Goal: Information Seeking & Learning: Learn about a topic

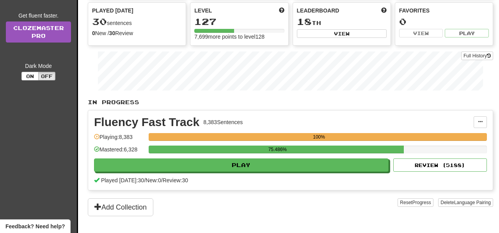
scroll to position [93, 0]
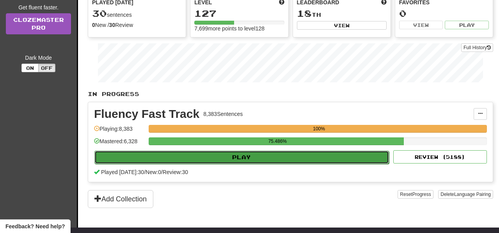
click at [279, 162] on button "Play" at bounding box center [241, 156] width 294 height 13
select select "**"
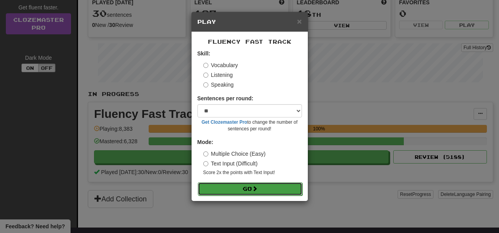
click at [271, 191] on button "Go" at bounding box center [250, 188] width 104 height 13
click at [285, 190] on button "Go" at bounding box center [250, 188] width 104 height 13
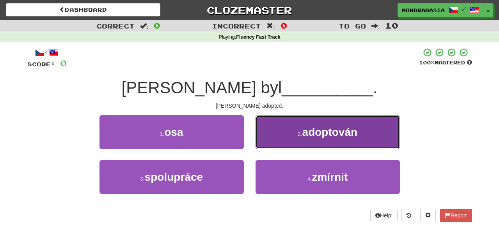
click at [271, 142] on button "2 . adoptován" at bounding box center [327, 132] width 144 height 34
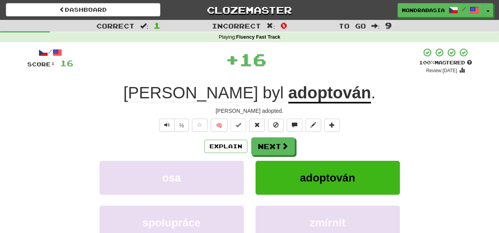
click at [271, 157] on div "Explain Next osa adoptován spolupráce zmírnit Learn more: osa adoptován spolupr…" at bounding box center [249, 199] width 444 height 125
click at [271, 150] on button "Next" at bounding box center [273, 147] width 44 height 18
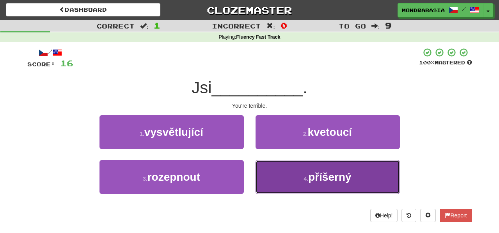
click at [283, 179] on button "4 . příšerný" at bounding box center [327, 177] width 144 height 34
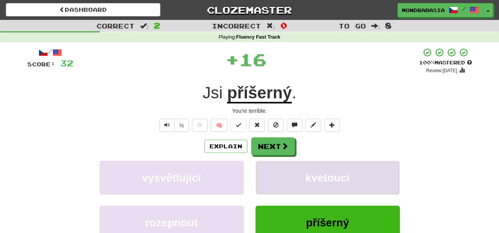
click at [283, 179] on button "kvetoucí" at bounding box center [327, 178] width 144 height 34
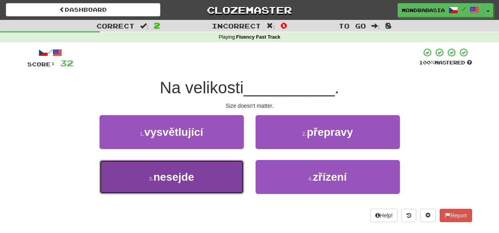
click at [194, 176] on span "nesejde" at bounding box center [173, 177] width 41 height 12
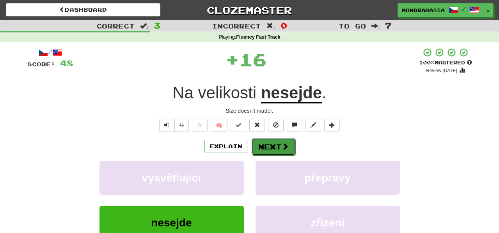
click at [261, 145] on button "Next" at bounding box center [273, 147] width 44 height 18
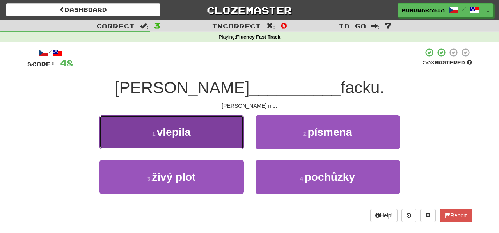
click at [225, 140] on button "1 . vlepila" at bounding box center [171, 132] width 144 height 34
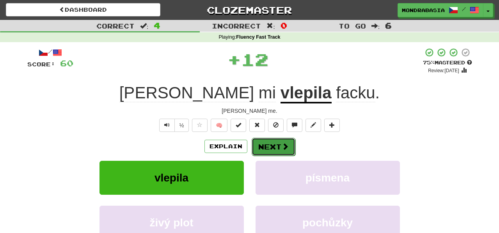
click at [270, 145] on button "Next" at bounding box center [273, 147] width 44 height 18
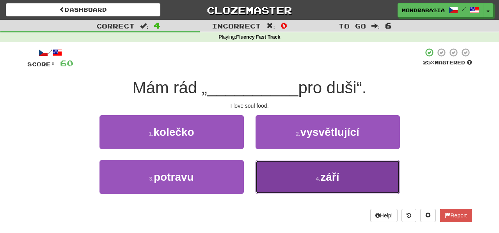
click at [296, 179] on button "4 . září" at bounding box center [327, 177] width 144 height 34
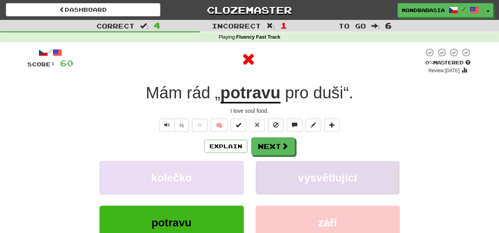
click at [291, 173] on button "vysvětlující" at bounding box center [327, 178] width 144 height 34
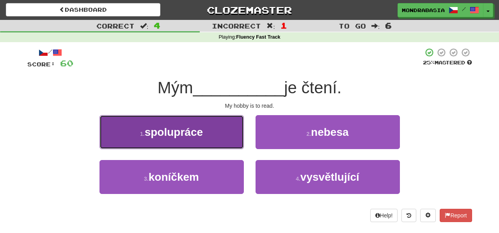
click at [231, 148] on button "1 . spolupráce" at bounding box center [171, 132] width 144 height 34
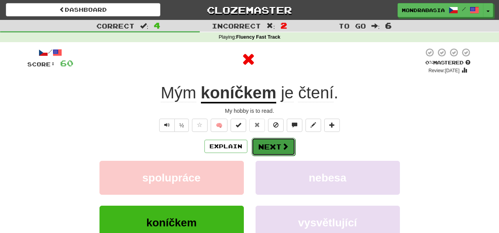
click at [279, 146] on button "Next" at bounding box center [273, 147] width 44 height 18
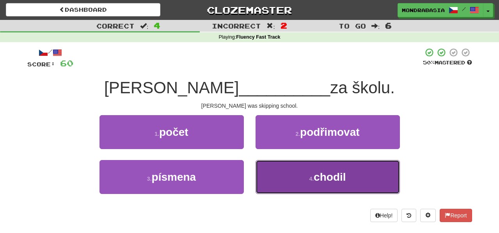
click at [283, 175] on button "4 . chodil" at bounding box center [327, 177] width 144 height 34
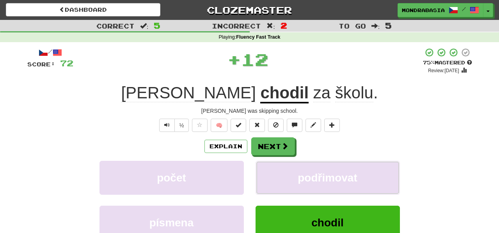
click at [283, 175] on button "podřimovat" at bounding box center [327, 178] width 144 height 34
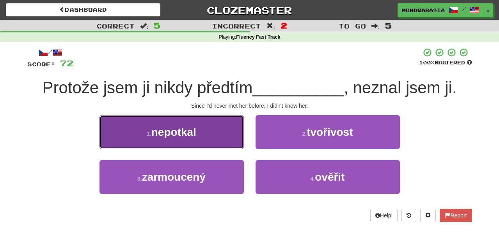
click at [217, 143] on button "1 . nepotkal" at bounding box center [171, 132] width 144 height 34
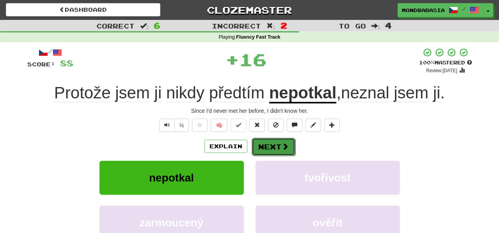
click at [260, 144] on button "Next" at bounding box center [273, 147] width 44 height 18
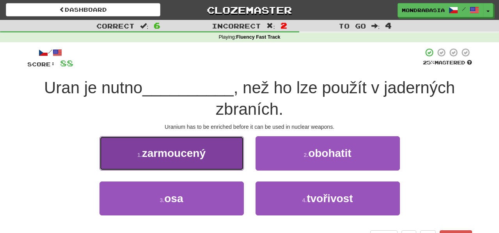
click at [225, 165] on button "1 . zarmoucený" at bounding box center [171, 153] width 144 height 34
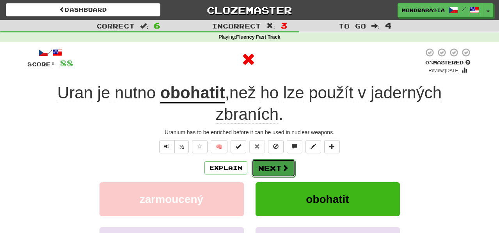
click at [264, 166] on button "Next" at bounding box center [273, 168] width 44 height 18
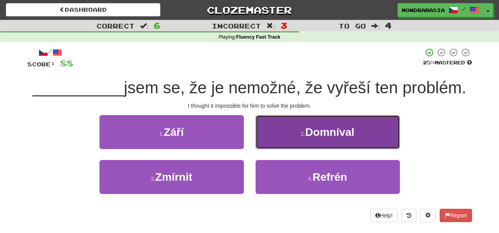
click at [264, 143] on button "2 . Domníval" at bounding box center [327, 132] width 144 height 34
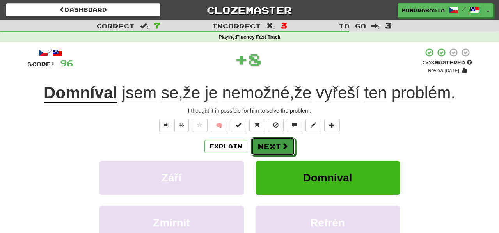
click at [264, 143] on button "Next" at bounding box center [273, 146] width 44 height 18
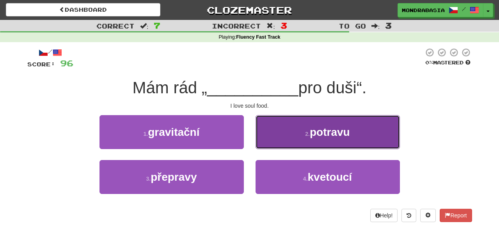
click at [264, 147] on button "2 . potravu" at bounding box center [327, 132] width 144 height 34
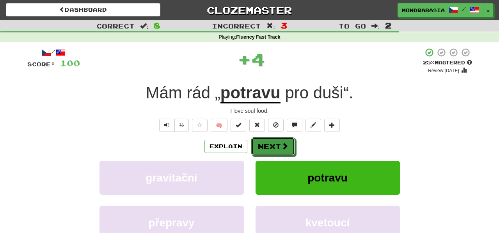
click at [264, 147] on button "Next" at bounding box center [273, 146] width 44 height 18
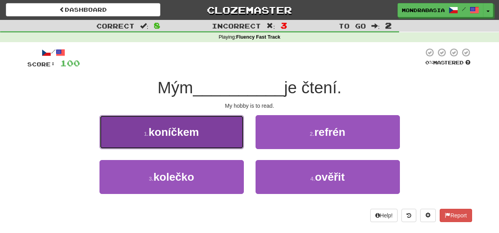
click at [226, 137] on button "1 . koníčkem" at bounding box center [171, 132] width 144 height 34
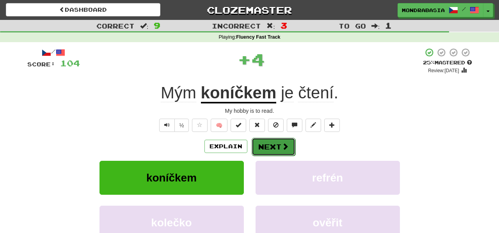
click at [264, 143] on button "Next" at bounding box center [273, 147] width 44 height 18
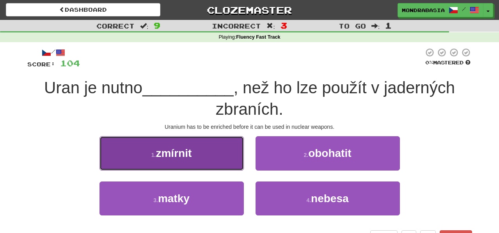
click at [218, 159] on button "1 . zmírnit" at bounding box center [171, 153] width 144 height 34
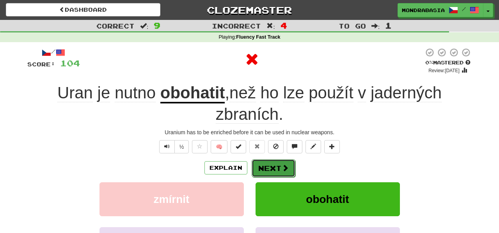
click at [260, 165] on button "Next" at bounding box center [273, 168] width 44 height 18
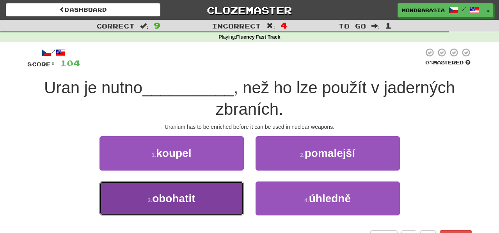
click at [220, 198] on button "3 . obohatit" at bounding box center [171, 198] width 144 height 34
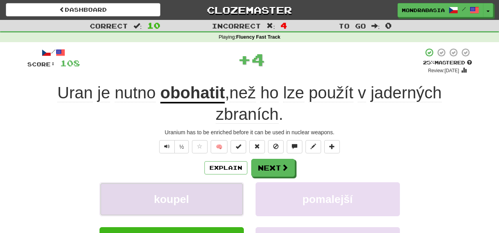
click at [223, 198] on button "koupel" at bounding box center [171, 199] width 144 height 34
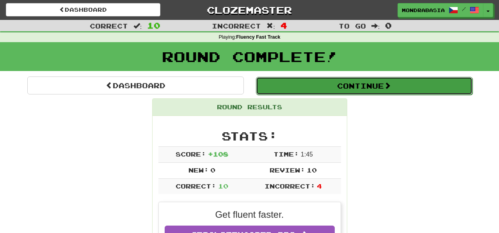
click at [294, 91] on button "Continue" at bounding box center [364, 86] width 216 height 18
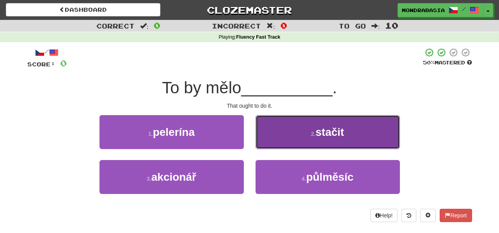
click at [273, 133] on button "2 . stačit" at bounding box center [327, 132] width 144 height 34
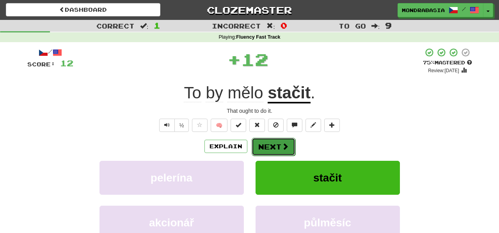
click at [273, 141] on button "Next" at bounding box center [273, 147] width 44 height 18
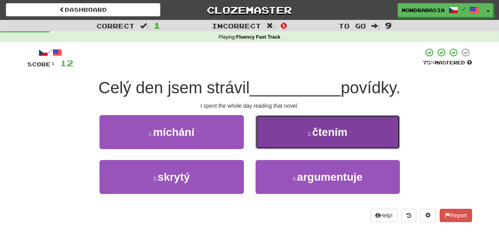
click at [268, 146] on button "2 . čtením" at bounding box center [327, 132] width 144 height 34
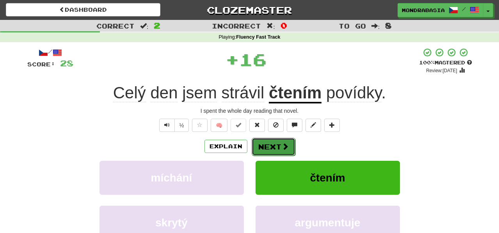
click at [272, 146] on button "Next" at bounding box center [273, 147] width 44 height 18
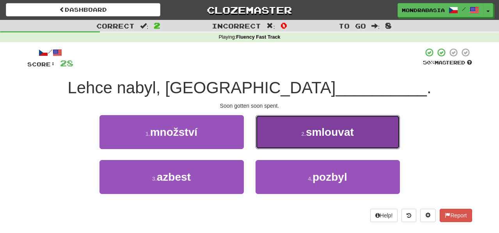
click at [272, 143] on button "2 . smlouvat" at bounding box center [327, 132] width 144 height 34
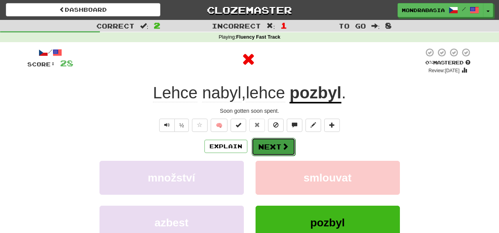
click at [272, 146] on button "Next" at bounding box center [273, 147] width 44 height 18
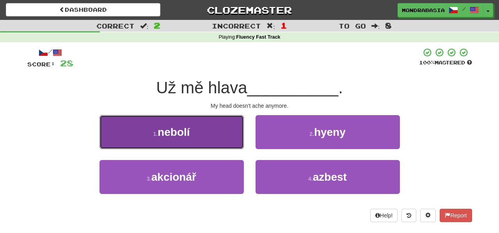
click at [220, 141] on button "1 . nebolí" at bounding box center [171, 132] width 144 height 34
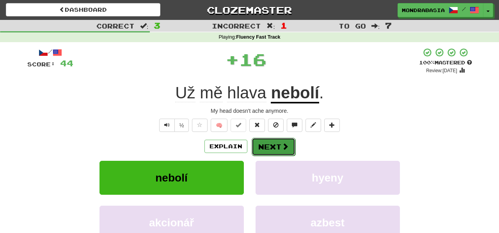
click at [280, 149] on button "Next" at bounding box center [273, 147] width 44 height 18
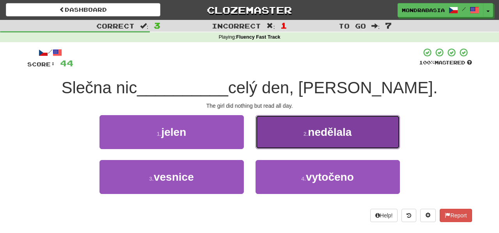
click at [268, 136] on button "2 . nedělala" at bounding box center [327, 132] width 144 height 34
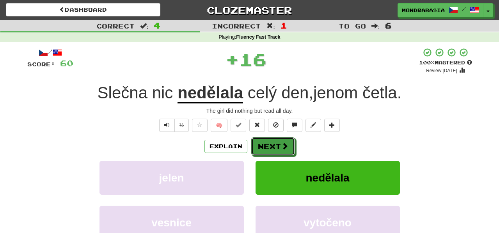
click at [270, 140] on button "Next" at bounding box center [273, 146] width 44 height 18
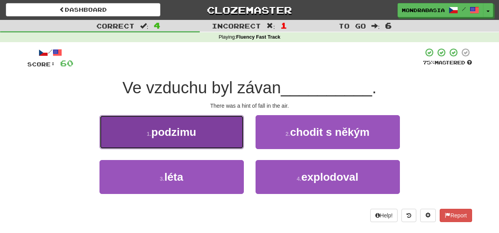
click at [221, 138] on button "1 . podzimu" at bounding box center [171, 132] width 144 height 34
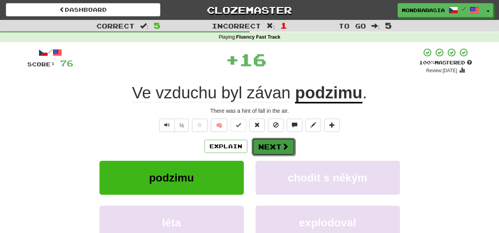
click at [270, 147] on button "Next" at bounding box center [273, 147] width 44 height 18
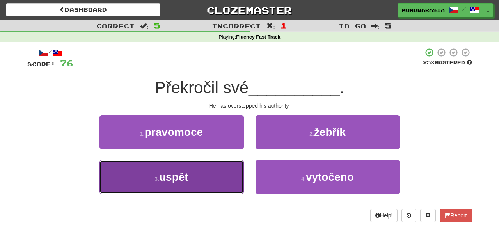
click at [221, 177] on button "3 . uspět" at bounding box center [171, 177] width 144 height 34
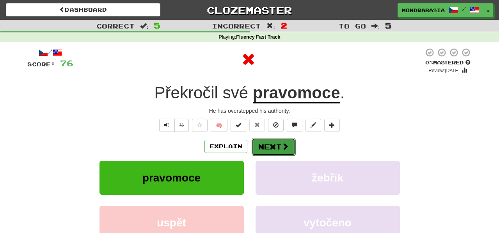
drag, startPoint x: 277, startPoint y: 154, endPoint x: 277, endPoint y: 149, distance: 4.3
click at [277, 149] on button "Next" at bounding box center [273, 147] width 44 height 18
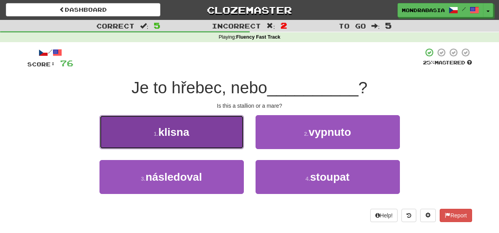
click at [225, 142] on button "1 . klisna" at bounding box center [171, 132] width 144 height 34
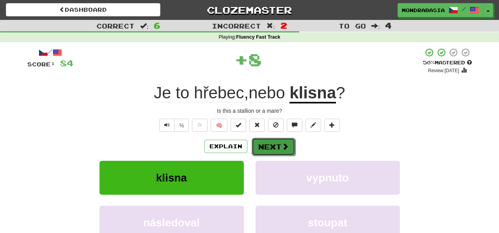
click at [259, 144] on button "Next" at bounding box center [273, 147] width 44 height 18
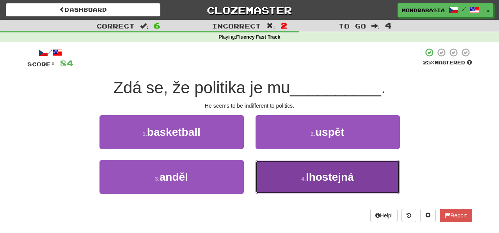
click at [272, 171] on button "4 . lhostejná" at bounding box center [327, 177] width 144 height 34
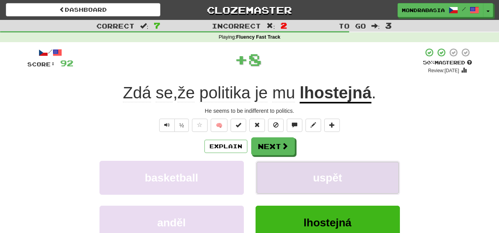
click at [273, 175] on button "uspět" at bounding box center [327, 178] width 144 height 34
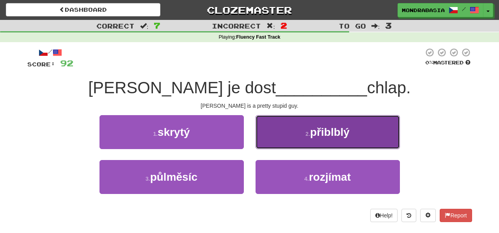
click at [268, 143] on button "2 . přiblblý" at bounding box center [327, 132] width 144 height 34
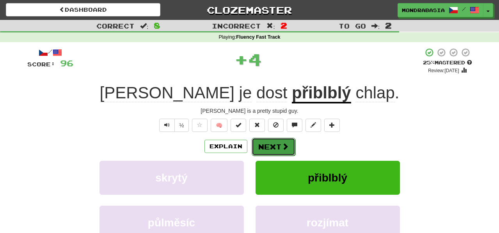
click at [269, 145] on button "Next" at bounding box center [273, 147] width 44 height 18
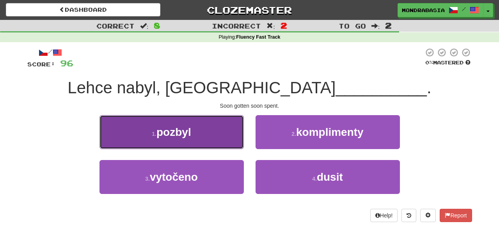
click at [227, 142] on button "1 . pozbyl" at bounding box center [171, 132] width 144 height 34
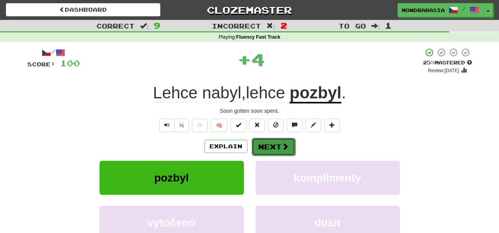
click at [263, 150] on button "Next" at bounding box center [273, 147] width 44 height 18
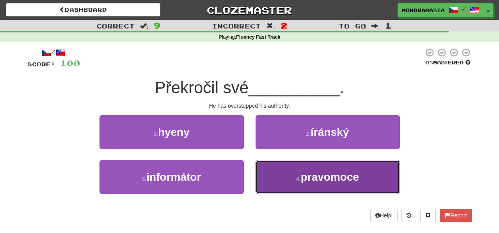
click at [268, 176] on button "4 . pravomoce" at bounding box center [327, 177] width 144 height 34
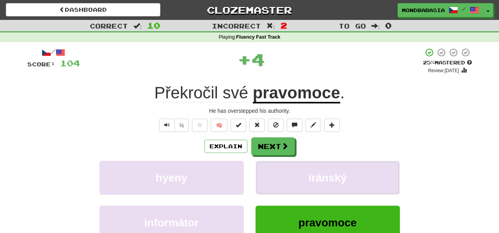
click at [268, 176] on button "íránský" at bounding box center [327, 178] width 144 height 34
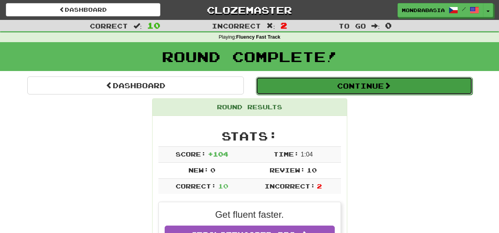
click at [279, 87] on button "Continue" at bounding box center [364, 86] width 216 height 18
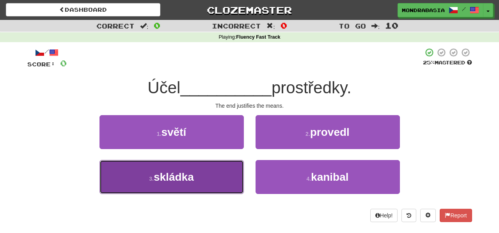
click at [222, 176] on button "3 . skládka" at bounding box center [171, 177] width 144 height 34
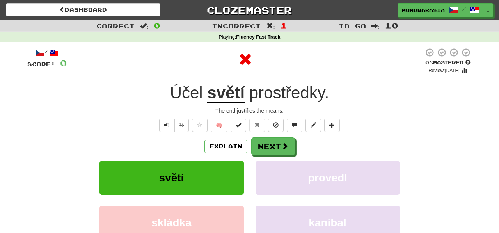
click at [263, 158] on div "Explain Next světí provedl skládka kanibal Learn more: světí provedl skládka ka…" at bounding box center [249, 199] width 444 height 125
click at [263, 152] on button "Next" at bounding box center [273, 147] width 44 height 18
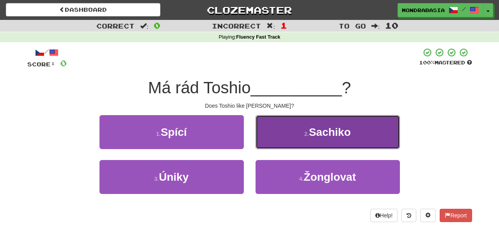
click at [266, 140] on button "2 . Sachiko" at bounding box center [327, 132] width 144 height 34
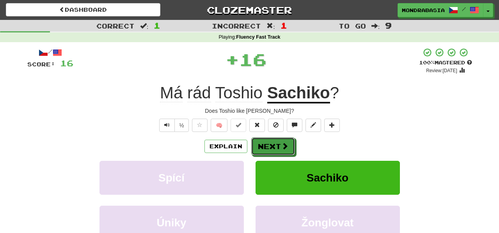
click at [266, 144] on button "Next" at bounding box center [273, 146] width 44 height 18
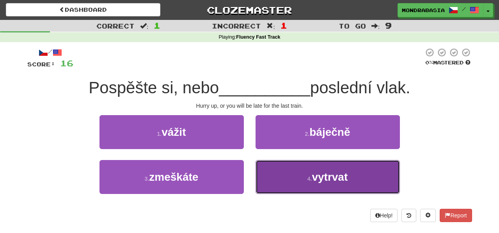
click at [283, 184] on button "4 . vytrvat" at bounding box center [327, 177] width 144 height 34
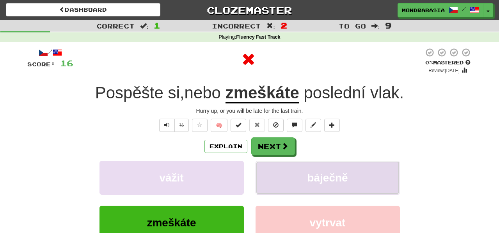
click at [281, 182] on button "báječně" at bounding box center [327, 178] width 144 height 34
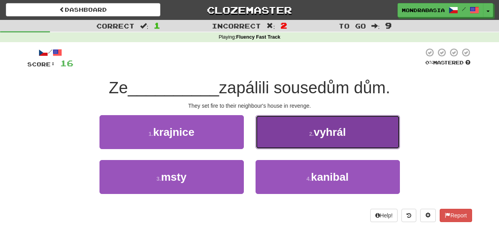
click at [269, 144] on button "2 . vyhrál" at bounding box center [327, 132] width 144 height 34
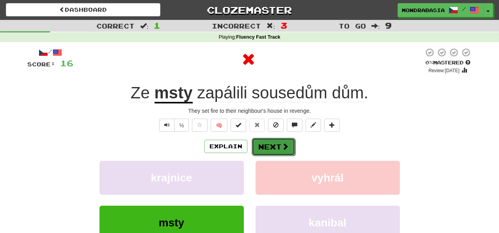
click at [274, 143] on button "Next" at bounding box center [273, 147] width 44 height 18
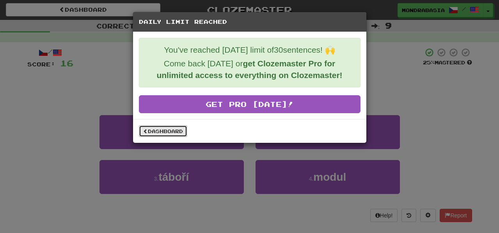
click at [176, 131] on link "Dashboard" at bounding box center [163, 131] width 48 height 12
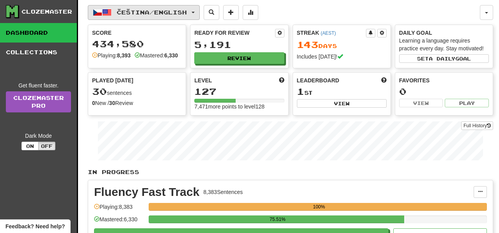
click at [198, 16] on button "Čeština / English" at bounding box center [144, 12] width 112 height 15
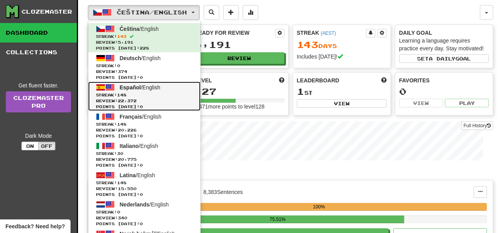
click at [180, 97] on span "Streak: 148" at bounding box center [144, 95] width 97 height 6
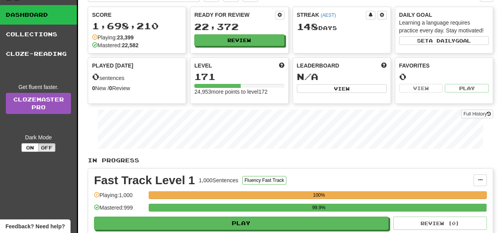
scroll to position [25, 0]
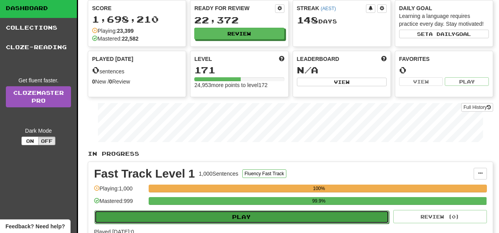
click at [328, 219] on button "Play" at bounding box center [241, 216] width 294 height 13
select select "**"
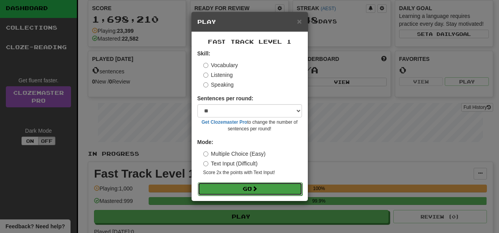
click at [290, 189] on button "Go" at bounding box center [250, 188] width 104 height 13
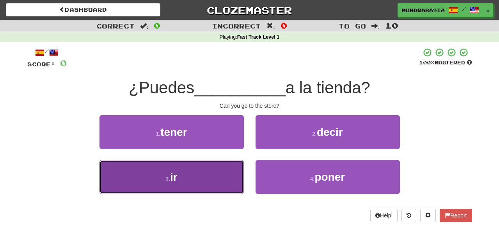
click at [225, 178] on button "3 . ir" at bounding box center [171, 177] width 144 height 34
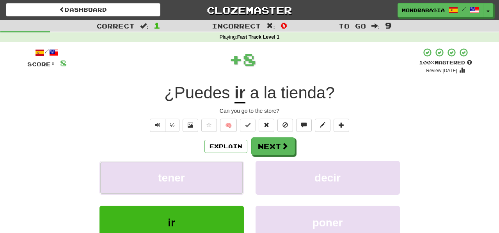
click at [225, 178] on button "tener" at bounding box center [171, 178] width 144 height 34
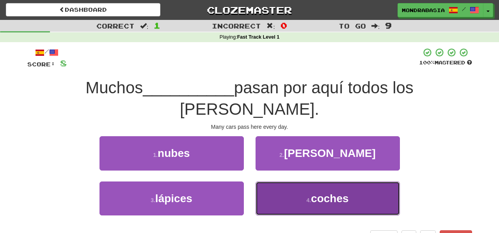
click at [284, 181] on button "4 . coches" at bounding box center [327, 198] width 144 height 34
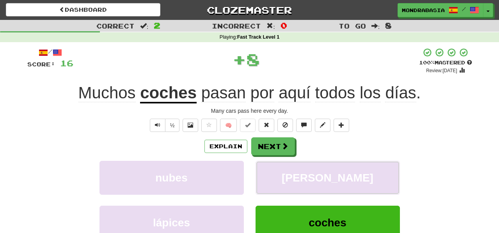
click at [284, 179] on button "[PERSON_NAME]" at bounding box center [327, 178] width 144 height 34
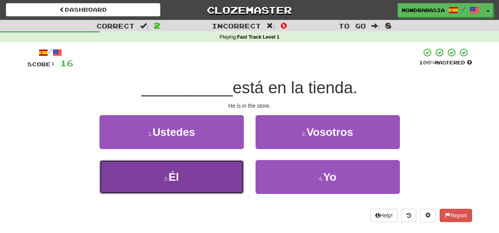
click at [221, 185] on button "3 . Él" at bounding box center [171, 177] width 144 height 34
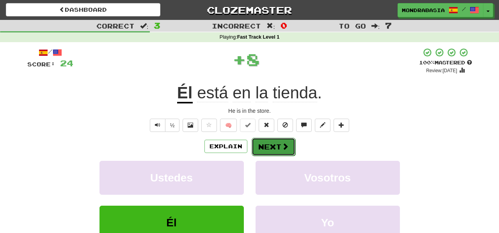
click at [274, 144] on button "Next" at bounding box center [273, 147] width 44 height 18
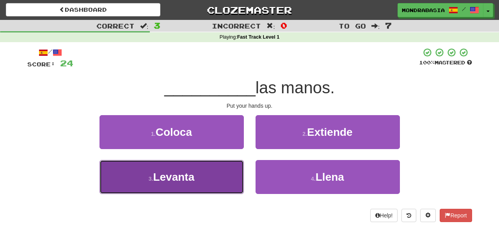
click at [221, 182] on button "3 . Levanta" at bounding box center [171, 177] width 144 height 34
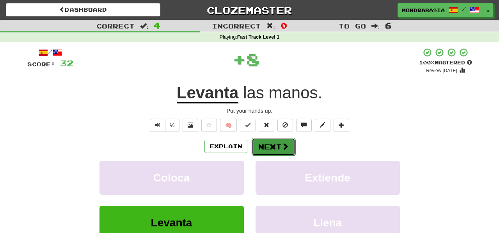
click at [267, 141] on button "Next" at bounding box center [273, 147] width 44 height 18
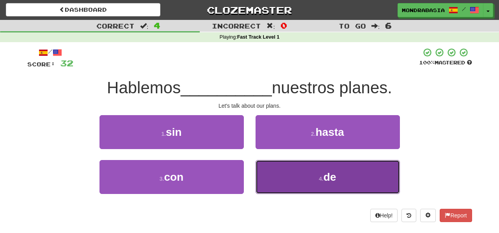
click at [295, 181] on button "4 . de" at bounding box center [327, 177] width 144 height 34
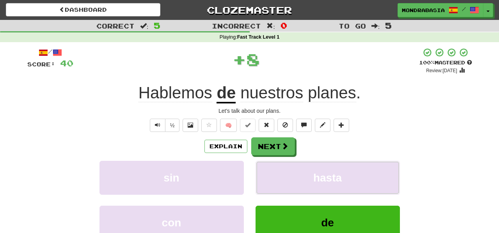
click at [295, 181] on button "hasta" at bounding box center [327, 178] width 144 height 34
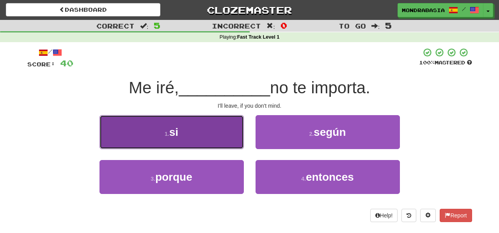
click at [232, 137] on button "1 . si" at bounding box center [171, 132] width 144 height 34
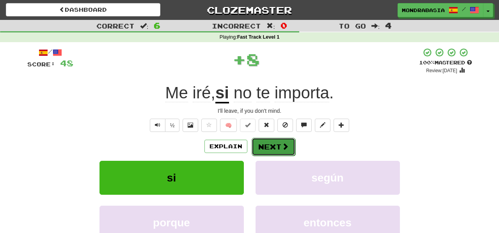
click at [288, 145] on button "Next" at bounding box center [273, 147] width 44 height 18
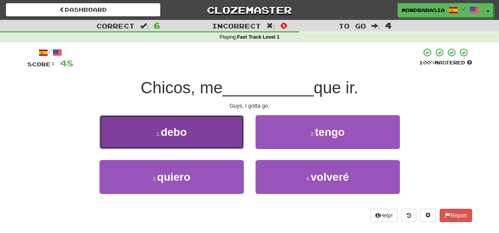
click at [216, 140] on button "1 . debo" at bounding box center [171, 132] width 144 height 34
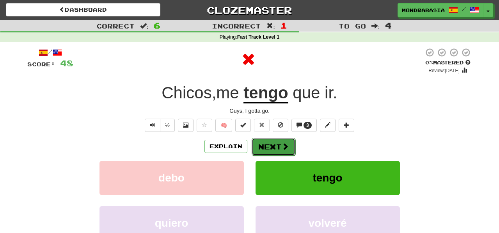
click at [272, 148] on button "Next" at bounding box center [273, 147] width 44 height 18
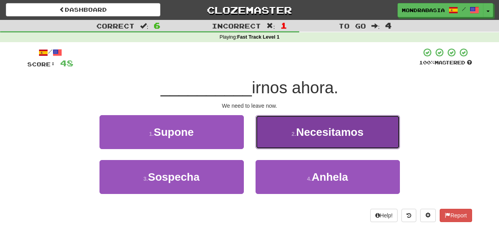
click at [262, 140] on button "2 . Necesitamos" at bounding box center [327, 132] width 144 height 34
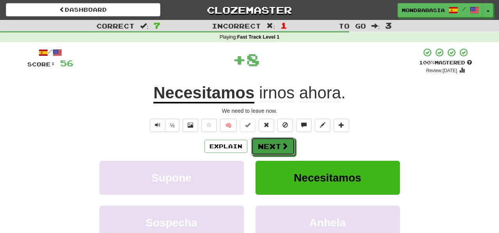
click at [264, 143] on button "Next" at bounding box center [273, 146] width 44 height 18
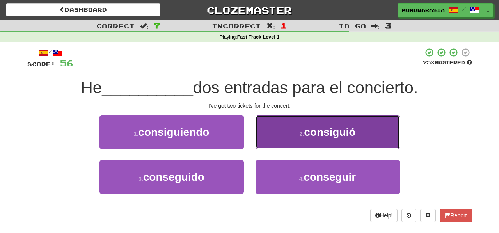
click at [269, 143] on button "2 . consiguió" at bounding box center [327, 132] width 144 height 34
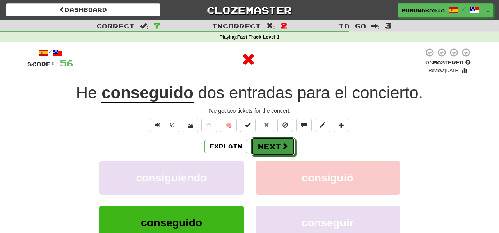
click at [269, 144] on button "Next" at bounding box center [273, 146] width 44 height 18
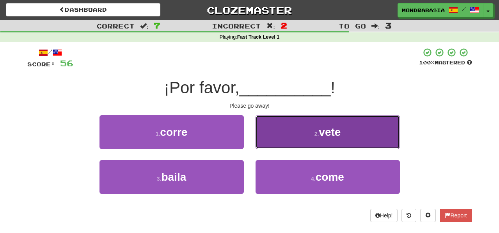
click at [270, 144] on button "2 . vete" at bounding box center [327, 132] width 144 height 34
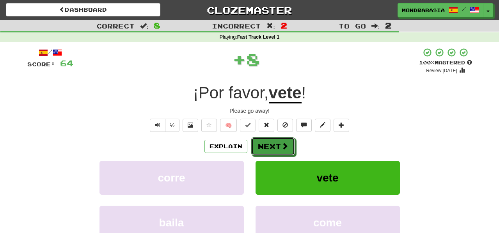
click at [270, 147] on button "Next" at bounding box center [273, 146] width 44 height 18
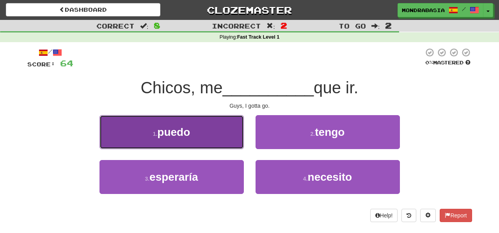
click at [234, 136] on button "1 . puedo" at bounding box center [171, 132] width 144 height 34
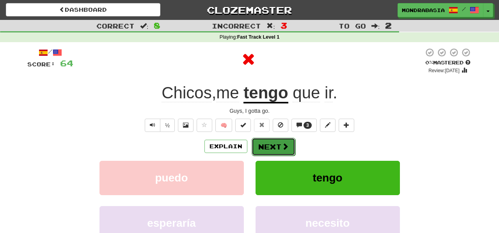
click at [265, 142] on button "Next" at bounding box center [273, 147] width 44 height 18
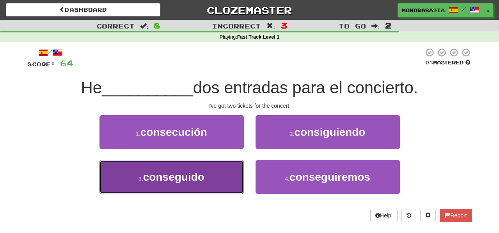
click at [221, 179] on button "3 . conseguido" at bounding box center [171, 177] width 144 height 34
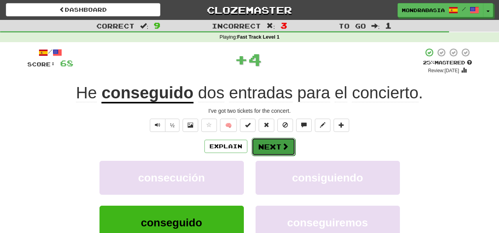
click at [272, 143] on button "Next" at bounding box center [273, 147] width 44 height 18
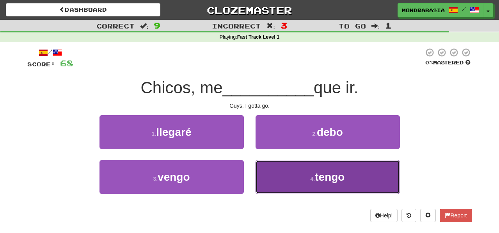
click at [286, 189] on button "4 . tengo" at bounding box center [327, 177] width 144 height 34
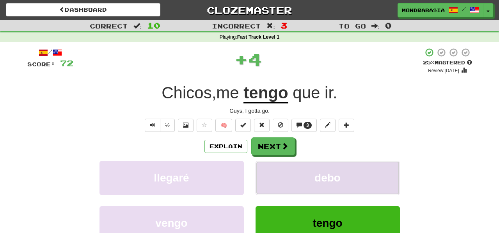
click at [286, 176] on button "debo" at bounding box center [327, 178] width 144 height 34
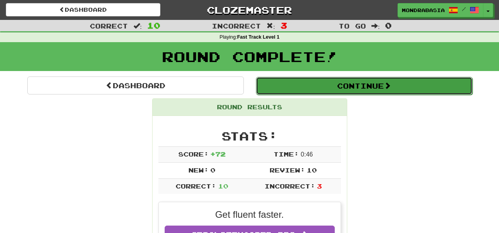
click at [275, 85] on button "Continue" at bounding box center [364, 86] width 216 height 18
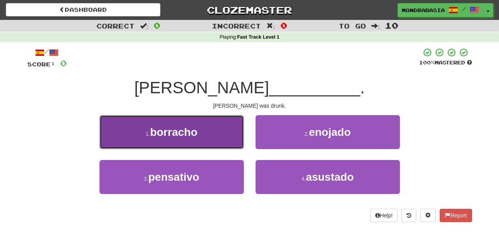
click at [234, 144] on button "1 . borracho" at bounding box center [171, 132] width 144 height 34
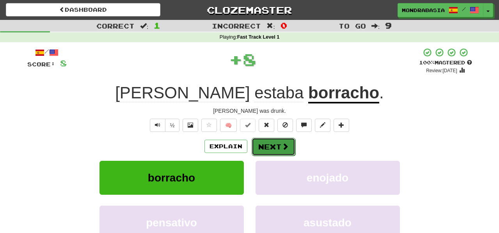
click at [266, 149] on button "Next" at bounding box center [273, 147] width 44 height 18
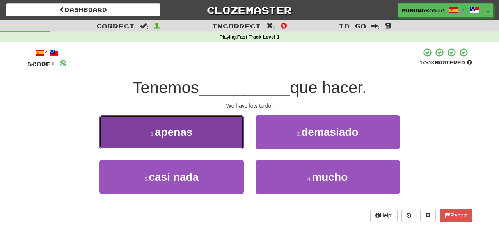
click at [223, 146] on button "1 . apenas" at bounding box center [171, 132] width 144 height 34
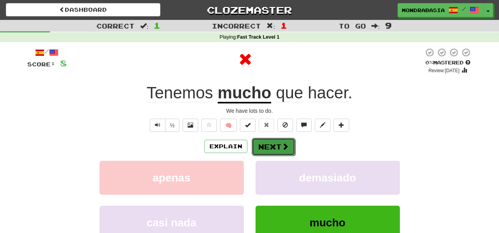
click at [273, 149] on button "Next" at bounding box center [273, 147] width 44 height 18
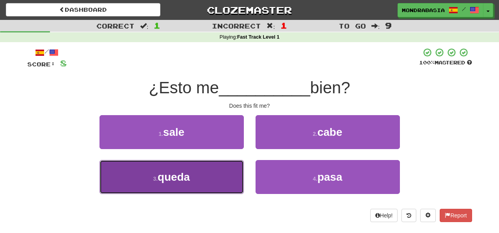
click at [221, 180] on button "3 . queda" at bounding box center [171, 177] width 144 height 34
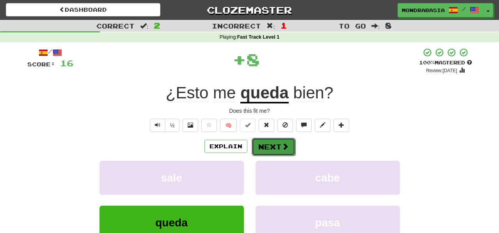
click at [259, 148] on button "Next" at bounding box center [273, 147] width 44 height 18
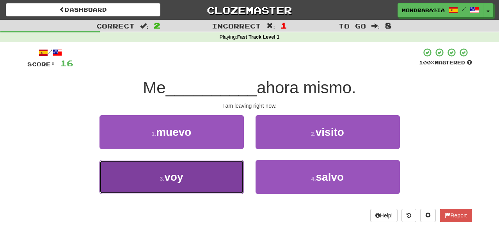
click at [231, 176] on button "3 . voy" at bounding box center [171, 177] width 144 height 34
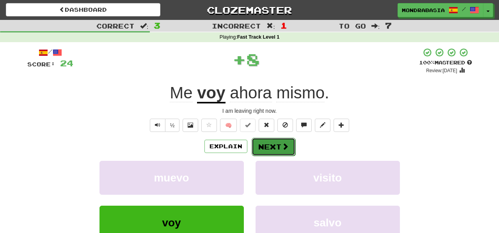
click at [277, 147] on button "Next" at bounding box center [273, 147] width 44 height 18
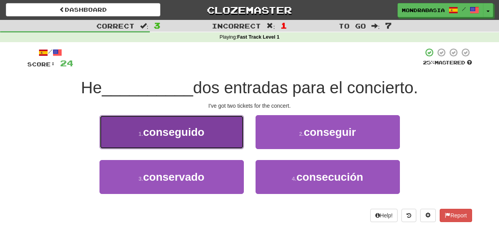
click at [234, 143] on button "1 . conseguido" at bounding box center [171, 132] width 144 height 34
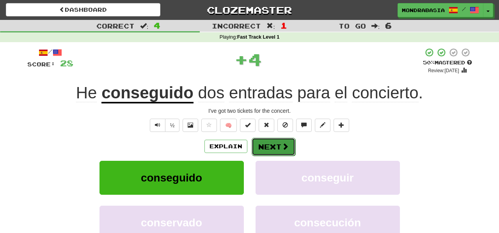
click at [277, 149] on button "Next" at bounding box center [273, 147] width 44 height 18
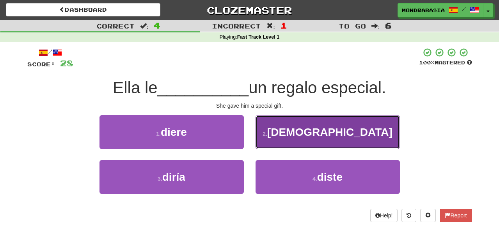
click at [270, 147] on button "2 . dio" at bounding box center [327, 132] width 144 height 34
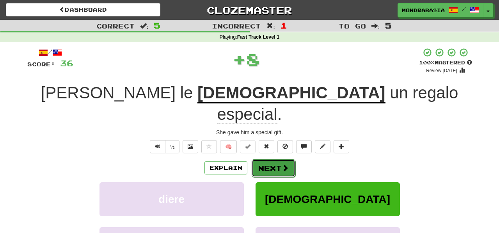
click at [270, 159] on button "Next" at bounding box center [273, 168] width 44 height 18
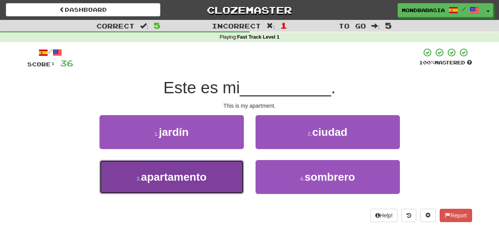
click at [232, 176] on button "3 . apartamento" at bounding box center [171, 177] width 144 height 34
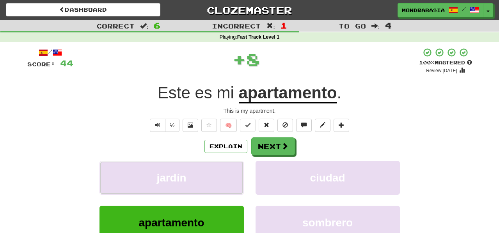
click at [232, 176] on button "jardín" at bounding box center [171, 178] width 144 height 34
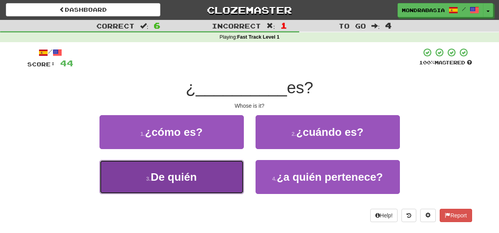
click at [219, 187] on button "3 . De quién" at bounding box center [171, 177] width 144 height 34
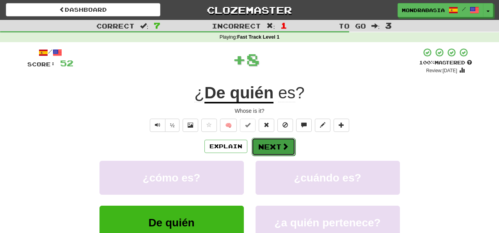
click at [259, 147] on button "Next" at bounding box center [273, 147] width 44 height 18
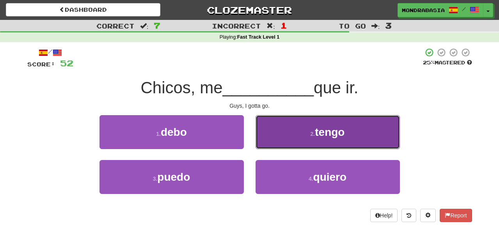
click at [258, 135] on button "2 . tengo" at bounding box center [327, 132] width 144 height 34
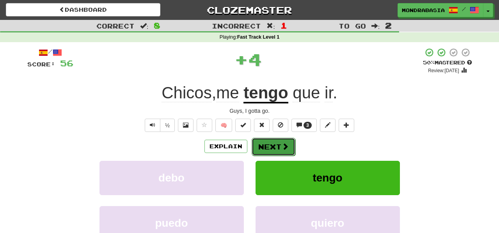
click at [272, 143] on button "Next" at bounding box center [273, 147] width 44 height 18
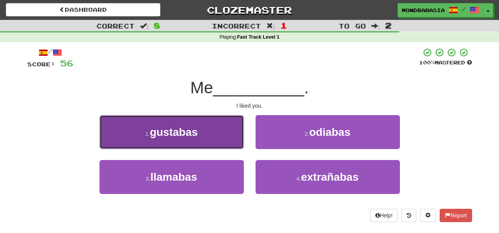
click at [226, 145] on button "1 . gustabas" at bounding box center [171, 132] width 144 height 34
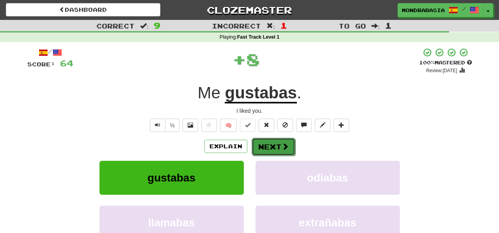
click at [269, 147] on button "Next" at bounding box center [273, 147] width 44 height 18
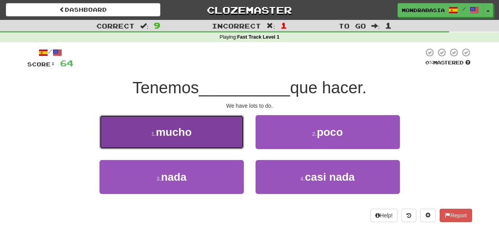
click at [219, 145] on button "1 . mucho" at bounding box center [171, 132] width 144 height 34
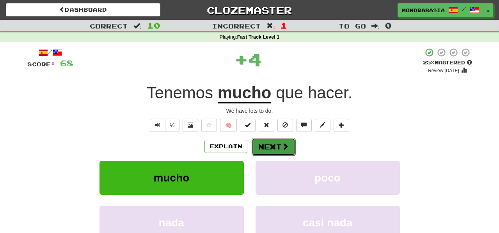
click at [261, 145] on button "Next" at bounding box center [273, 147] width 44 height 18
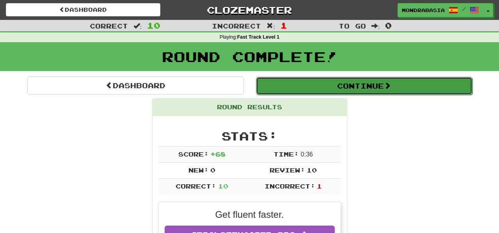
click at [272, 87] on button "Continue" at bounding box center [364, 86] width 216 height 18
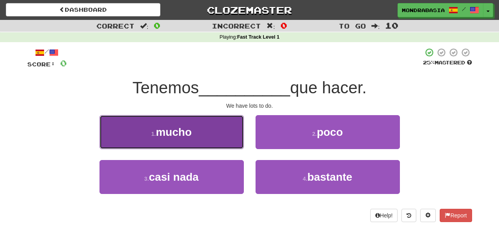
click at [227, 140] on button "1 . mucho" at bounding box center [171, 132] width 144 height 34
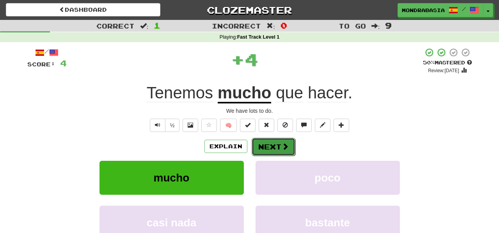
click at [262, 146] on button "Next" at bounding box center [273, 147] width 44 height 18
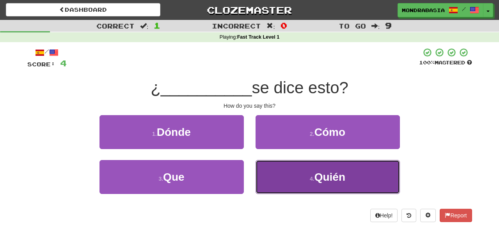
click at [282, 178] on button "4 . Quién" at bounding box center [327, 177] width 144 height 34
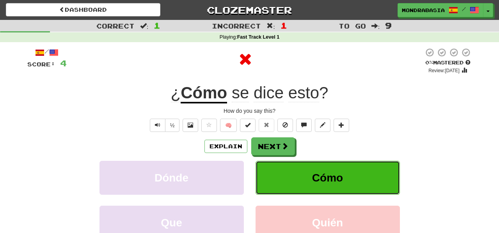
click at [289, 178] on button "Cómo" at bounding box center [327, 178] width 144 height 34
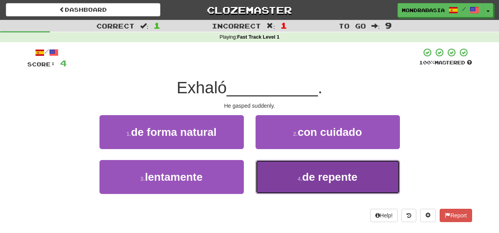
click at [272, 170] on button "4 . de repente" at bounding box center [327, 177] width 144 height 34
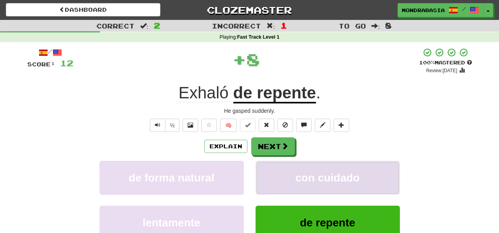
click at [272, 172] on button "con cuidado" at bounding box center [327, 178] width 144 height 34
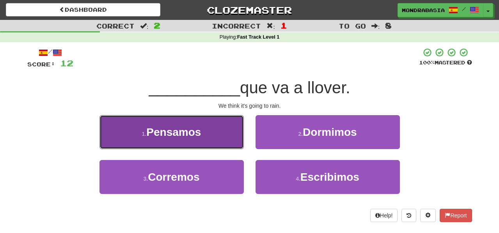
click at [226, 143] on button "1 . Pensamos" at bounding box center [171, 132] width 144 height 34
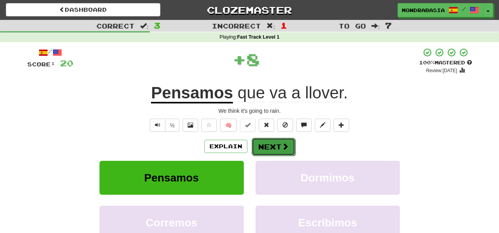
click at [268, 145] on button "Next" at bounding box center [273, 147] width 44 height 18
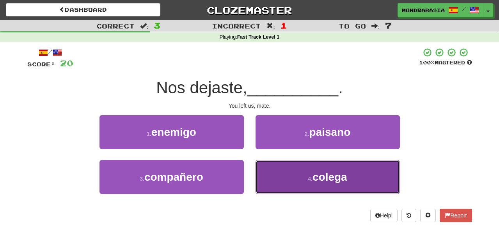
click at [277, 175] on button "4 . colega" at bounding box center [327, 177] width 144 height 34
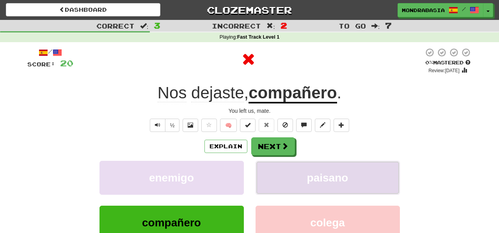
click at [274, 174] on button "paisano" at bounding box center [327, 178] width 144 height 34
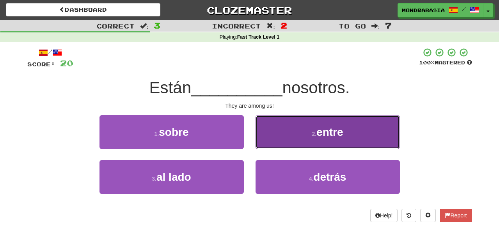
click at [274, 138] on button "2 . entre" at bounding box center [327, 132] width 144 height 34
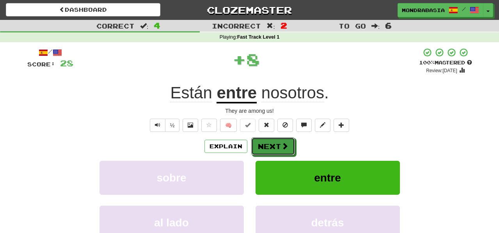
click at [274, 146] on button "Next" at bounding box center [273, 146] width 44 height 18
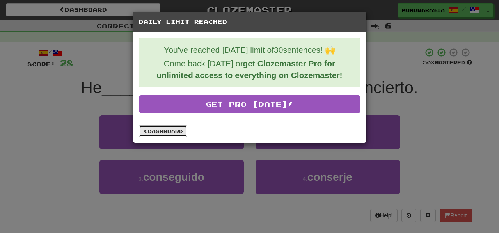
click at [176, 131] on link "Dashboard" at bounding box center [163, 131] width 48 height 12
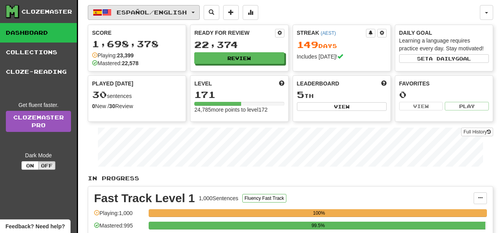
click at [200, 15] on button "Español / English" at bounding box center [144, 12] width 112 height 15
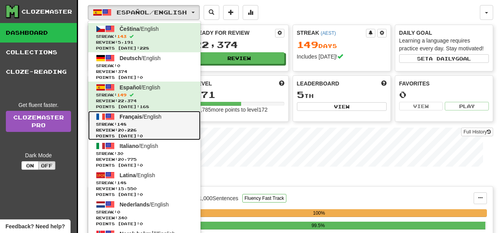
click at [194, 118] on link "Français / English Streak: 148 Review: 20,226 Points today: 0" at bounding box center [144, 125] width 112 height 29
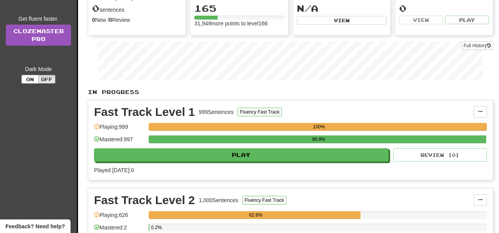
scroll to position [104, 0]
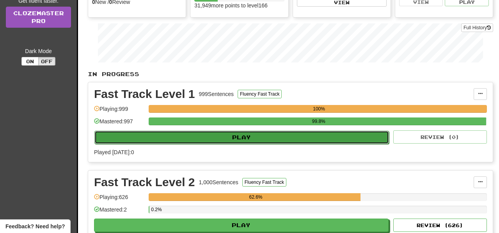
click at [281, 142] on button "Play" at bounding box center [241, 137] width 294 height 13
select select "**"
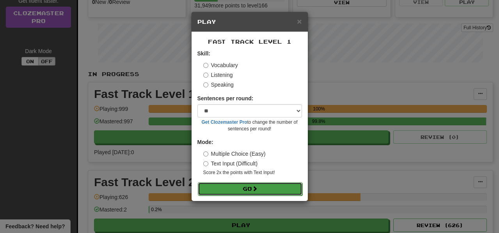
click at [280, 188] on button "Go" at bounding box center [250, 188] width 104 height 13
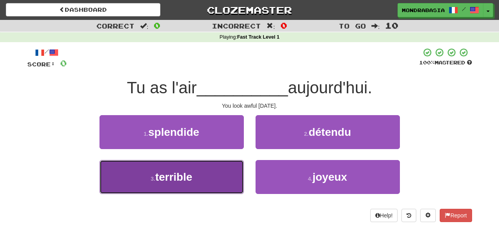
click at [226, 175] on button "3 . terrible" at bounding box center [171, 177] width 144 height 34
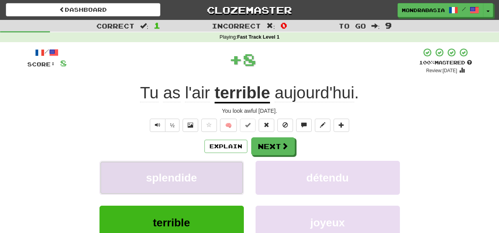
click at [225, 174] on button "splendide" at bounding box center [171, 178] width 144 height 34
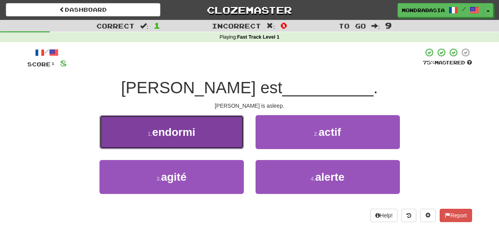
click at [223, 140] on button "1 . endormi" at bounding box center [171, 132] width 144 height 34
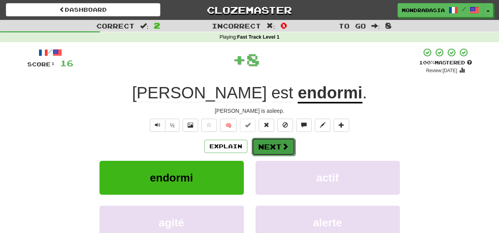
click at [257, 145] on button "Next" at bounding box center [273, 147] width 44 height 18
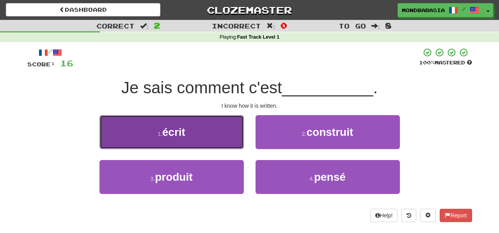
click at [224, 144] on button "1 . écrit" at bounding box center [171, 132] width 144 height 34
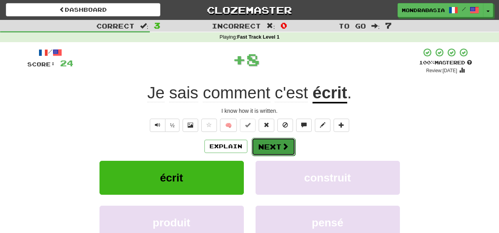
click at [280, 143] on button "Next" at bounding box center [273, 147] width 44 height 18
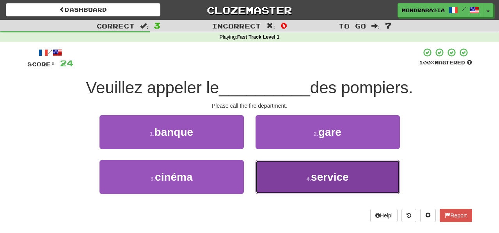
click at [277, 189] on button "4 . service" at bounding box center [327, 177] width 144 height 34
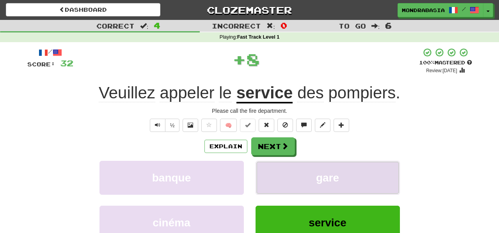
click at [277, 188] on button "gare" at bounding box center [327, 178] width 144 height 34
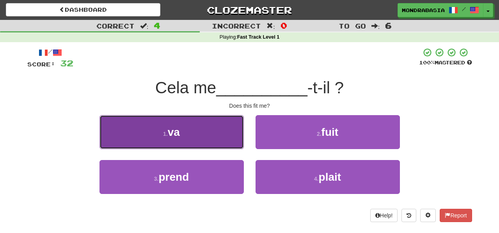
click at [214, 145] on button "1 . va" at bounding box center [171, 132] width 144 height 34
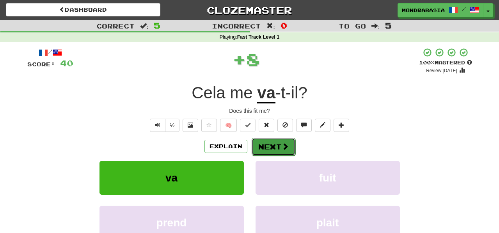
click at [269, 149] on button "Next" at bounding box center [273, 147] width 44 height 18
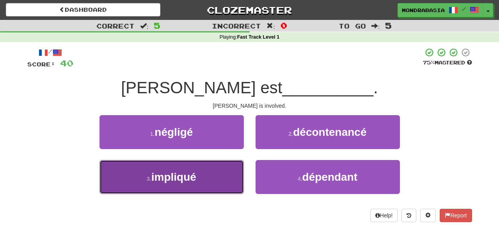
click at [220, 186] on button "3 . impliqué" at bounding box center [171, 177] width 144 height 34
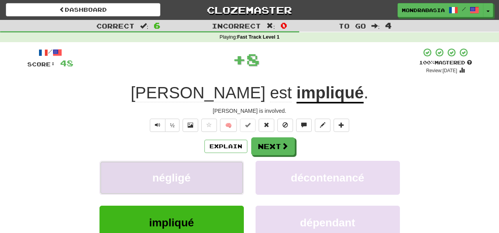
click at [225, 182] on button "négligé" at bounding box center [171, 178] width 144 height 34
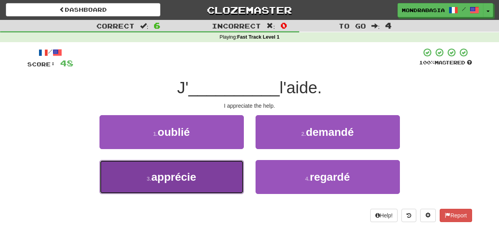
click at [225, 179] on button "3 . apprécie" at bounding box center [171, 177] width 144 height 34
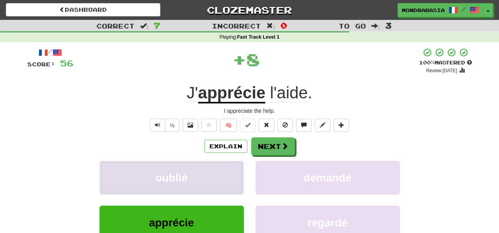
click at [228, 179] on button "oublié" at bounding box center [171, 178] width 144 height 34
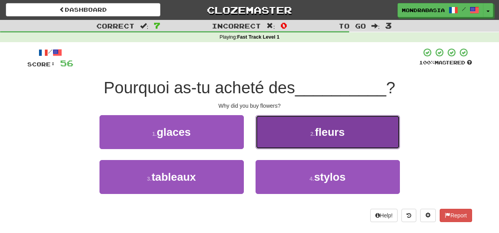
click at [267, 144] on button "2 . fleurs" at bounding box center [327, 132] width 144 height 34
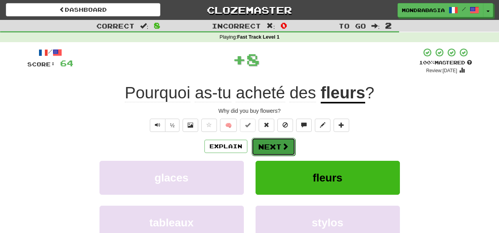
click at [274, 144] on button "Next" at bounding box center [273, 147] width 44 height 18
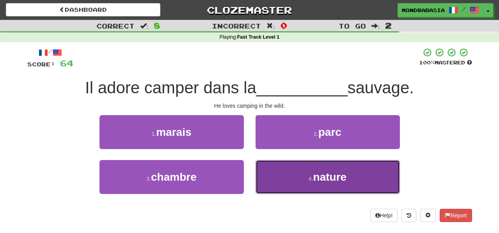
click at [276, 181] on button "4 . nature" at bounding box center [327, 177] width 144 height 34
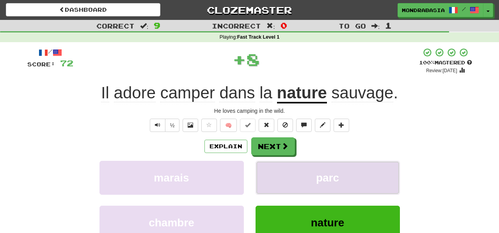
click at [276, 179] on button "parc" at bounding box center [327, 178] width 144 height 34
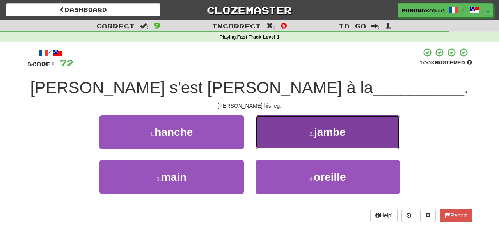
click at [264, 140] on button "2 . jambe" at bounding box center [327, 132] width 144 height 34
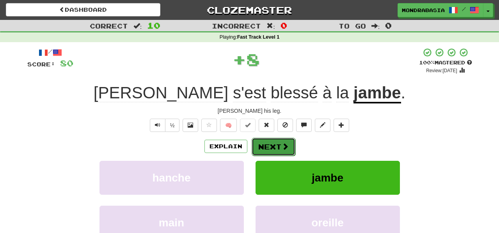
click at [268, 142] on button "Next" at bounding box center [273, 147] width 44 height 18
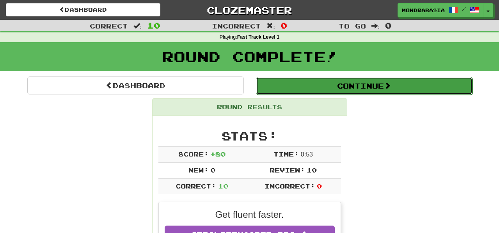
click at [275, 87] on button "Continue" at bounding box center [364, 86] width 216 height 18
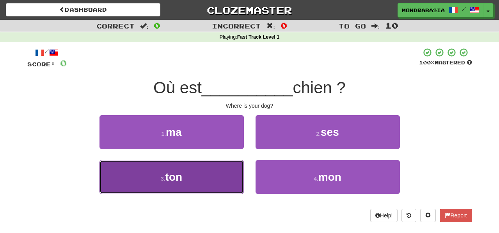
click at [222, 184] on button "3 . ton" at bounding box center [171, 177] width 144 height 34
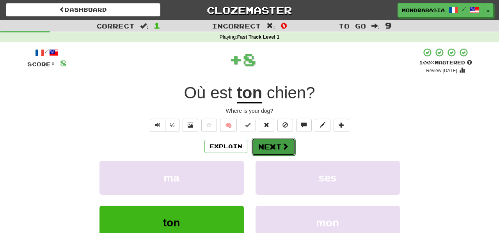
click at [268, 147] on button "Next" at bounding box center [273, 147] width 44 height 18
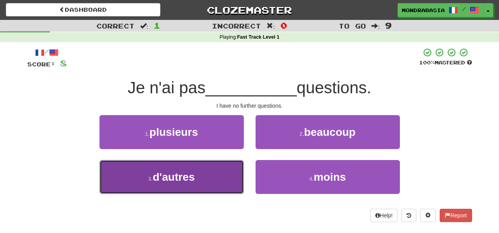
click at [216, 180] on button "3 . d'autres" at bounding box center [171, 177] width 144 height 34
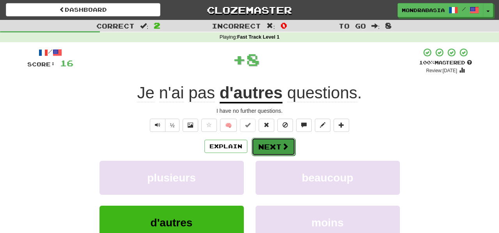
click at [269, 145] on button "Next" at bounding box center [273, 147] width 44 height 18
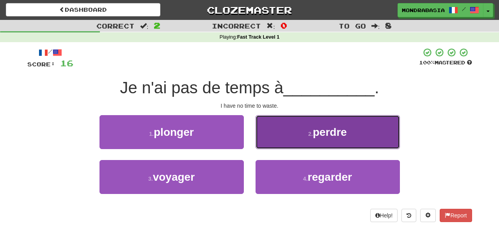
click at [265, 138] on button "2 . perdre" at bounding box center [327, 132] width 144 height 34
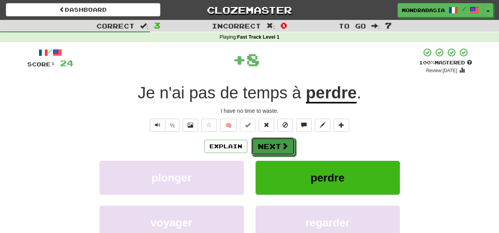
click at [265, 138] on button "Next" at bounding box center [273, 146] width 44 height 18
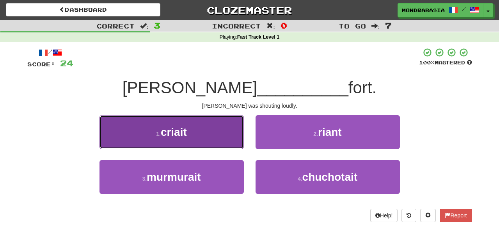
click at [227, 145] on button "1 . criait" at bounding box center [171, 132] width 144 height 34
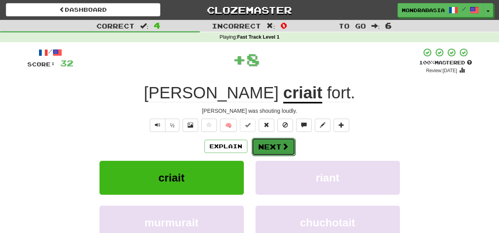
click at [264, 146] on button "Next" at bounding box center [273, 147] width 44 height 18
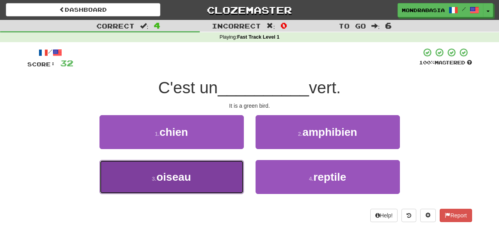
click at [234, 180] on button "3 . oiseau" at bounding box center [171, 177] width 144 height 34
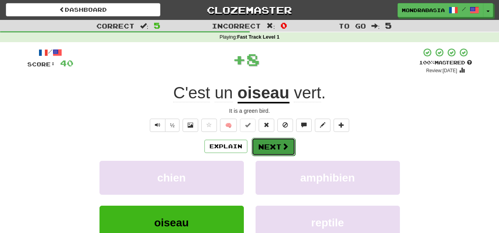
click at [281, 138] on button "Next" at bounding box center [273, 147] width 44 height 18
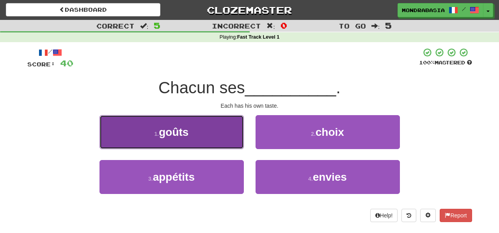
click at [233, 143] on button "1 . goûts" at bounding box center [171, 132] width 144 height 34
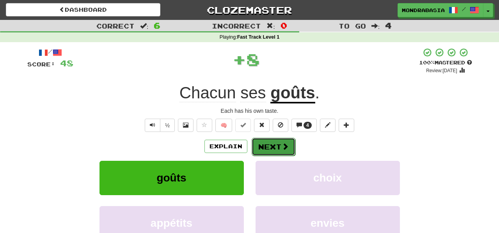
click at [268, 143] on button "Next" at bounding box center [273, 147] width 44 height 18
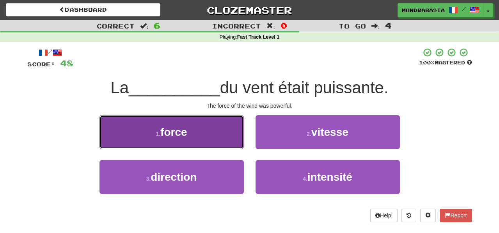
click at [235, 142] on button "1 . force" at bounding box center [171, 132] width 144 height 34
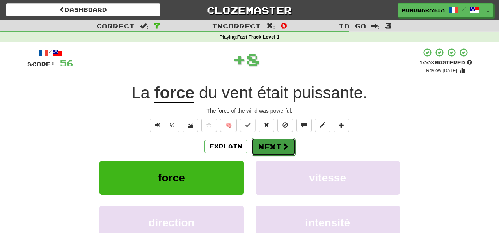
click at [258, 145] on button "Next" at bounding box center [273, 147] width 44 height 18
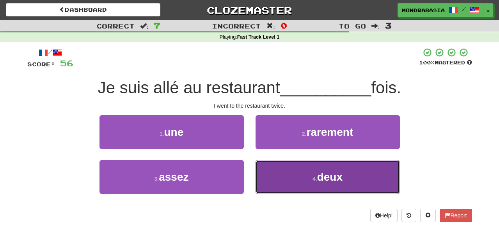
click at [275, 183] on button "4 . deux" at bounding box center [327, 177] width 144 height 34
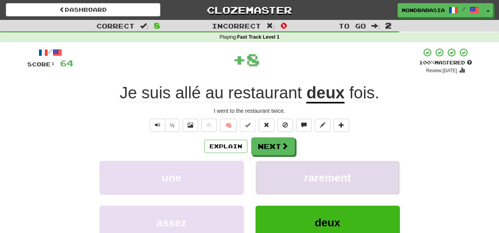
click at [275, 179] on button "rarement" at bounding box center [327, 178] width 144 height 34
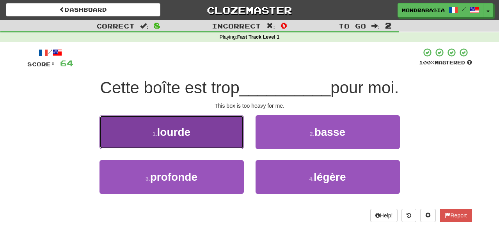
click at [227, 147] on button "1 . lourde" at bounding box center [171, 132] width 144 height 34
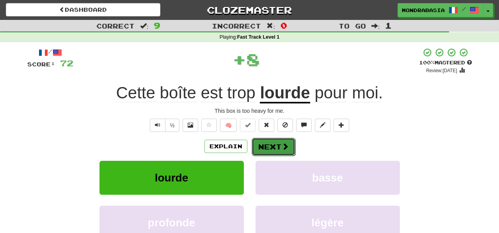
click at [262, 146] on button "Next" at bounding box center [273, 147] width 44 height 18
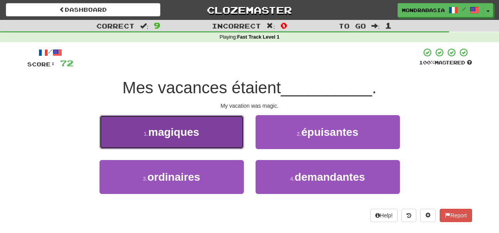
click at [238, 140] on button "1 . magiques" at bounding box center [171, 132] width 144 height 34
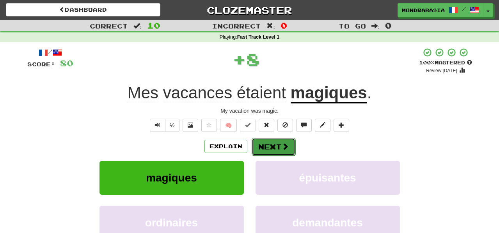
click at [269, 149] on button "Next" at bounding box center [273, 147] width 44 height 18
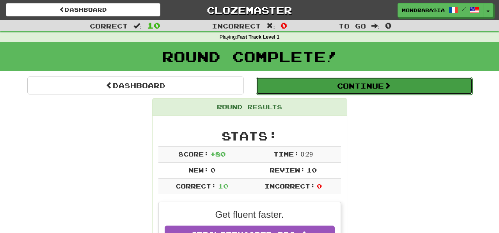
click at [270, 81] on button "Continue" at bounding box center [364, 86] width 216 height 18
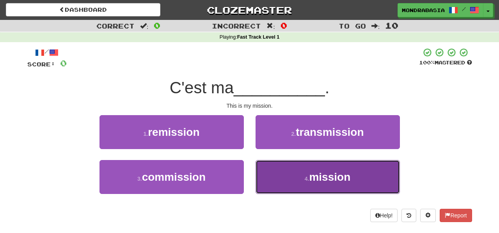
click at [269, 169] on button "4 . mission" at bounding box center [327, 177] width 144 height 34
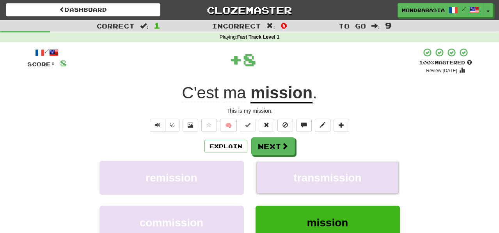
click at [269, 169] on button "transmission" at bounding box center [327, 178] width 144 height 34
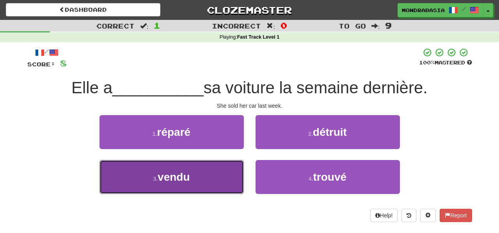
click at [233, 181] on button "3 . vendu" at bounding box center [171, 177] width 144 height 34
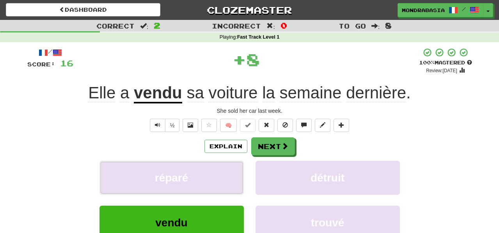
click at [233, 181] on button "réparé" at bounding box center [171, 178] width 144 height 34
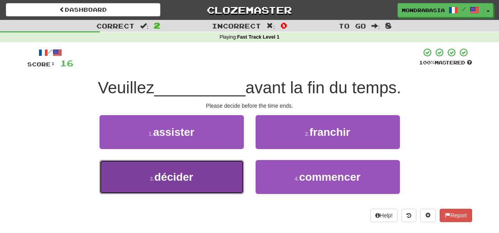
click at [225, 184] on button "3 . décider" at bounding box center [171, 177] width 144 height 34
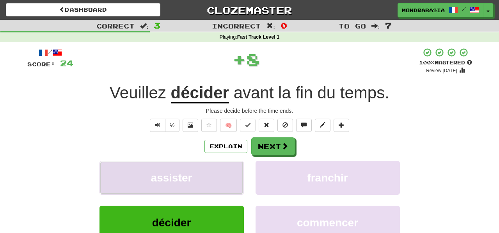
click at [225, 179] on button "assister" at bounding box center [171, 178] width 144 height 34
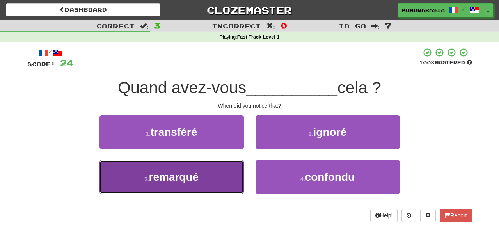
click at [229, 178] on button "3 . remarqué" at bounding box center [171, 177] width 144 height 34
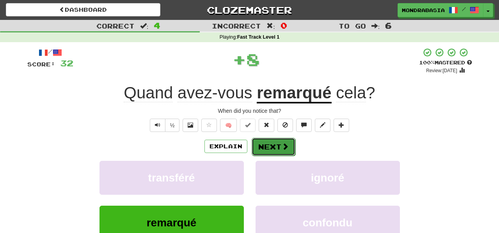
click at [266, 144] on button "Next" at bounding box center [273, 147] width 44 height 18
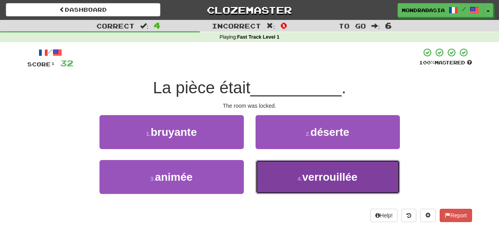
click at [282, 182] on button "4 . verrouillée" at bounding box center [327, 177] width 144 height 34
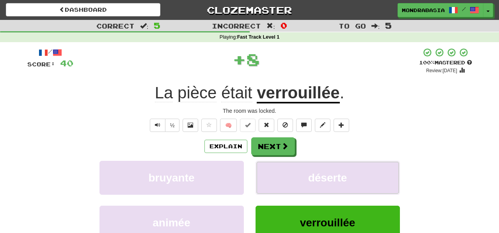
click at [282, 182] on button "déserte" at bounding box center [327, 178] width 144 height 34
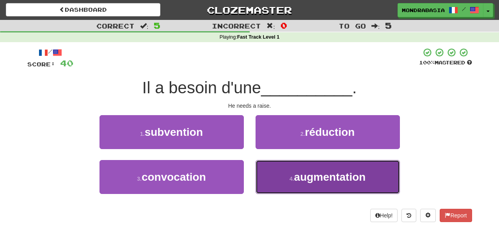
click at [270, 170] on button "4 . augmentation" at bounding box center [327, 177] width 144 height 34
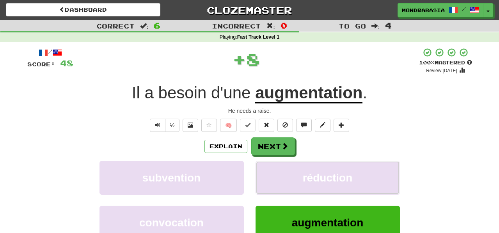
click at [270, 170] on button "réduction" at bounding box center [327, 178] width 144 height 34
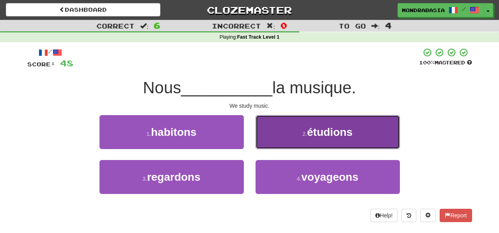
click at [267, 143] on button "2 . étudions" at bounding box center [327, 132] width 144 height 34
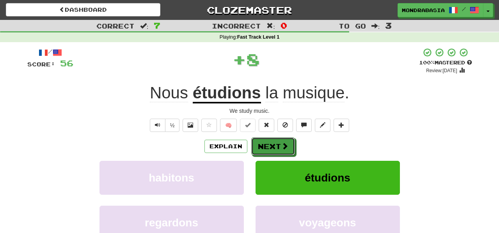
click at [267, 143] on button "Next" at bounding box center [273, 146] width 44 height 18
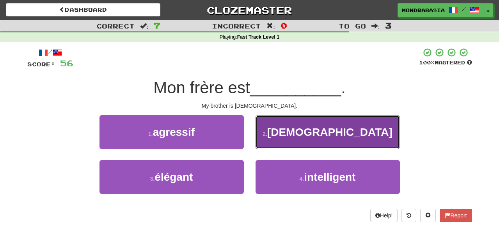
click at [262, 139] on button "2 . gay" at bounding box center [327, 132] width 144 height 34
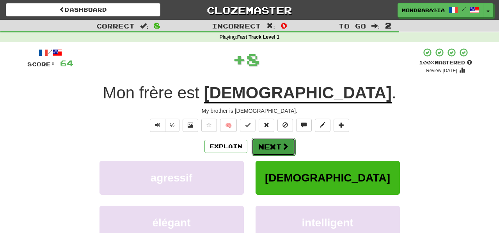
click at [264, 144] on button "Next" at bounding box center [273, 147] width 44 height 18
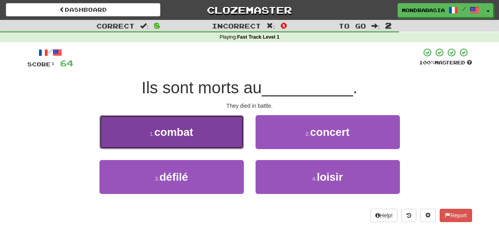
click at [233, 144] on button "1 . combat" at bounding box center [171, 132] width 144 height 34
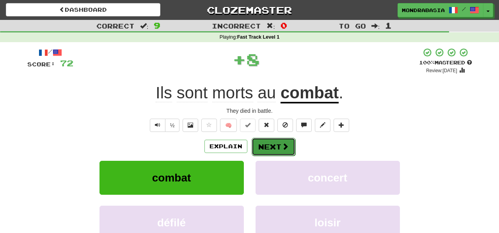
click at [259, 147] on button "Next" at bounding box center [273, 147] width 44 height 18
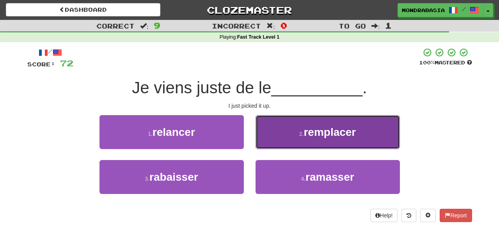
click at [266, 140] on button "2 . remplacer" at bounding box center [327, 132] width 144 height 34
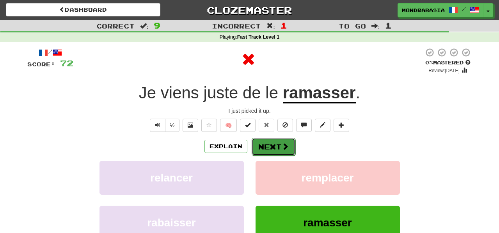
click at [266, 146] on button "Next" at bounding box center [273, 147] width 44 height 18
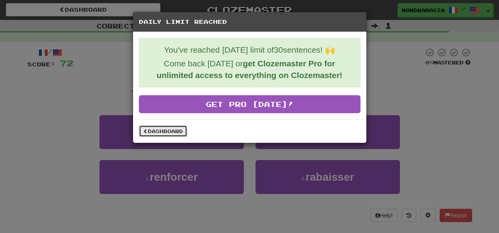
click at [162, 135] on link "Dashboard" at bounding box center [163, 131] width 48 height 12
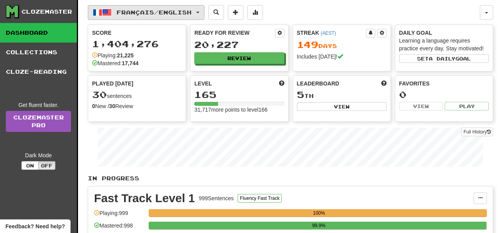
click at [204, 13] on button "Français / English" at bounding box center [146, 12] width 117 height 15
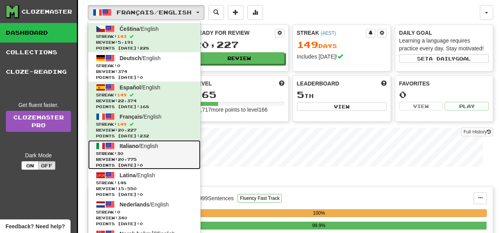
click at [172, 153] on span "Streak: 30" at bounding box center [144, 153] width 97 height 6
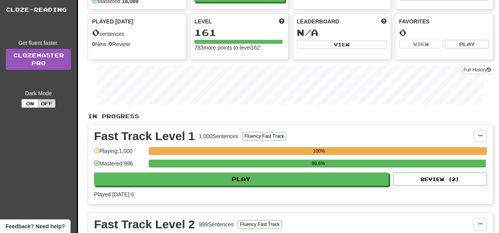
scroll to position [69, 0]
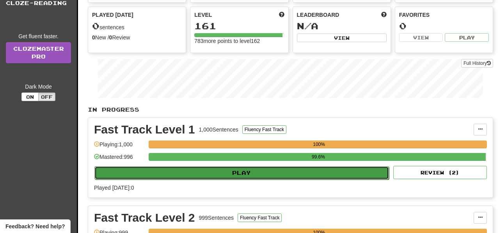
click at [274, 178] on button "Play" at bounding box center [241, 172] width 294 height 13
select select "**"
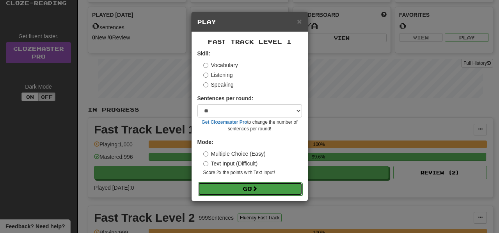
click at [280, 189] on button "Go" at bounding box center [250, 188] width 104 height 13
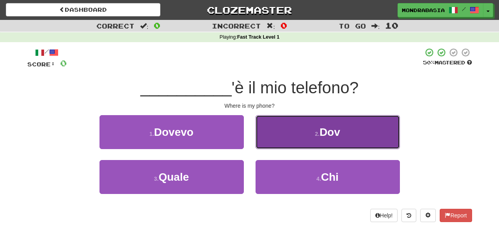
click at [283, 140] on button "2 . Dov" at bounding box center [327, 132] width 144 height 34
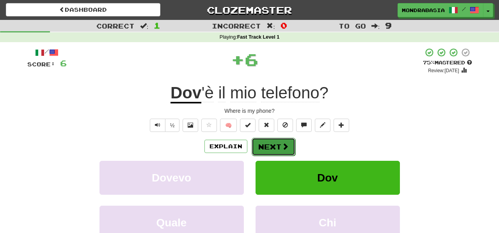
click at [277, 144] on button "Next" at bounding box center [273, 147] width 44 height 18
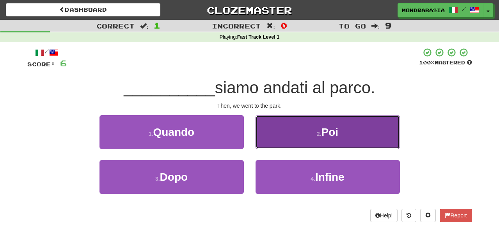
click at [273, 141] on button "2 . Poi" at bounding box center [327, 132] width 144 height 34
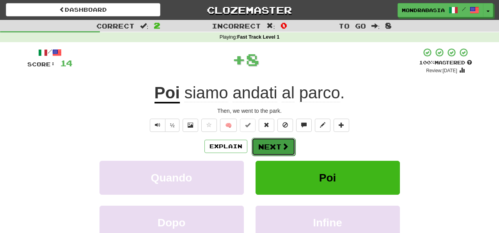
click at [273, 141] on button "Next" at bounding box center [273, 147] width 44 height 18
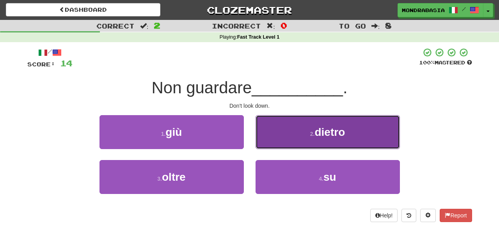
click at [270, 141] on button "2 . dietro" at bounding box center [327, 132] width 144 height 34
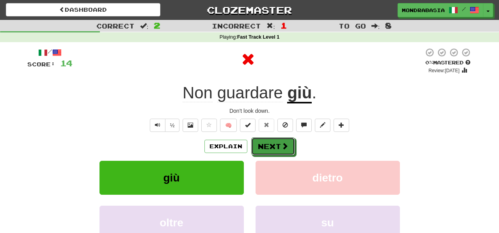
click at [270, 141] on button "Next" at bounding box center [273, 146] width 44 height 18
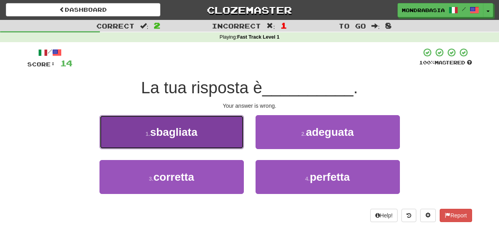
click at [224, 136] on button "1 . sbagliata" at bounding box center [171, 132] width 144 height 34
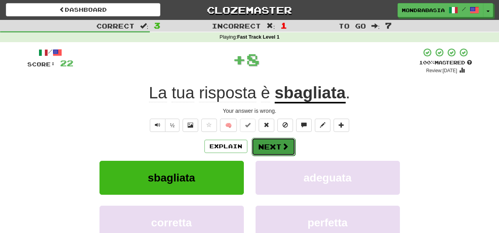
click at [268, 143] on button "Next" at bounding box center [273, 147] width 44 height 18
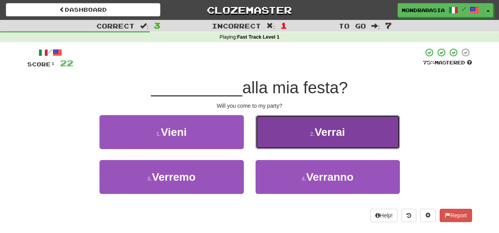
click at [273, 134] on button "2 . [GEOGRAPHIC_DATA]" at bounding box center [327, 132] width 144 height 34
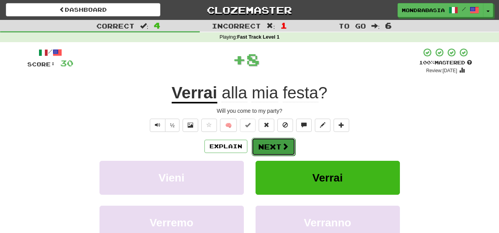
click at [274, 152] on button "Next" at bounding box center [273, 147] width 44 height 18
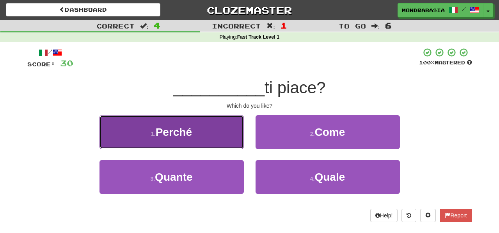
click at [217, 146] on button "1 . Perché" at bounding box center [171, 132] width 144 height 34
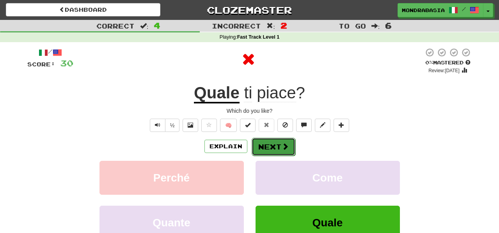
click at [264, 145] on button "Next" at bounding box center [273, 147] width 44 height 18
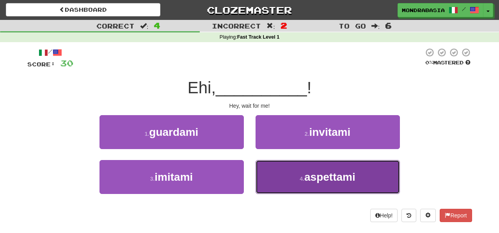
click at [288, 186] on button "4 . aspettami" at bounding box center [327, 177] width 144 height 34
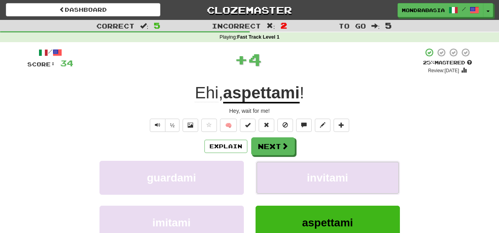
click at [288, 186] on button "invitami" at bounding box center [327, 178] width 144 height 34
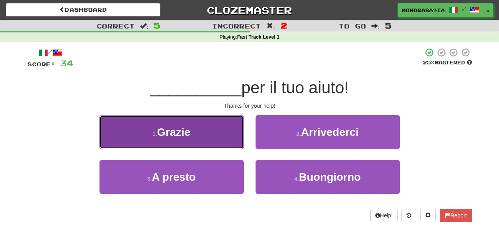
click at [234, 136] on button "1 . Grazie" at bounding box center [171, 132] width 144 height 34
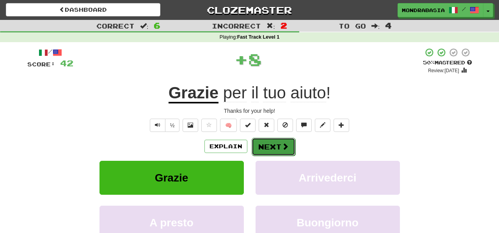
click at [264, 143] on button "Next" at bounding box center [273, 147] width 44 height 18
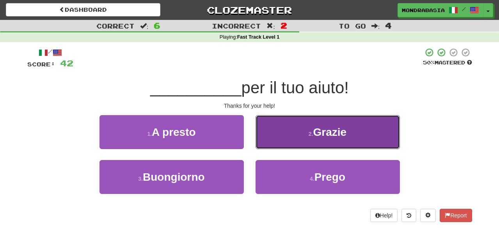
click at [272, 140] on button "2 . Grazie" at bounding box center [327, 132] width 144 height 34
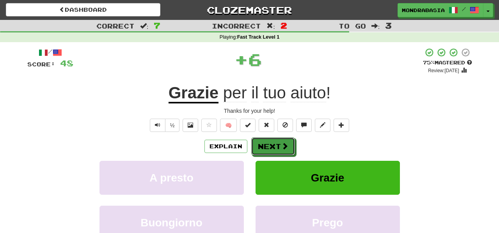
click at [272, 145] on button "Next" at bounding box center [273, 146] width 44 height 18
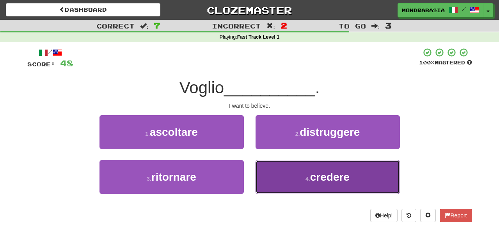
click at [274, 178] on button "4 . credere" at bounding box center [327, 177] width 144 height 34
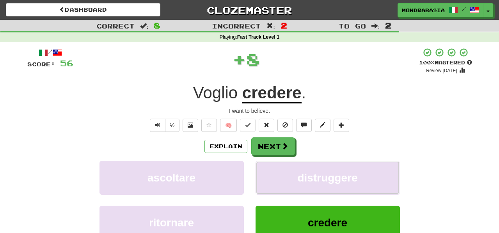
click at [274, 178] on button "distruggere" at bounding box center [327, 178] width 144 height 34
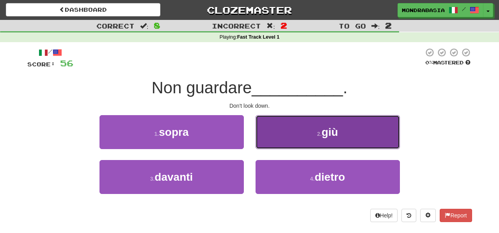
click at [268, 145] on button "2 . [GEOGRAPHIC_DATA]" at bounding box center [327, 132] width 144 height 34
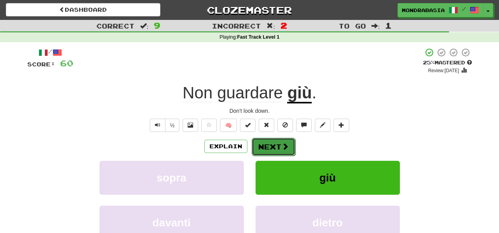
click at [262, 147] on button "Next" at bounding box center [273, 147] width 44 height 18
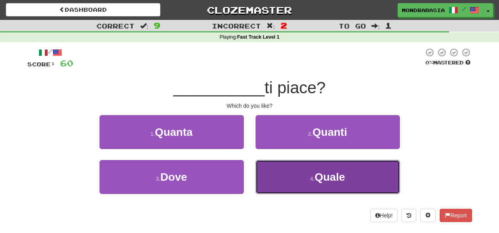
click at [276, 174] on button "4 . [PERSON_NAME]" at bounding box center [327, 177] width 144 height 34
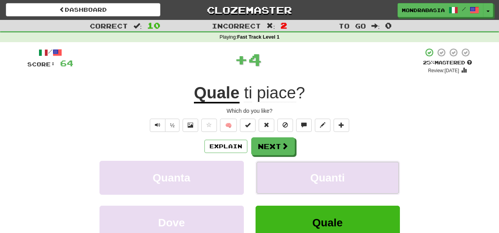
click at [276, 174] on button "Quanti" at bounding box center [327, 178] width 144 height 34
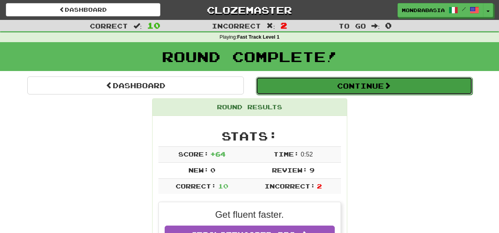
click at [294, 85] on button "Continue" at bounding box center [364, 86] width 216 height 18
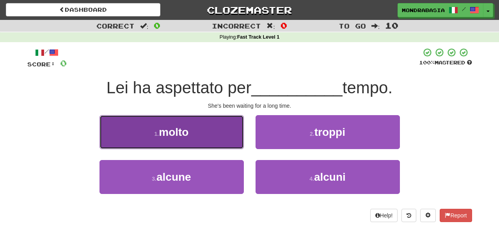
click at [221, 137] on button "1 . molto" at bounding box center [171, 132] width 144 height 34
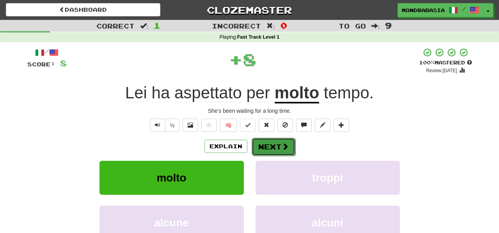
click at [261, 144] on button "Next" at bounding box center [273, 147] width 44 height 18
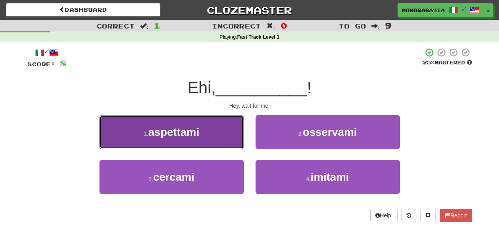
click at [235, 142] on button "1 . aspettami" at bounding box center [171, 132] width 144 height 34
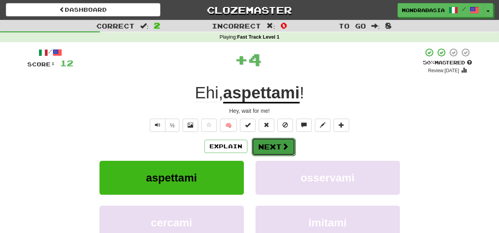
click at [264, 148] on button "Next" at bounding box center [273, 147] width 44 height 18
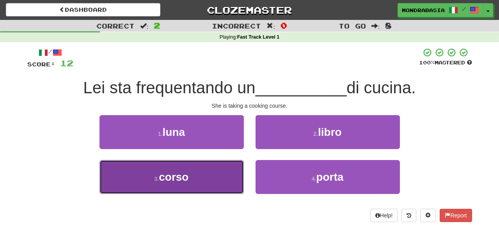
click at [211, 185] on button "3 . corso" at bounding box center [171, 177] width 144 height 34
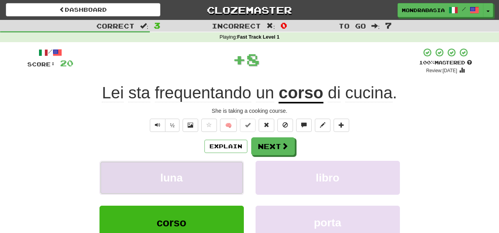
click at [219, 180] on button "luna" at bounding box center [171, 178] width 144 height 34
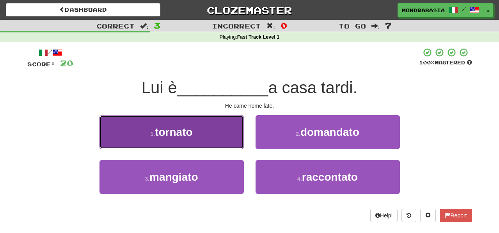
click at [218, 143] on button "1 . tornato" at bounding box center [171, 132] width 144 height 34
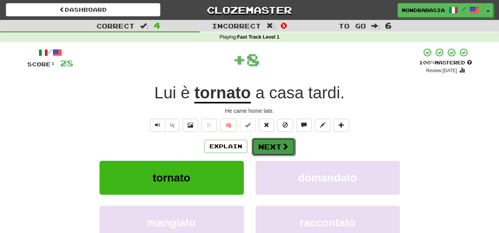
click at [270, 150] on button "Next" at bounding box center [273, 147] width 44 height 18
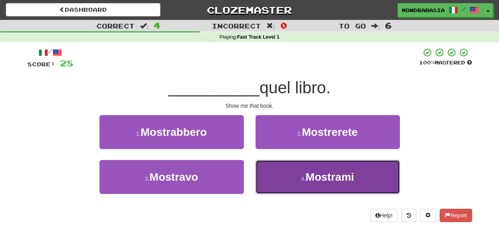
click at [279, 178] on button "4 . Mostrami" at bounding box center [327, 177] width 144 height 34
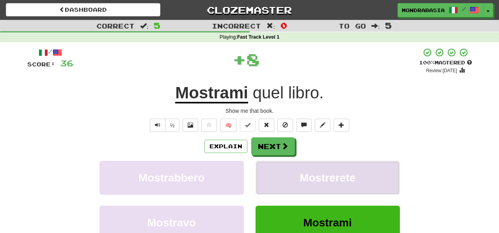
click at [273, 173] on button "Mostrerete" at bounding box center [327, 178] width 144 height 34
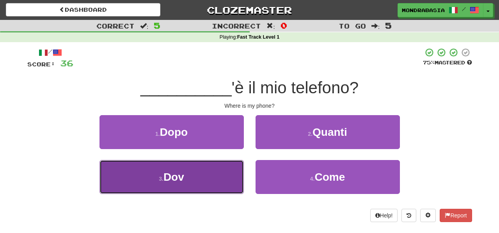
click at [223, 171] on button "3 . Dov" at bounding box center [171, 177] width 144 height 34
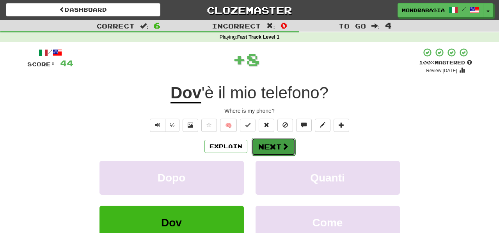
click at [265, 145] on button "Next" at bounding box center [273, 147] width 44 height 18
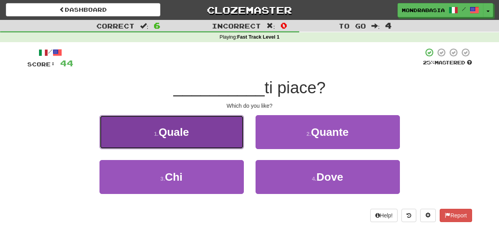
click at [230, 136] on button "1 . [PERSON_NAME]" at bounding box center [171, 132] width 144 height 34
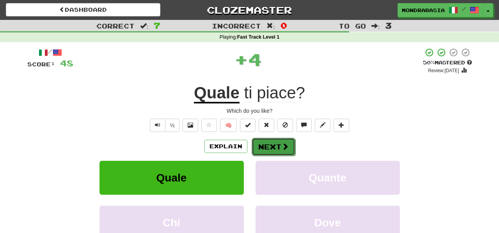
click at [266, 148] on button "Next" at bounding box center [273, 147] width 44 height 18
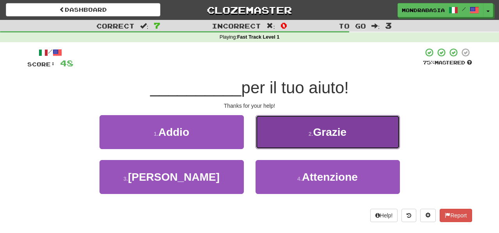
click at [268, 143] on button "2 . Grazie" at bounding box center [327, 132] width 144 height 34
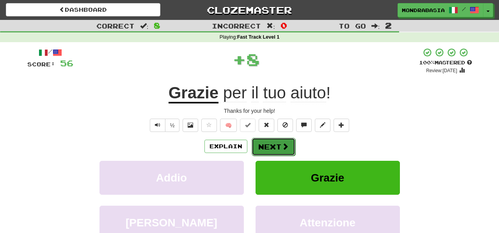
click at [268, 145] on button "Next" at bounding box center [273, 147] width 44 height 18
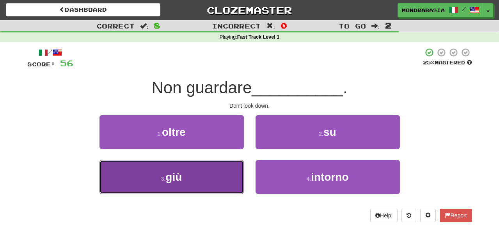
click at [227, 171] on button "3 . [GEOGRAPHIC_DATA]" at bounding box center [171, 177] width 144 height 34
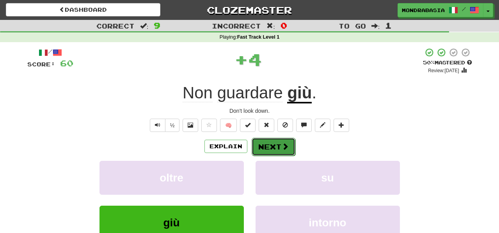
click at [260, 149] on button "Next" at bounding box center [273, 147] width 44 height 18
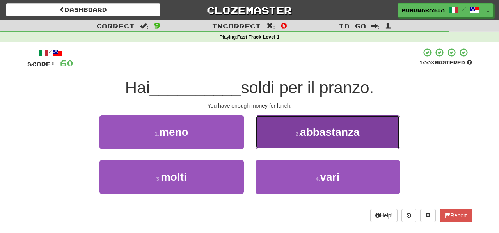
click at [269, 142] on button "2 . abbastanza" at bounding box center [327, 132] width 144 height 34
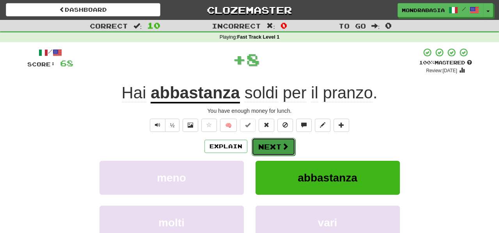
click at [269, 145] on button "Next" at bounding box center [273, 147] width 44 height 18
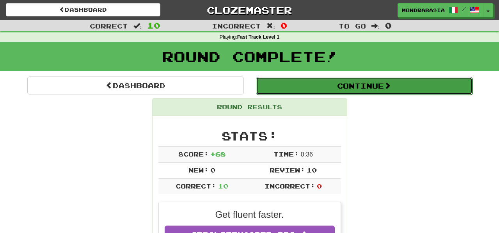
click at [282, 90] on button "Continue" at bounding box center [364, 86] width 216 height 18
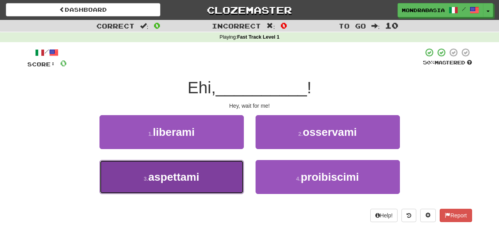
click at [221, 178] on button "3 . aspettami" at bounding box center [171, 177] width 144 height 34
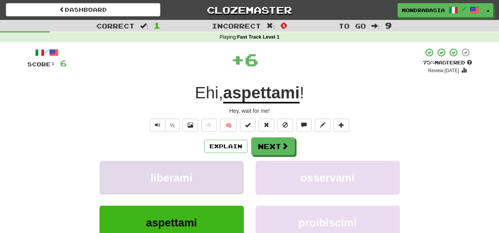
click at [235, 171] on button "liberami" at bounding box center [171, 178] width 144 height 34
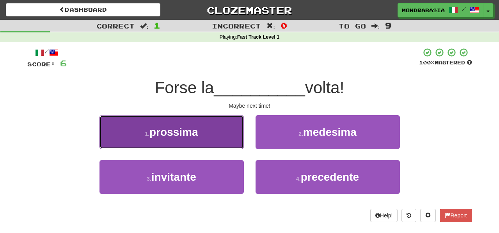
click at [225, 139] on button "1 . prossima" at bounding box center [171, 132] width 144 height 34
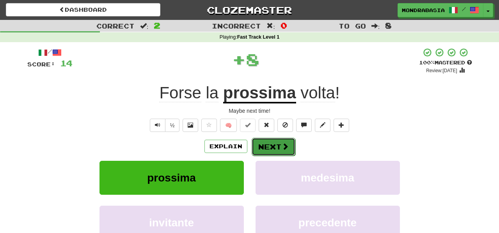
click at [271, 145] on button "Next" at bounding box center [273, 147] width 44 height 18
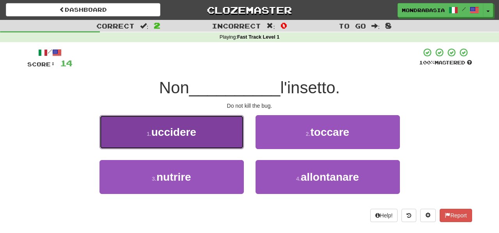
click at [231, 142] on button "1 . uccidere" at bounding box center [171, 132] width 144 height 34
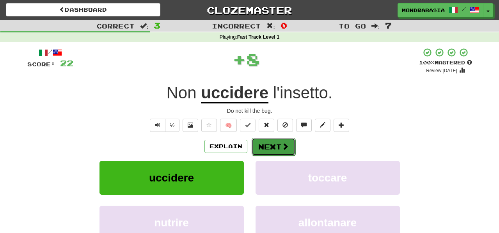
click at [264, 143] on button "Next" at bounding box center [273, 147] width 44 height 18
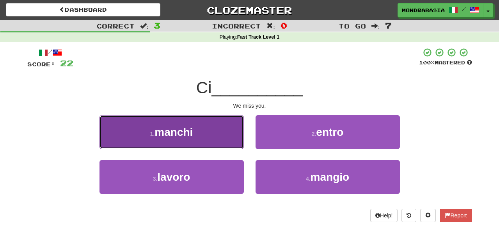
click at [230, 141] on button "1 . manchi" at bounding box center [171, 132] width 144 height 34
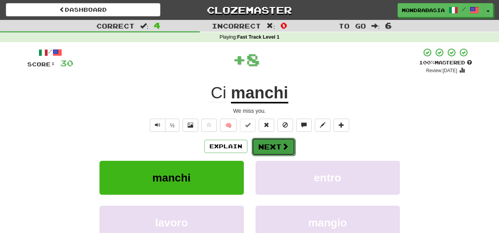
click at [260, 143] on button "Next" at bounding box center [273, 147] width 44 height 18
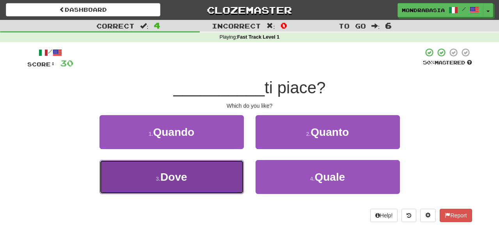
click at [219, 182] on button "3 . Dove" at bounding box center [171, 177] width 144 height 34
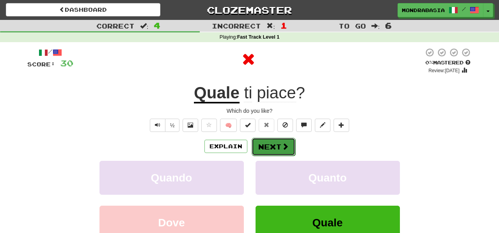
click at [260, 144] on button "Next" at bounding box center [273, 147] width 44 height 18
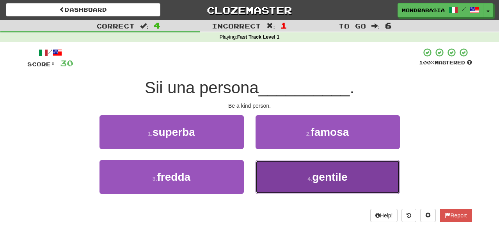
click at [277, 184] on button "4 . gentile" at bounding box center [327, 177] width 144 height 34
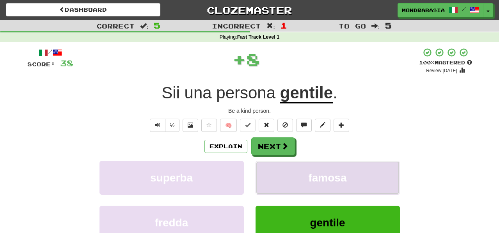
click at [276, 175] on button "famosa" at bounding box center [327, 178] width 144 height 34
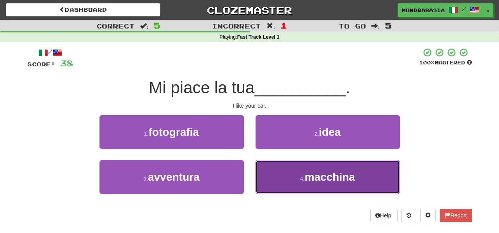
click at [277, 181] on button "4 . macchina" at bounding box center [327, 177] width 144 height 34
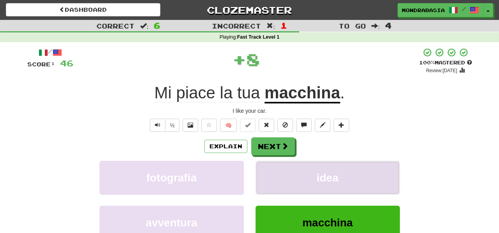
click at [275, 175] on button "idea" at bounding box center [327, 178] width 144 height 34
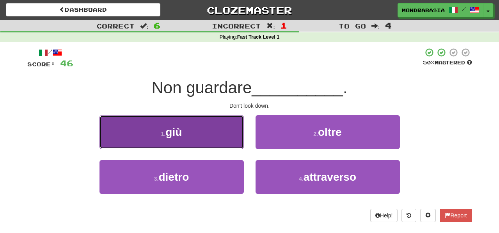
click at [227, 140] on button "1 . giù" at bounding box center [171, 132] width 144 height 34
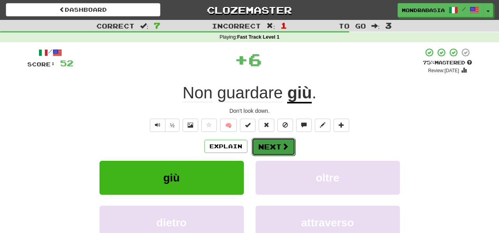
click at [273, 145] on button "Next" at bounding box center [273, 147] width 44 height 18
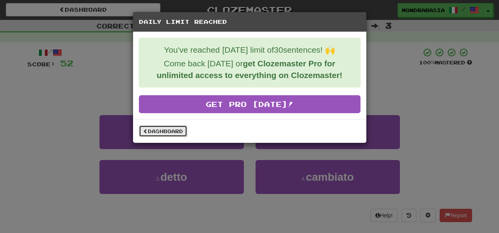
click at [177, 136] on link "Dashboard" at bounding box center [163, 131] width 48 height 12
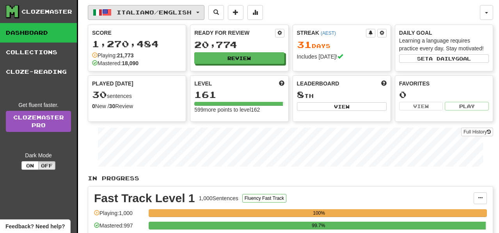
click at [199, 12] on span "button" at bounding box center [197, 13] width 3 height 2
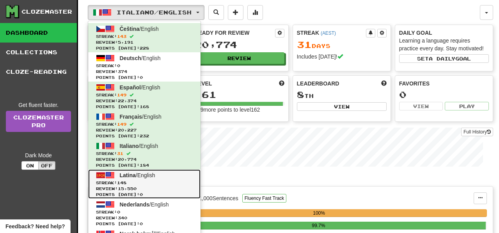
click at [187, 180] on span "Streak: 148" at bounding box center [144, 183] width 97 height 6
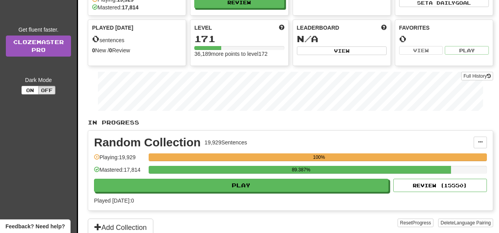
scroll to position [57, 0]
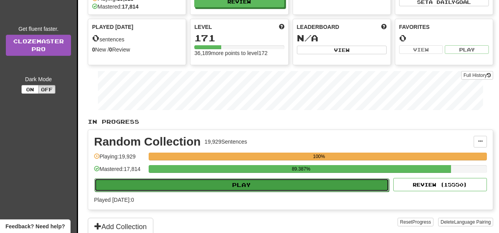
click at [292, 186] on button "Play" at bounding box center [241, 184] width 294 height 13
select select "**"
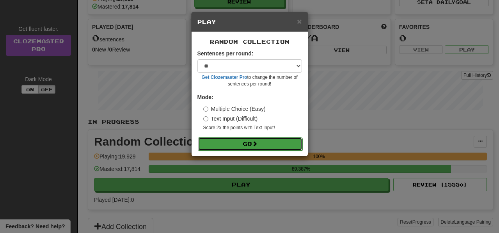
click at [290, 147] on button "Go" at bounding box center [250, 143] width 104 height 13
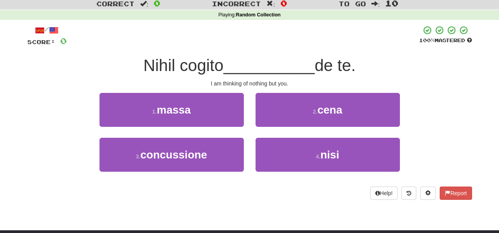
scroll to position [24, 0]
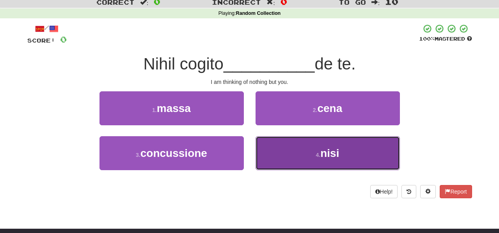
click at [273, 167] on button "4 . nisi" at bounding box center [327, 153] width 144 height 34
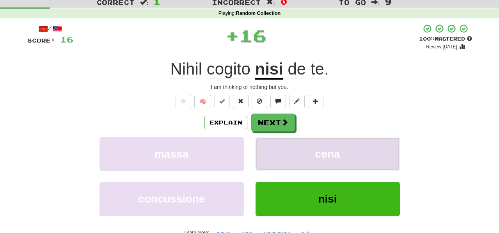
click at [274, 158] on button "cena" at bounding box center [327, 154] width 144 height 34
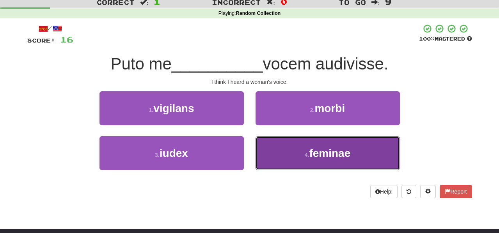
click at [277, 156] on button "4 . feminae" at bounding box center [327, 153] width 144 height 34
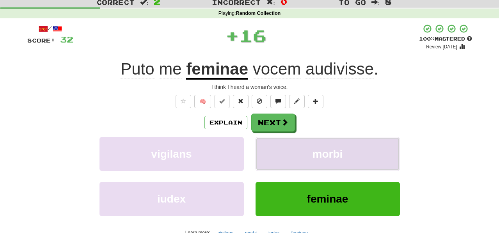
click at [279, 154] on button "morbi" at bounding box center [327, 154] width 144 height 34
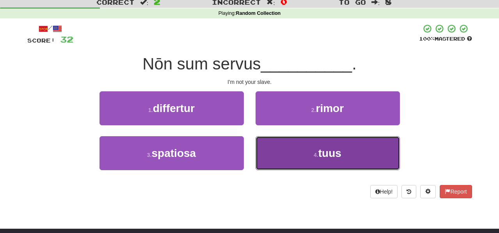
click at [288, 157] on button "4 . tuus" at bounding box center [327, 153] width 144 height 34
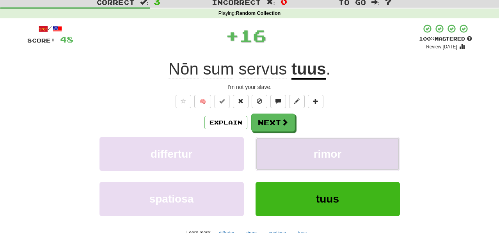
click at [288, 153] on button "rimor" at bounding box center [327, 154] width 144 height 34
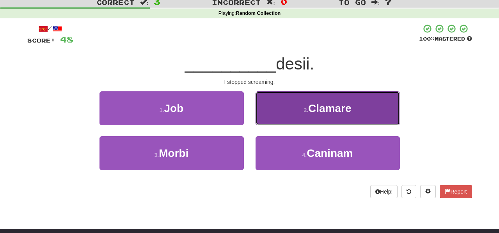
click at [270, 122] on button "2 . Clamare" at bounding box center [327, 108] width 144 height 34
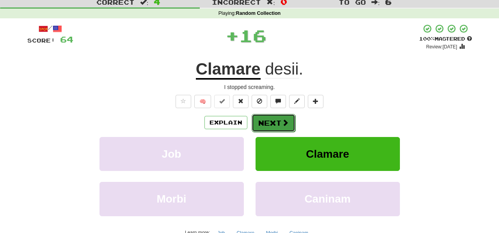
click at [270, 124] on button "Next" at bounding box center [273, 123] width 44 height 18
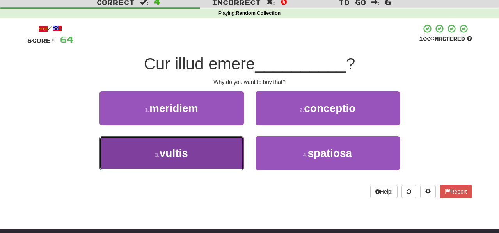
click at [227, 158] on button "3 . vultis" at bounding box center [171, 153] width 144 height 34
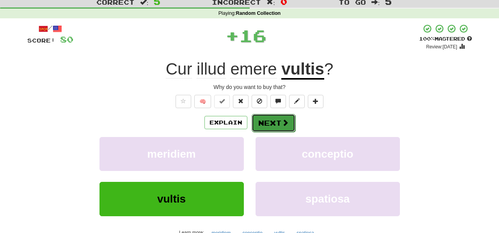
click at [264, 126] on button "Next" at bounding box center [273, 123] width 44 height 18
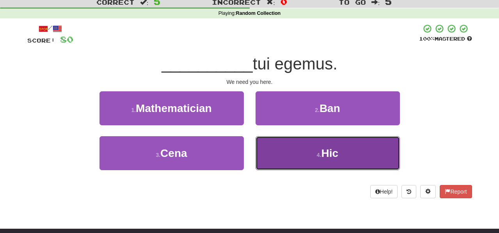
click at [274, 158] on button "4 . Hic" at bounding box center [327, 153] width 144 height 34
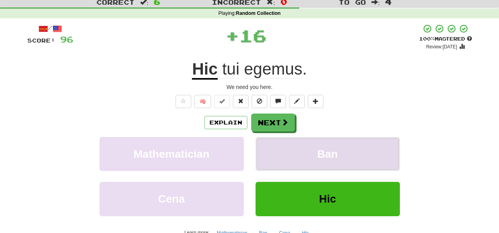
click at [272, 157] on button "Ban" at bounding box center [327, 154] width 144 height 34
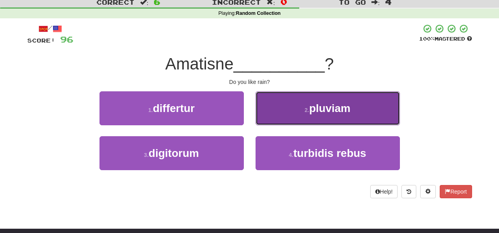
click at [265, 120] on button "2 . pluviam" at bounding box center [327, 108] width 144 height 34
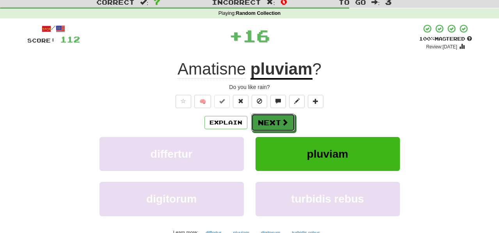
click at [265, 120] on button "Next" at bounding box center [273, 122] width 44 height 18
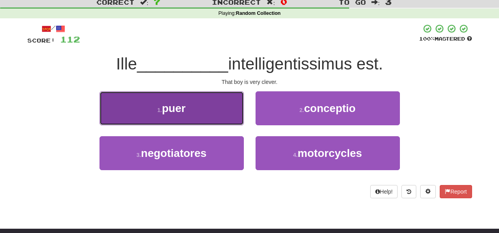
click at [220, 122] on button "1 . puer" at bounding box center [171, 108] width 144 height 34
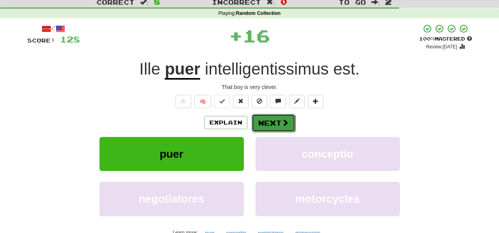
click at [255, 128] on button "Next" at bounding box center [273, 123] width 44 height 18
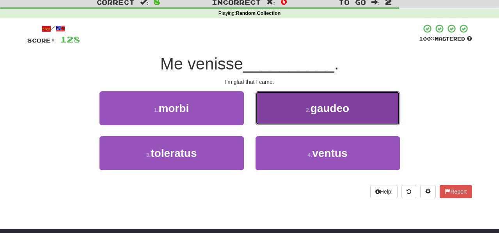
click at [266, 123] on button "2 . gaudeo" at bounding box center [327, 108] width 144 height 34
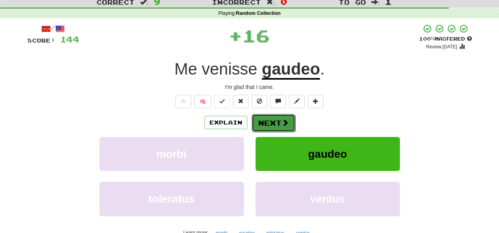
click at [267, 126] on button "Next" at bounding box center [273, 123] width 44 height 18
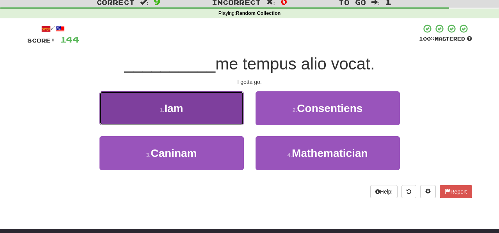
click at [221, 121] on button "1 . Iam" at bounding box center [171, 108] width 144 height 34
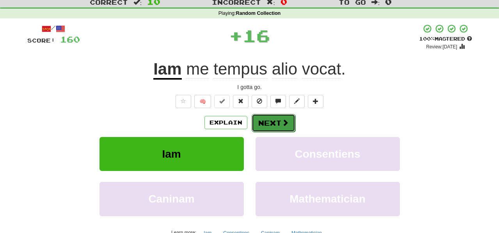
click at [269, 124] on button "Next" at bounding box center [273, 123] width 44 height 18
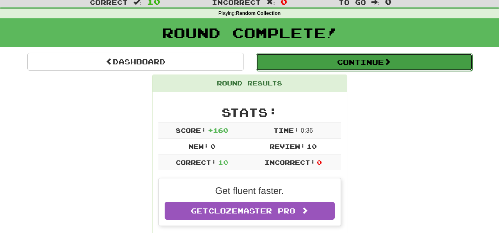
click at [278, 63] on button "Continue" at bounding box center [364, 62] width 216 height 18
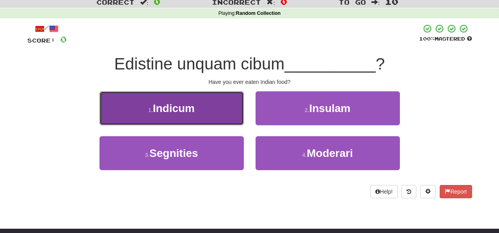
click at [232, 117] on button "1 . Indicum" at bounding box center [171, 108] width 144 height 34
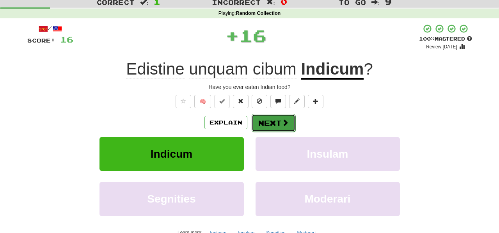
click at [266, 121] on button "Next" at bounding box center [273, 123] width 44 height 18
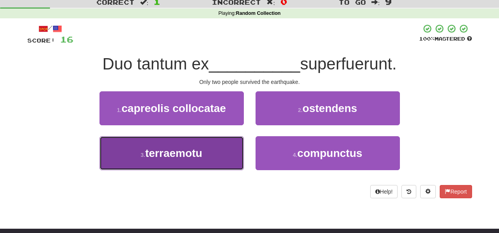
click at [223, 160] on button "3 . terraemotu" at bounding box center [171, 153] width 144 height 34
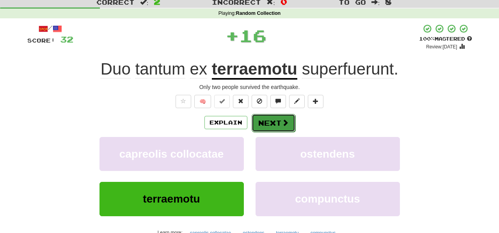
click at [273, 113] on div "Explain Next" at bounding box center [249, 122] width 444 height 18
click at [274, 122] on button "Next" at bounding box center [273, 123] width 44 height 18
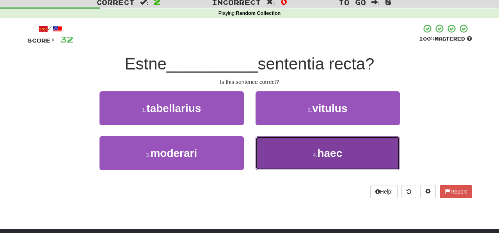
click at [270, 150] on button "4 . haec" at bounding box center [327, 153] width 144 height 34
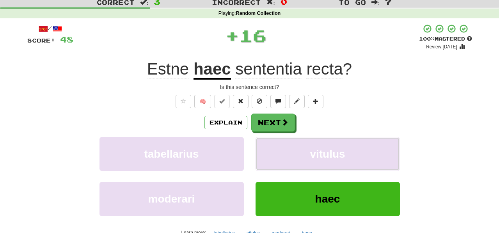
click at [270, 150] on button "vitulus" at bounding box center [327, 154] width 144 height 34
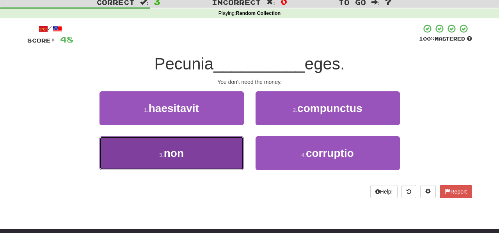
click at [223, 163] on button "3 . non" at bounding box center [171, 153] width 144 height 34
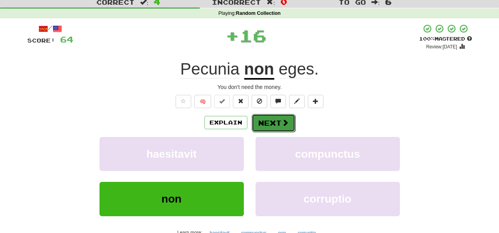
click at [268, 125] on button "Next" at bounding box center [273, 123] width 44 height 18
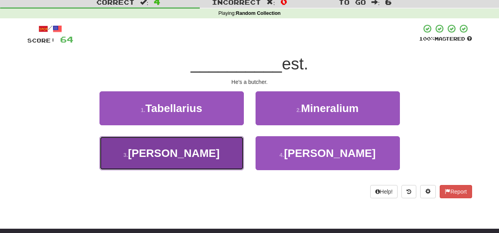
click at [220, 159] on button "3 . Lanius" at bounding box center [171, 153] width 144 height 34
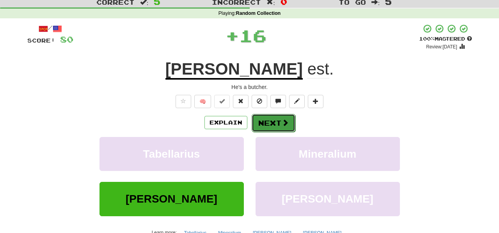
click at [269, 125] on button "Next" at bounding box center [273, 123] width 44 height 18
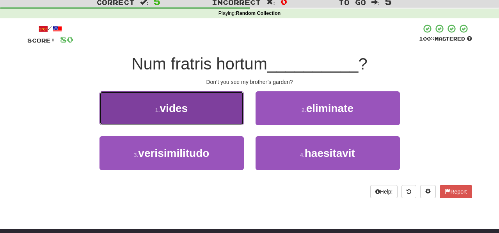
click at [226, 120] on button "1 . vides" at bounding box center [171, 108] width 144 height 34
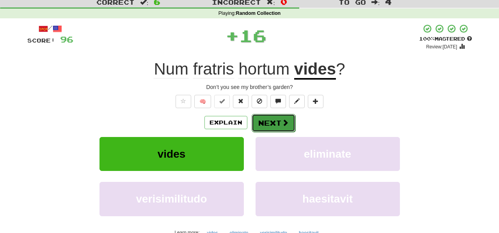
click at [267, 123] on button "Next" at bounding box center [273, 123] width 44 height 18
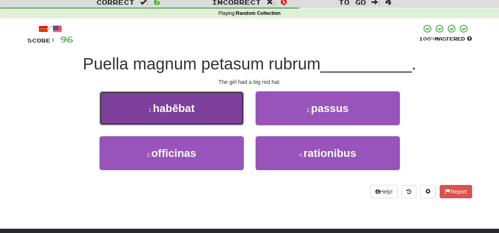
click at [228, 122] on button "1 . habēbat" at bounding box center [171, 108] width 144 height 34
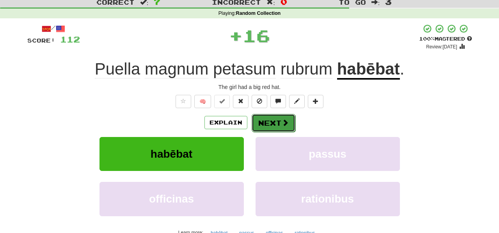
click at [266, 129] on button "Next" at bounding box center [273, 123] width 44 height 18
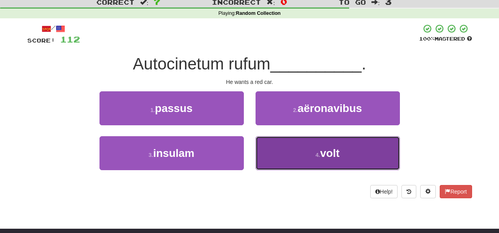
click at [279, 154] on button "4 . volt" at bounding box center [327, 153] width 144 height 34
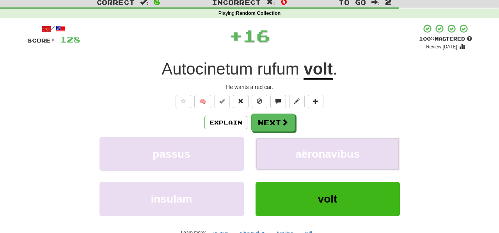
click at [279, 154] on button "aëronavibus" at bounding box center [327, 154] width 144 height 34
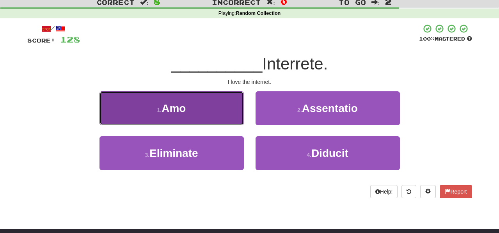
click at [220, 120] on button "1 . Amo" at bounding box center [171, 108] width 144 height 34
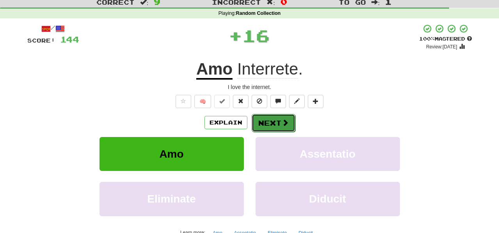
click at [264, 128] on button "Next" at bounding box center [273, 123] width 44 height 18
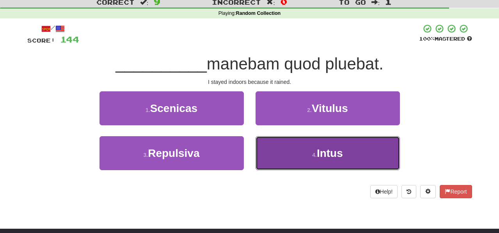
click at [276, 158] on button "4 . Intus" at bounding box center [327, 153] width 144 height 34
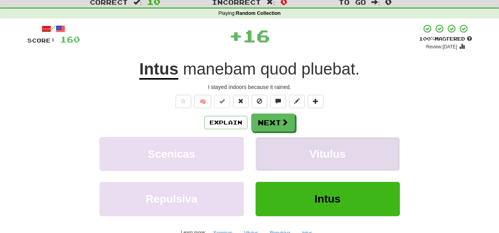
click at [276, 148] on button "Vitulus" at bounding box center [327, 154] width 144 height 34
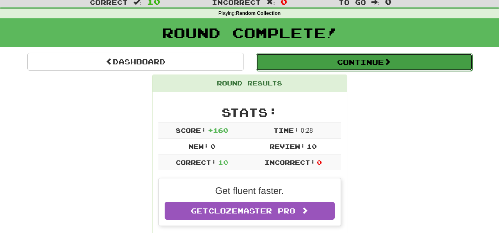
click at [274, 63] on button "Continue" at bounding box center [364, 62] width 216 height 18
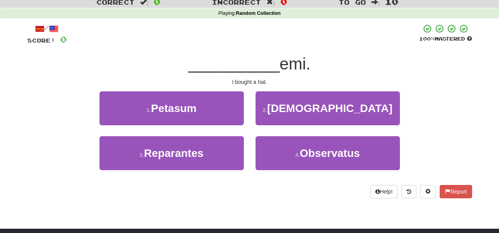
click at [230, 127] on div "1 . Petasum" at bounding box center [172, 113] width 156 height 45
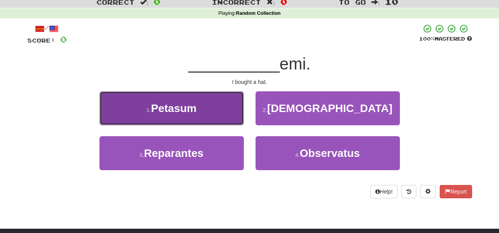
click at [235, 117] on button "1 . Petasum" at bounding box center [171, 108] width 144 height 34
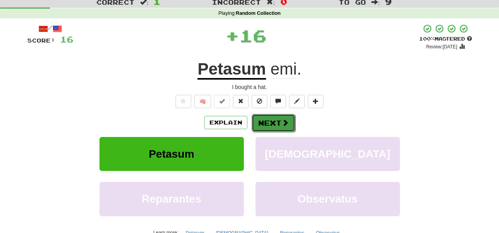
click at [263, 124] on button "Next" at bounding box center [273, 123] width 44 height 18
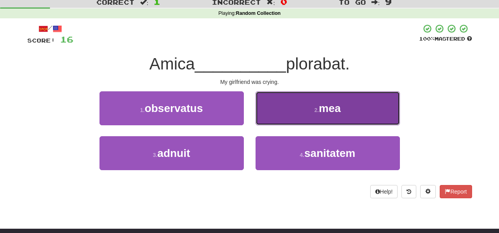
click at [265, 118] on button "2 . mea" at bounding box center [327, 108] width 144 height 34
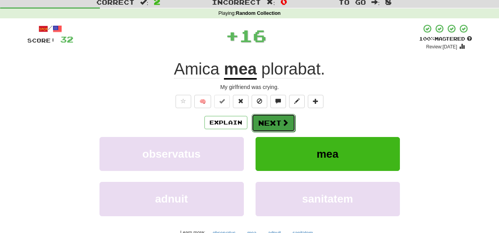
click at [266, 124] on button "Next" at bounding box center [273, 123] width 44 height 18
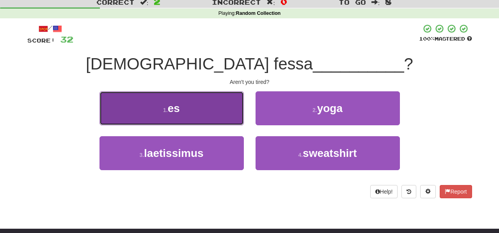
click at [231, 120] on button "1 . es" at bounding box center [171, 108] width 144 height 34
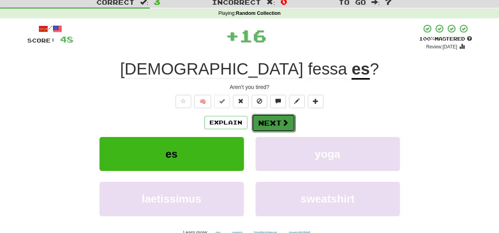
click at [266, 124] on button "Next" at bounding box center [273, 123] width 44 height 18
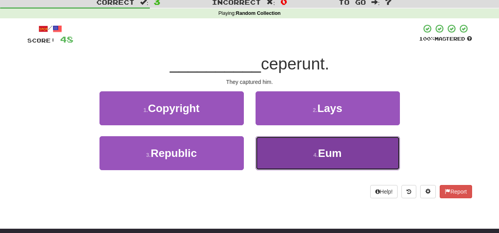
click at [274, 153] on button "4 . Eum" at bounding box center [327, 153] width 144 height 34
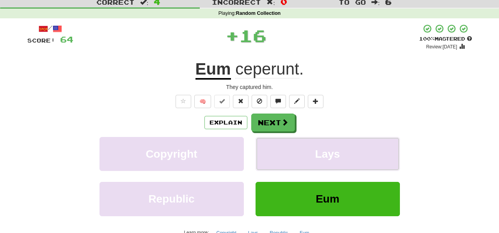
click at [274, 153] on button "Lays" at bounding box center [327, 154] width 144 height 34
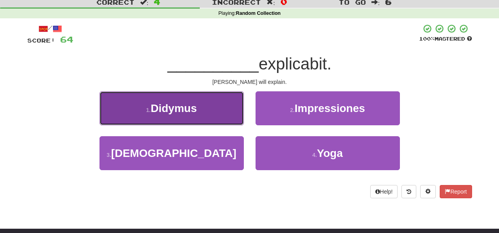
click at [238, 112] on button "1 . Didymus" at bounding box center [171, 108] width 144 height 34
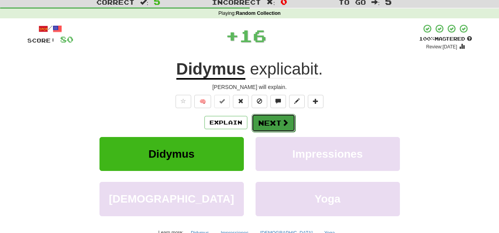
click at [268, 119] on button "Next" at bounding box center [273, 123] width 44 height 18
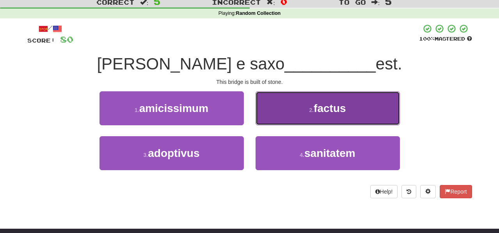
click at [271, 118] on button "2 . factus" at bounding box center [327, 108] width 144 height 34
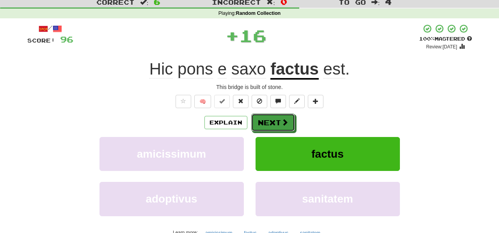
click at [271, 121] on button "Next" at bounding box center [273, 122] width 44 height 18
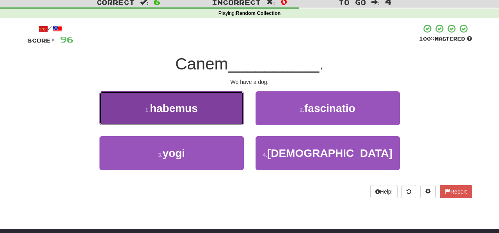
click at [233, 119] on button "1 . habemus" at bounding box center [171, 108] width 144 height 34
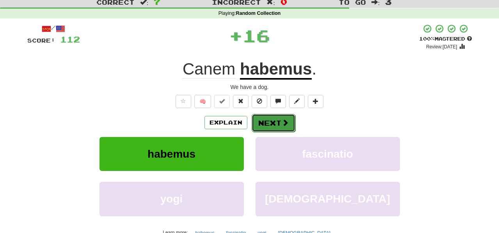
click at [269, 119] on button "Next" at bounding box center [273, 123] width 44 height 18
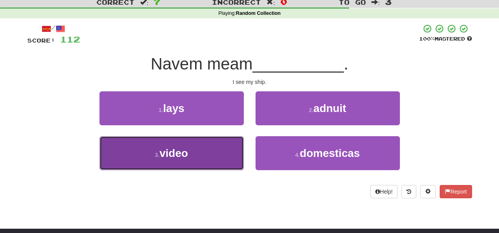
click at [230, 142] on button "3 . video" at bounding box center [171, 153] width 144 height 34
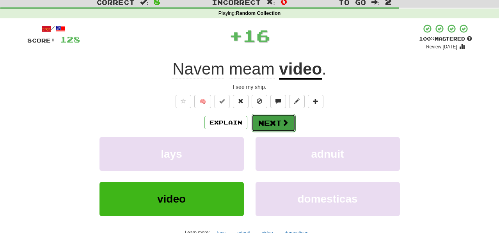
click at [264, 131] on button "Next" at bounding box center [273, 123] width 44 height 18
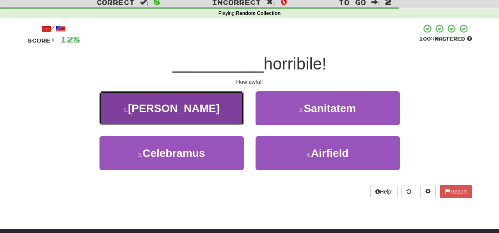
click at [231, 114] on button "1 . Quam" at bounding box center [171, 108] width 144 height 34
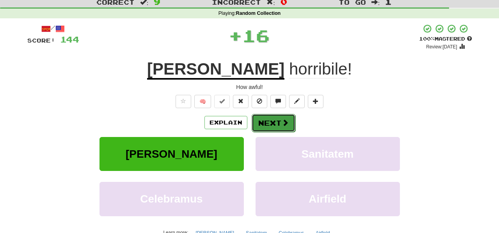
click at [262, 121] on button "Next" at bounding box center [273, 123] width 44 height 18
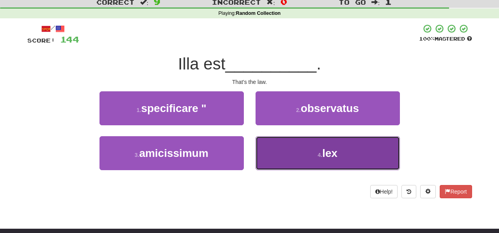
click at [274, 163] on button "4 . lex" at bounding box center [327, 153] width 144 height 34
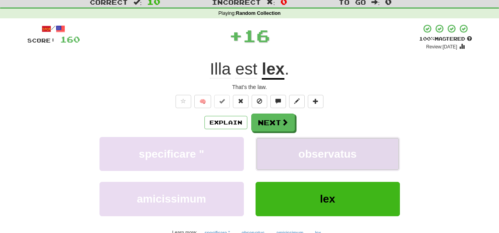
click at [274, 159] on button "observatus" at bounding box center [327, 154] width 144 height 34
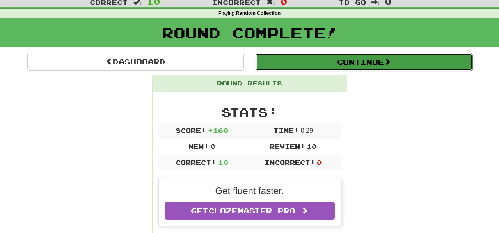
click at [273, 63] on button "Continue" at bounding box center [364, 62] width 216 height 18
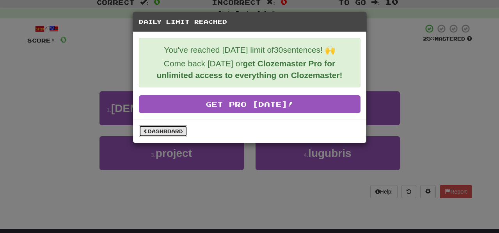
click at [178, 131] on link "Dashboard" at bounding box center [163, 131] width 48 height 12
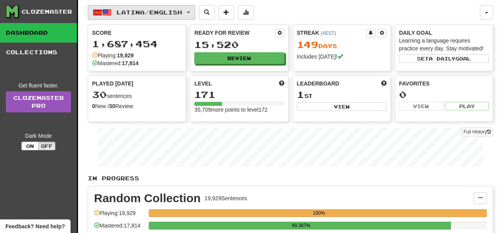
click at [195, 14] on button "Latina / English" at bounding box center [141, 12] width 107 height 15
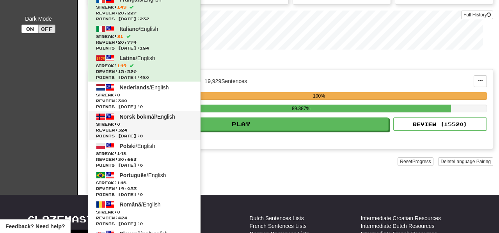
scroll to position [123, 0]
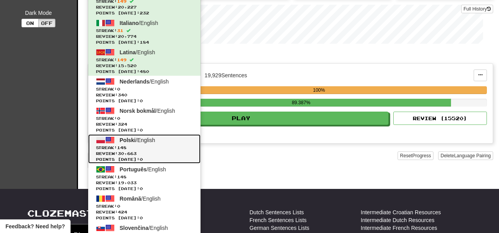
click at [180, 152] on span "Review: 30,663" at bounding box center [144, 153] width 97 height 6
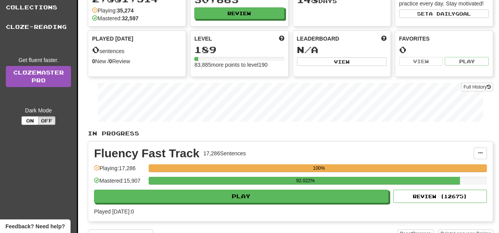
scroll to position [84, 0]
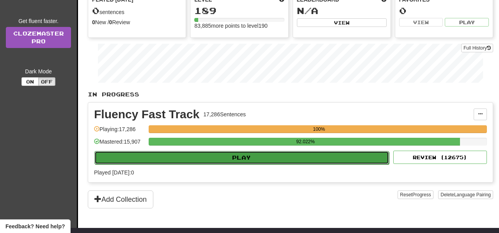
click at [258, 158] on button "Play" at bounding box center [241, 157] width 294 height 13
select select "**"
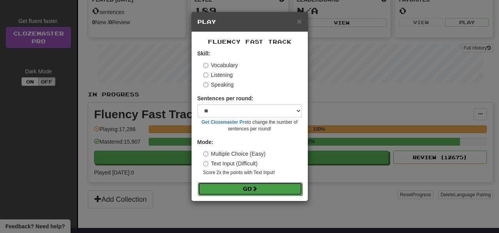
click at [255, 191] on span at bounding box center [254, 188] width 5 height 5
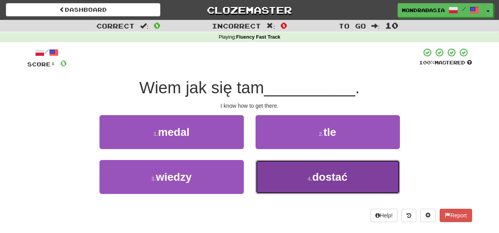
click at [272, 178] on button "4 . dostać" at bounding box center [327, 177] width 144 height 34
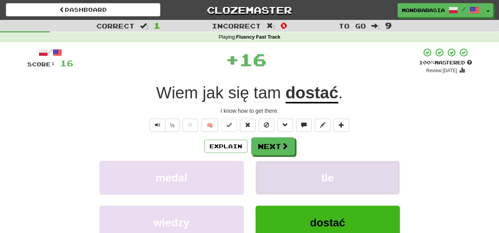
click at [272, 178] on button "tle" at bounding box center [327, 178] width 144 height 34
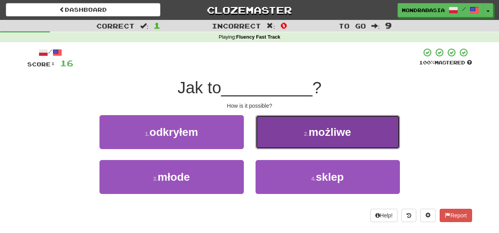
click at [270, 132] on button "2 . możliwe" at bounding box center [327, 132] width 144 height 34
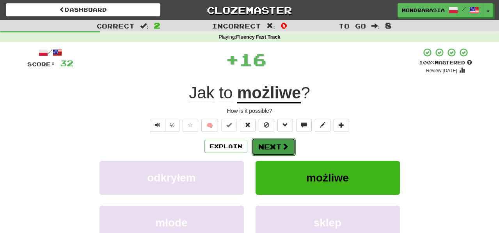
click at [270, 145] on button "Next" at bounding box center [273, 147] width 44 height 18
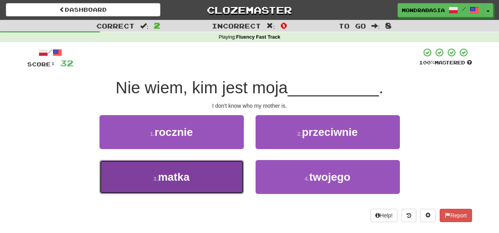
click at [223, 181] on button "3 . matka" at bounding box center [171, 177] width 144 height 34
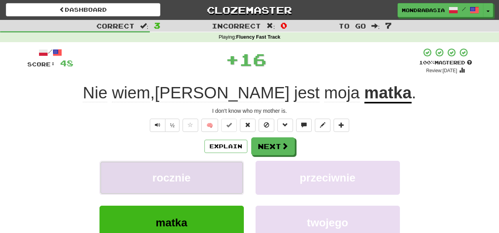
click at [227, 175] on button "rocznie" at bounding box center [171, 178] width 144 height 34
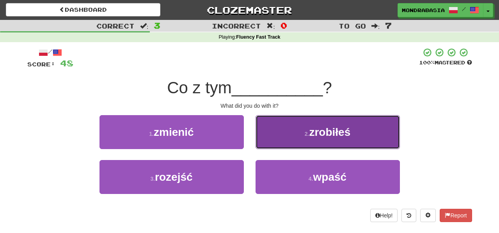
click at [263, 142] on button "2 . zrobiłeś" at bounding box center [327, 132] width 144 height 34
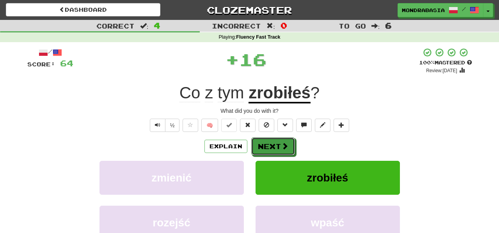
click at [263, 142] on button "Next" at bounding box center [273, 146] width 44 height 18
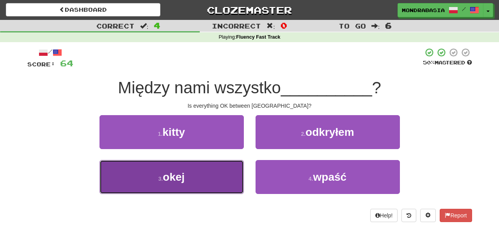
click at [214, 186] on button "3 . okej" at bounding box center [171, 177] width 144 height 34
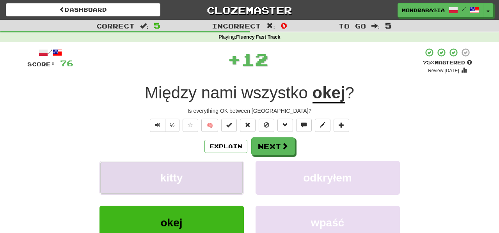
click at [226, 171] on button "kitty" at bounding box center [171, 178] width 144 height 34
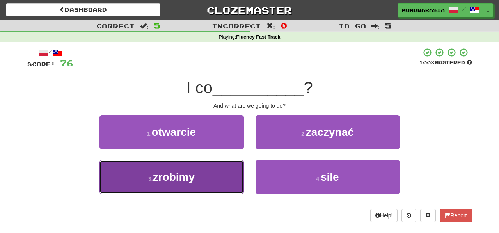
click at [224, 177] on button "3 . zrobimy" at bounding box center [171, 177] width 144 height 34
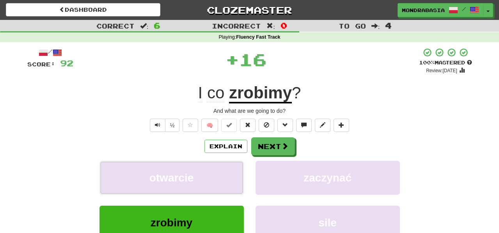
click at [224, 177] on button "otwarcie" at bounding box center [171, 178] width 144 height 34
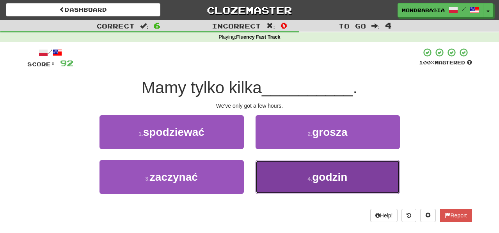
click at [274, 182] on button "4 . godzin" at bounding box center [327, 177] width 144 height 34
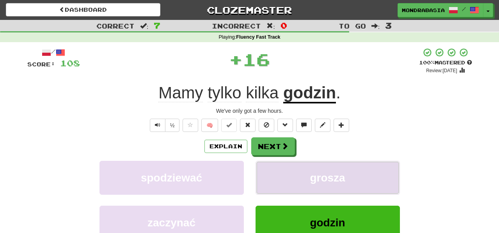
click at [275, 182] on button "grosza" at bounding box center [327, 178] width 144 height 34
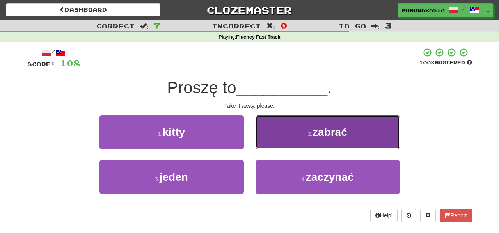
click at [272, 143] on button "2 . zabrać" at bounding box center [327, 132] width 144 height 34
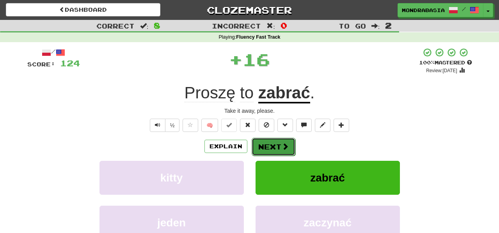
click at [276, 145] on button "Next" at bounding box center [273, 147] width 44 height 18
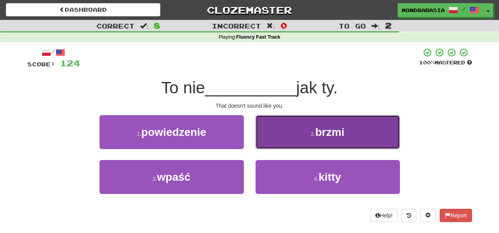
click at [265, 143] on button "2 . brzmi" at bounding box center [327, 132] width 144 height 34
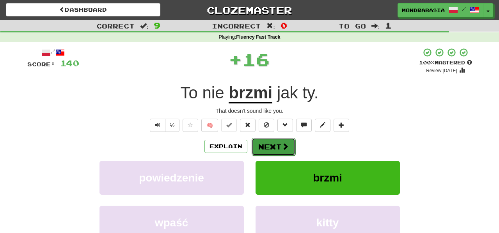
click at [271, 148] on button "Next" at bounding box center [273, 147] width 44 height 18
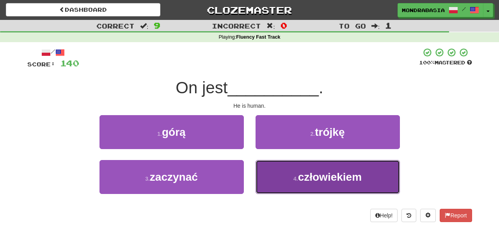
click at [282, 182] on button "4 . człowiekiem" at bounding box center [327, 177] width 144 height 34
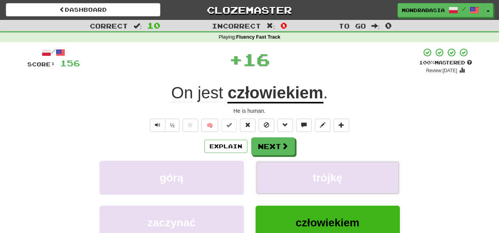
click at [282, 182] on button "trójkę" at bounding box center [327, 178] width 144 height 34
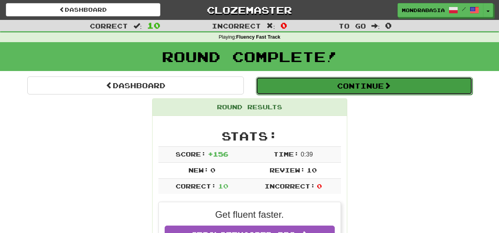
click at [322, 88] on button "Continue" at bounding box center [364, 86] width 216 height 18
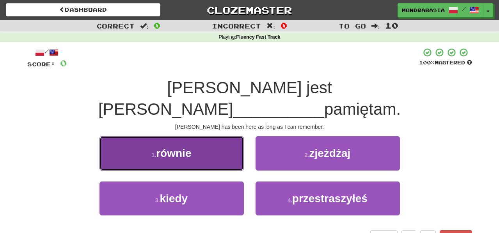
click at [235, 140] on button "1 . równie" at bounding box center [171, 153] width 144 height 34
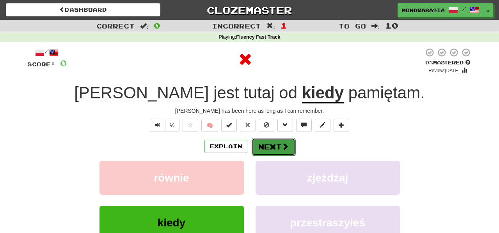
click at [276, 145] on button "Next" at bounding box center [273, 147] width 44 height 18
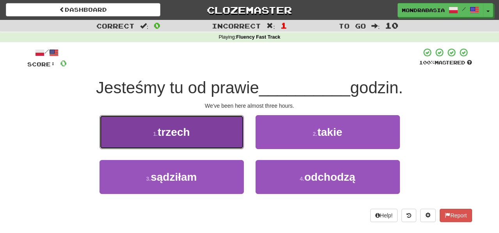
click at [230, 141] on button "1 . trzech" at bounding box center [171, 132] width 144 height 34
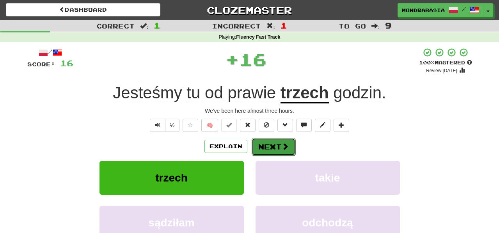
click at [271, 143] on button "Next" at bounding box center [273, 147] width 44 height 18
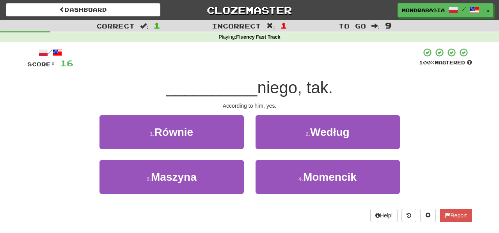
click at [267, 151] on div "2 . Według" at bounding box center [328, 137] width 156 height 45
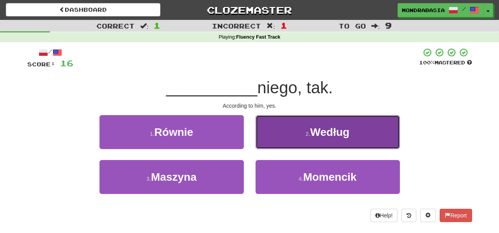
click at [267, 143] on button "2 . Według" at bounding box center [327, 132] width 144 height 34
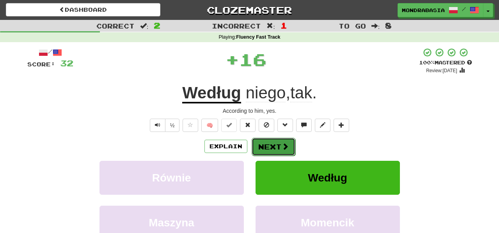
click at [267, 143] on button "Next" at bounding box center [273, 147] width 44 height 18
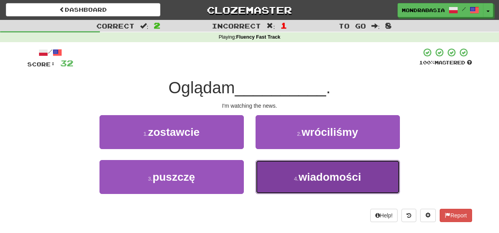
click at [262, 174] on button "4 . wiadomości" at bounding box center [327, 177] width 144 height 34
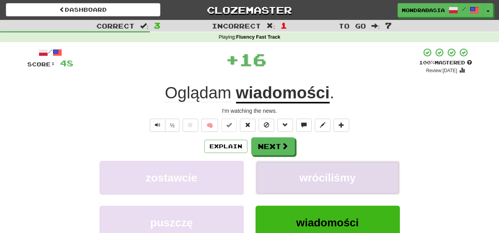
click at [274, 174] on button "wróciliśmy" at bounding box center [327, 178] width 144 height 34
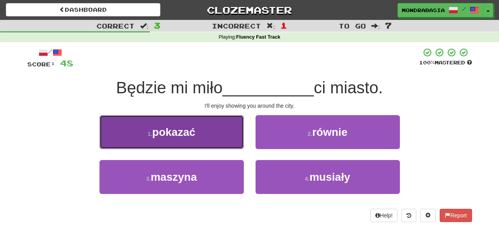
click at [228, 141] on button "1 . pokazać" at bounding box center [171, 132] width 144 height 34
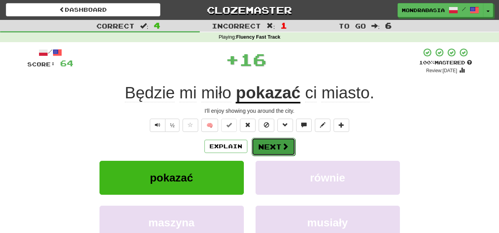
click at [273, 148] on button "Next" at bounding box center [273, 147] width 44 height 18
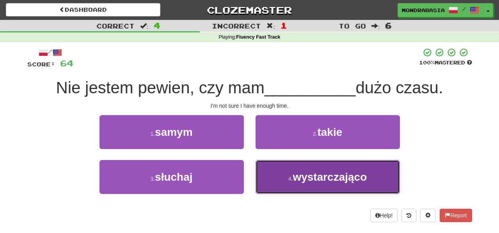
click at [281, 181] on button "4 . wystarczająco" at bounding box center [327, 177] width 144 height 34
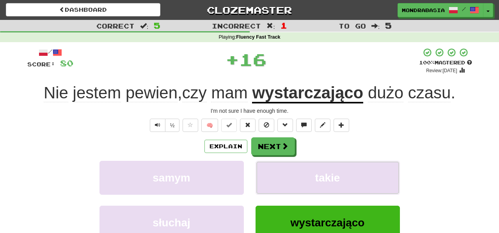
click at [281, 181] on button "takie" at bounding box center [327, 178] width 144 height 34
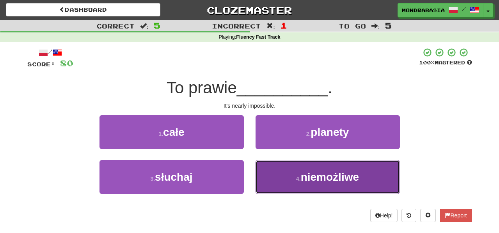
click at [272, 178] on button "4 . niemożliwe" at bounding box center [327, 177] width 144 height 34
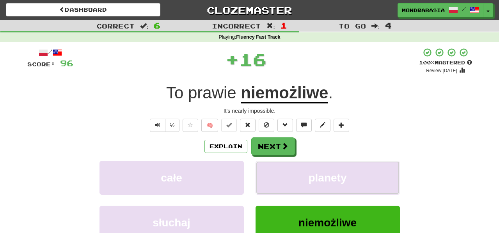
click at [272, 178] on button "planety" at bounding box center [327, 178] width 144 height 34
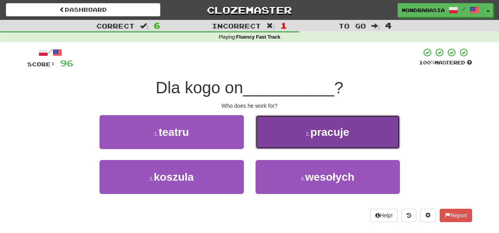
click at [266, 145] on button "2 . pracuje" at bounding box center [327, 132] width 144 height 34
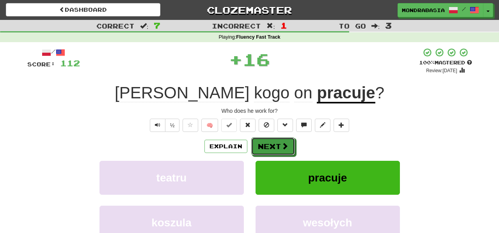
click at [266, 145] on button "Next" at bounding box center [273, 146] width 44 height 18
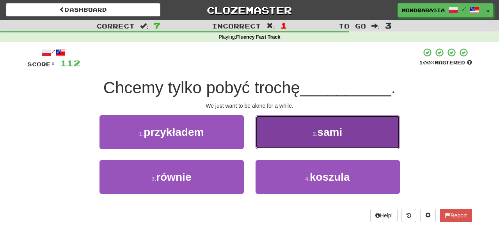
click at [267, 144] on button "2 . sami" at bounding box center [327, 132] width 144 height 34
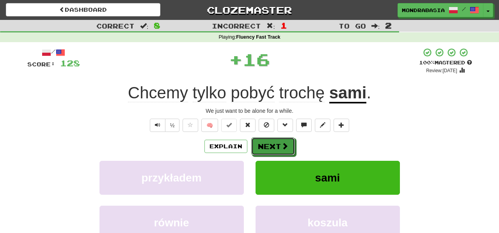
click at [267, 144] on button "Next" at bounding box center [273, 146] width 44 height 18
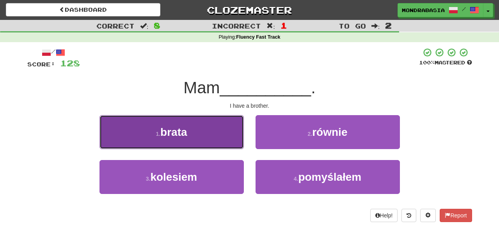
click at [230, 142] on button "1 . brata" at bounding box center [171, 132] width 144 height 34
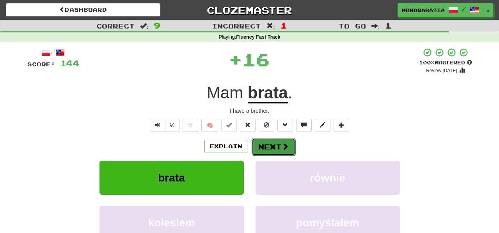
click at [261, 143] on button "Next" at bounding box center [273, 147] width 44 height 18
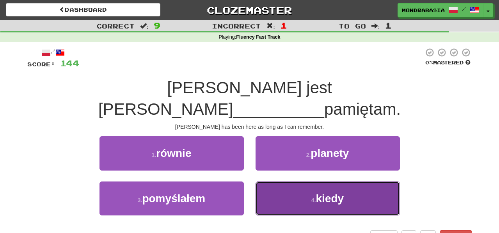
click at [278, 181] on button "4 . kiedy" at bounding box center [327, 198] width 144 height 34
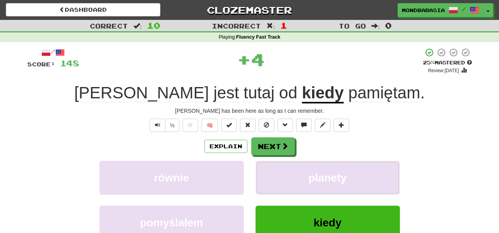
click at [278, 175] on button "planety" at bounding box center [327, 178] width 144 height 34
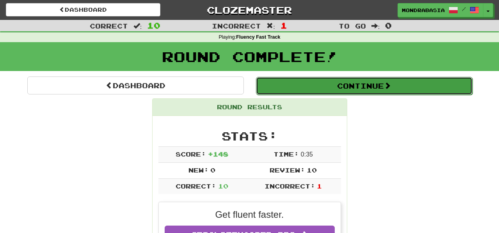
click at [274, 88] on button "Continue" at bounding box center [364, 86] width 216 height 18
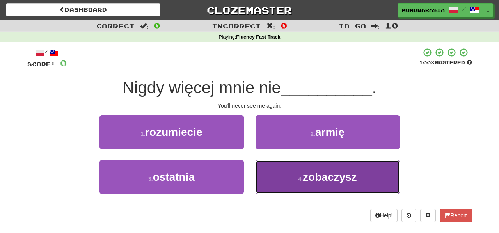
click at [273, 166] on button "4 . zobaczysz" at bounding box center [327, 177] width 144 height 34
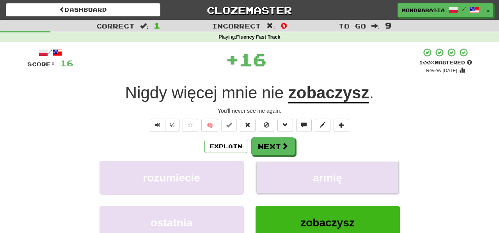
click at [273, 166] on button "armię" at bounding box center [327, 178] width 144 height 34
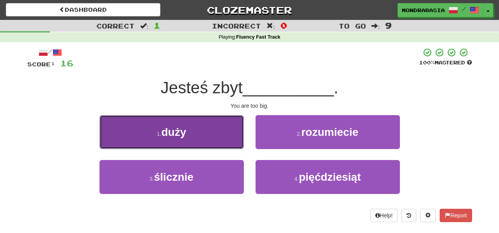
click at [226, 144] on button "1 . duży" at bounding box center [171, 132] width 144 height 34
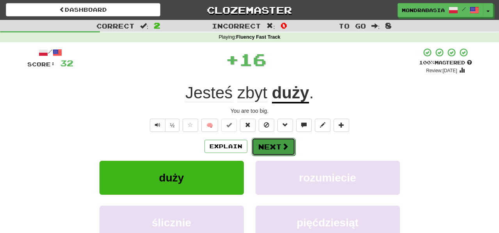
click at [264, 145] on button "Next" at bounding box center [273, 147] width 44 height 18
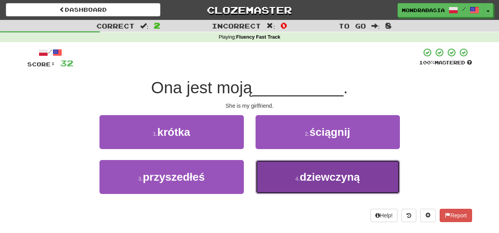
click at [273, 182] on button "4 . dziewczyną" at bounding box center [327, 177] width 144 height 34
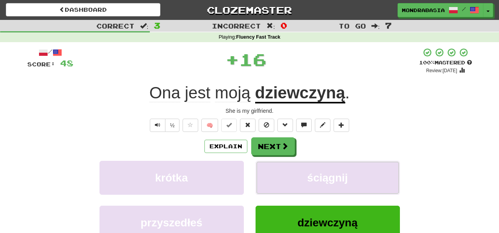
click at [273, 182] on button "ściągnij" at bounding box center [327, 178] width 144 height 34
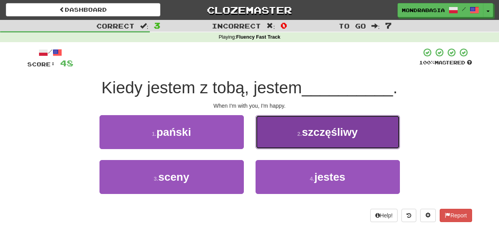
click at [273, 145] on button "2 . szczęśliwy" at bounding box center [327, 132] width 144 height 34
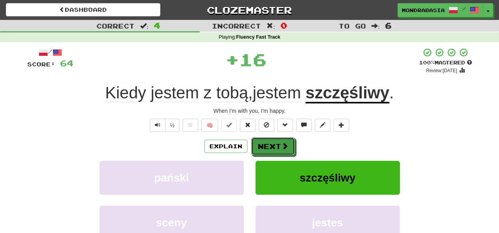
click at [273, 145] on button "Next" at bounding box center [273, 146] width 44 height 18
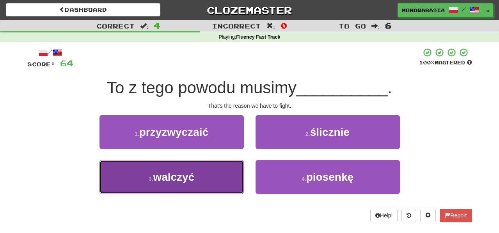
click at [227, 172] on button "3 . walczyć" at bounding box center [171, 177] width 144 height 34
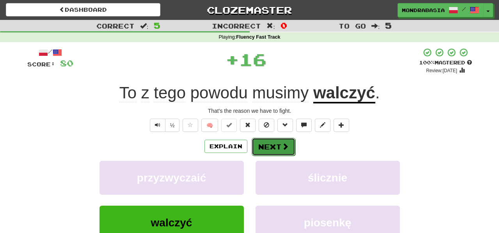
click at [271, 147] on button "Next" at bounding box center [273, 147] width 44 height 18
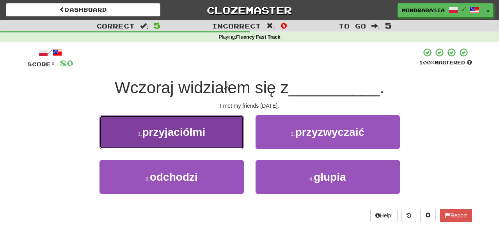
click at [226, 142] on button "1 . przyjaciółmi" at bounding box center [171, 132] width 144 height 34
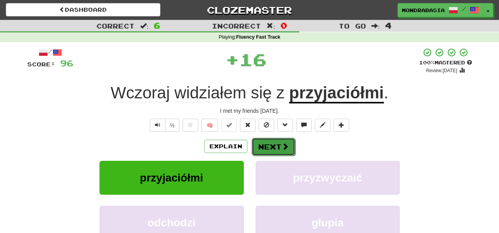
click at [266, 143] on button "Next" at bounding box center [273, 147] width 44 height 18
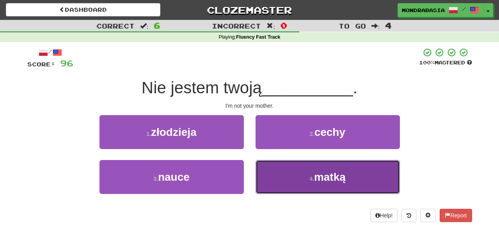
click at [278, 181] on button "4 . matką" at bounding box center [327, 177] width 144 height 34
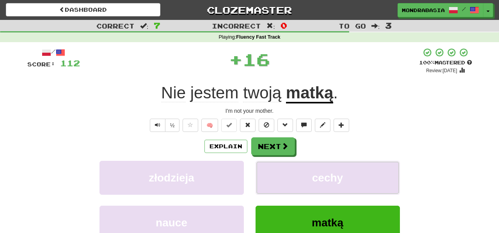
click at [278, 181] on button "cechy" at bounding box center [327, 178] width 144 height 34
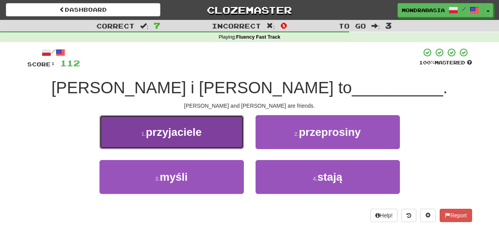
click at [226, 146] on button "1 . przyjaciele" at bounding box center [171, 132] width 144 height 34
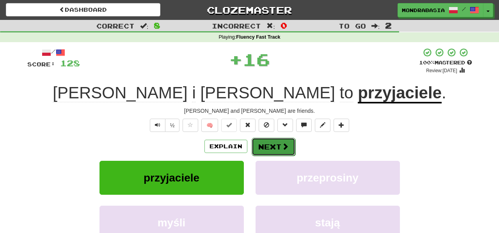
click at [267, 147] on button "Next" at bounding box center [273, 147] width 44 height 18
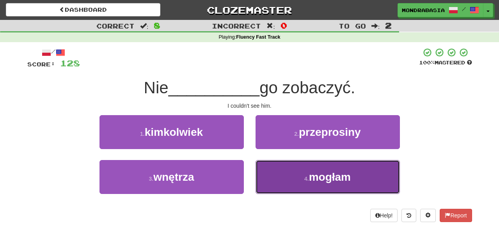
click at [279, 181] on button "4 . mogłam" at bounding box center [327, 177] width 144 height 34
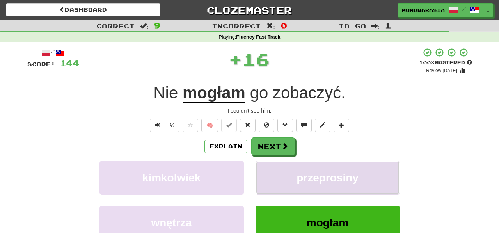
click at [279, 177] on button "przeprosiny" at bounding box center [327, 178] width 144 height 34
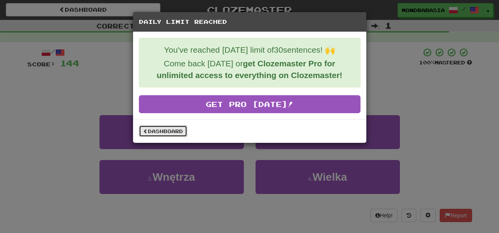
click at [179, 132] on link "Dashboard" at bounding box center [163, 131] width 48 height 12
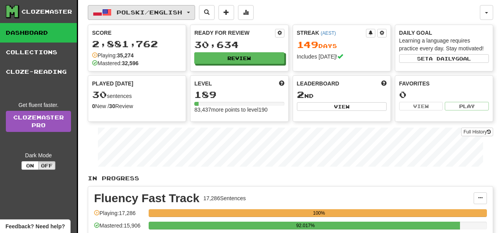
click at [195, 11] on button "Polski / English" at bounding box center [141, 12] width 107 height 15
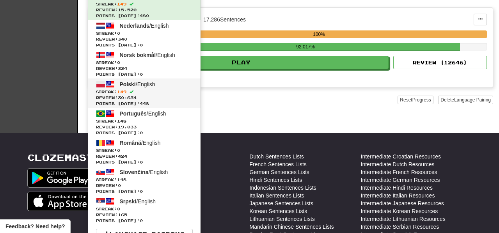
scroll to position [182, 0]
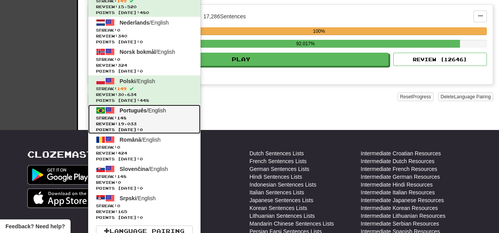
click at [184, 119] on span "Streak: 148" at bounding box center [144, 118] width 97 height 6
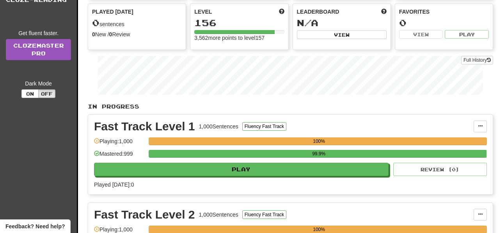
scroll to position [80, 0]
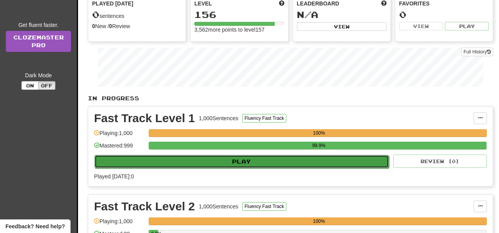
click at [281, 164] on button "Play" at bounding box center [241, 161] width 294 height 13
select select "**"
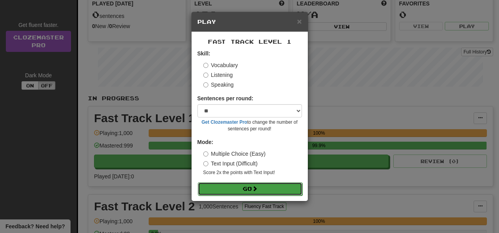
click at [278, 190] on button "Go" at bounding box center [250, 188] width 104 height 13
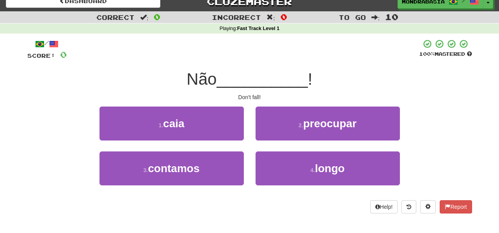
scroll to position [15, 0]
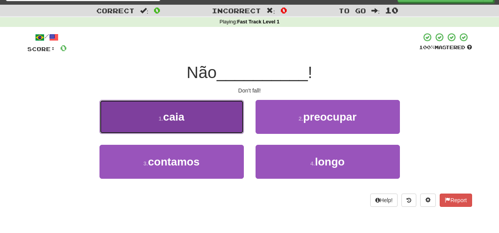
click at [227, 127] on button "1 . caia" at bounding box center [171, 117] width 144 height 34
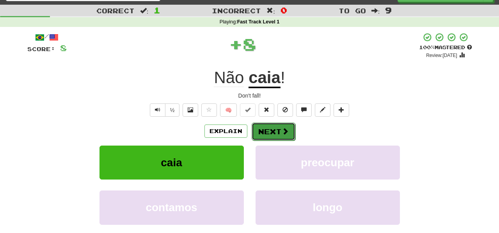
click at [262, 135] on button "Next" at bounding box center [273, 131] width 44 height 18
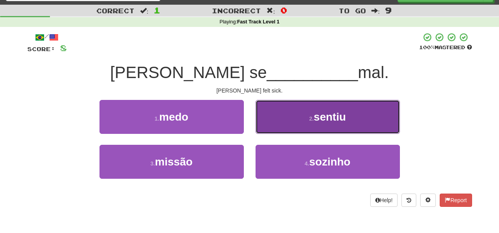
click at [271, 130] on button "2 . sentiu" at bounding box center [327, 117] width 144 height 34
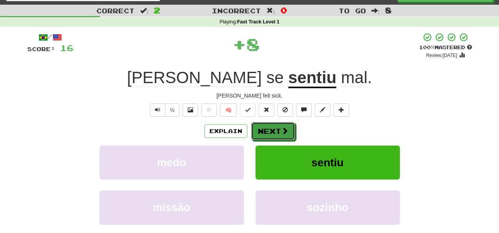
click at [271, 130] on button "Next" at bounding box center [273, 131] width 44 height 18
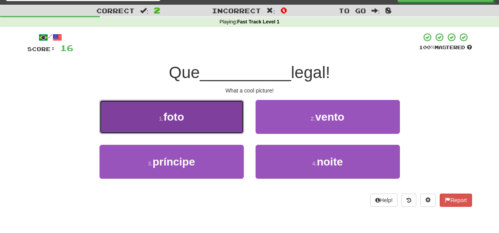
click at [230, 121] on button "1 . foto" at bounding box center [171, 117] width 144 height 34
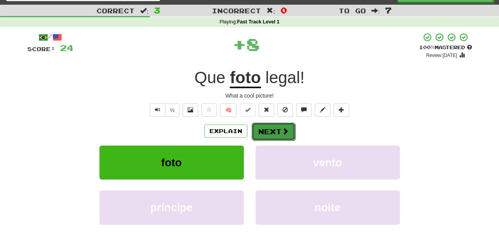
click at [269, 136] on button "Next" at bounding box center [273, 131] width 44 height 18
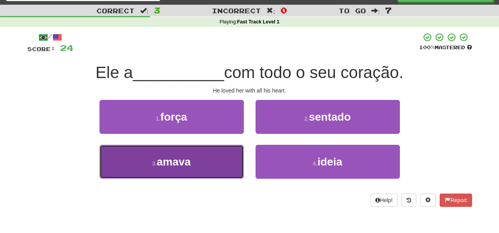
click at [227, 164] on button "3 . amava" at bounding box center [171, 162] width 144 height 34
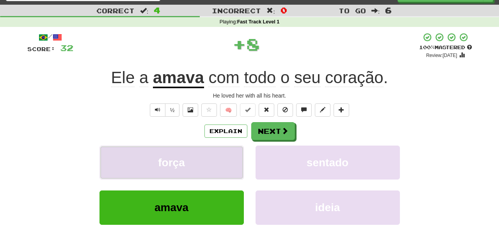
click at [231, 164] on button "força" at bounding box center [171, 162] width 144 height 34
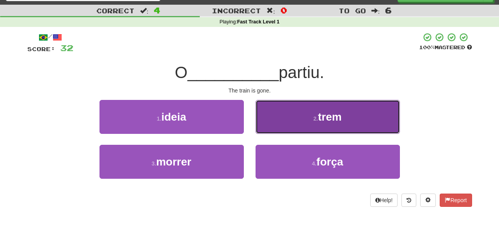
click at [272, 129] on button "2 . trem" at bounding box center [327, 117] width 144 height 34
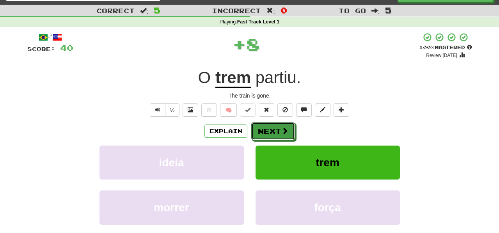
click at [275, 132] on button "Next" at bounding box center [273, 131] width 44 height 18
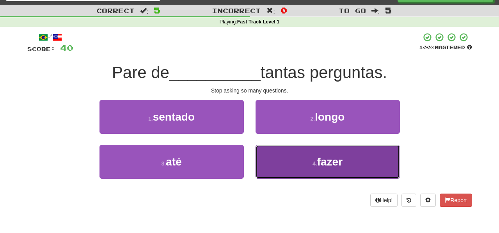
click at [264, 164] on button "4 . fazer" at bounding box center [327, 162] width 144 height 34
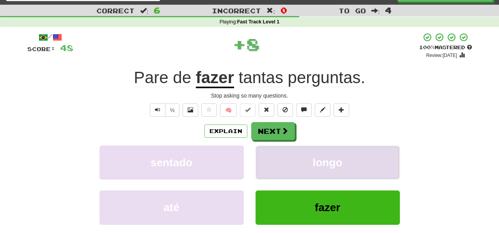
click at [279, 158] on button "longo" at bounding box center [327, 162] width 144 height 34
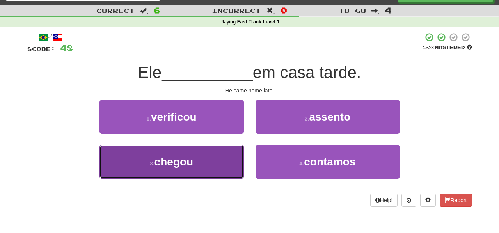
click at [224, 161] on button "3 . chegou" at bounding box center [171, 162] width 144 height 34
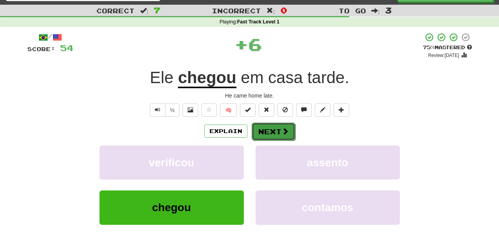
click at [274, 133] on button "Next" at bounding box center [273, 131] width 44 height 18
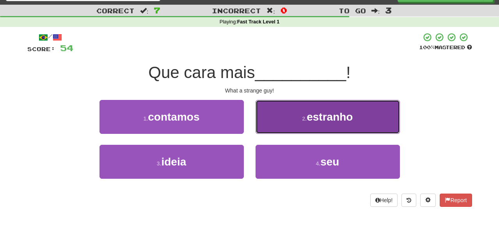
click at [272, 130] on button "2 . estranho" at bounding box center [327, 117] width 144 height 34
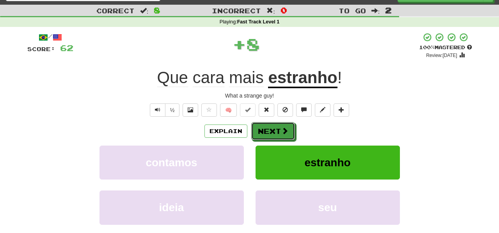
click at [272, 130] on button "Next" at bounding box center [273, 131] width 44 height 18
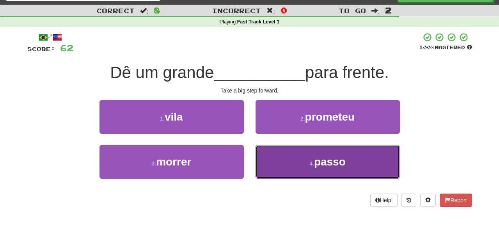
click at [276, 162] on button "4 . passo" at bounding box center [327, 162] width 144 height 34
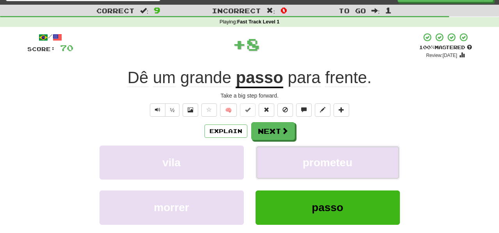
click at [276, 162] on button "prometeu" at bounding box center [327, 162] width 144 height 34
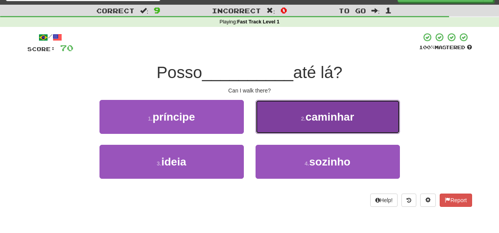
click at [266, 129] on button "2 . caminhar" at bounding box center [327, 117] width 144 height 34
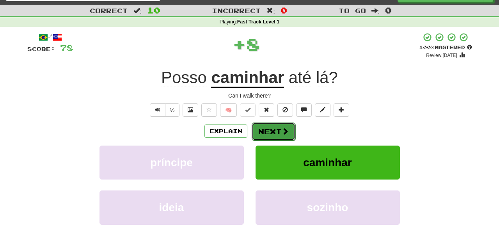
click at [267, 129] on button "Next" at bounding box center [273, 131] width 44 height 18
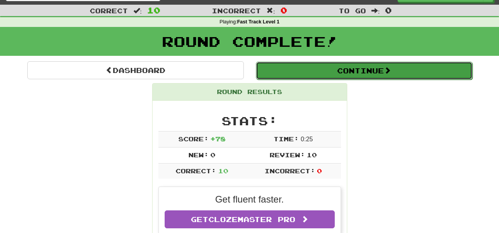
click at [273, 73] on button "Continue" at bounding box center [364, 71] width 216 height 18
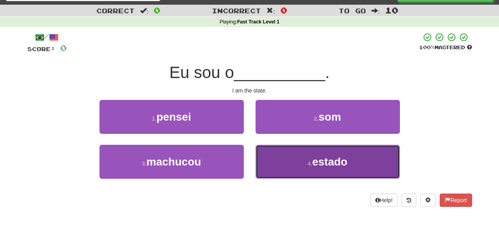
click at [277, 163] on button "4 . estado" at bounding box center [327, 162] width 144 height 34
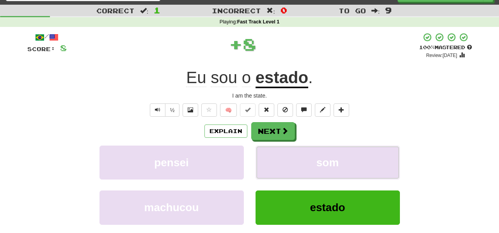
click at [277, 163] on button "som" at bounding box center [327, 162] width 144 height 34
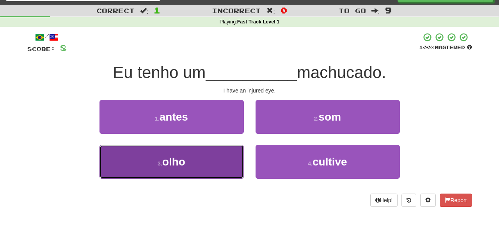
click at [225, 164] on button "3 . olho" at bounding box center [171, 162] width 144 height 34
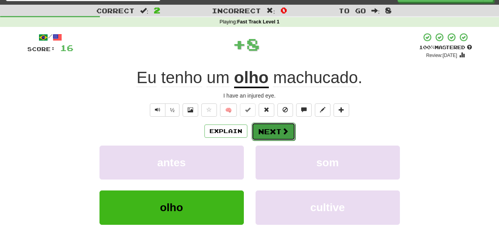
click at [263, 133] on button "Next" at bounding box center [273, 131] width 44 height 18
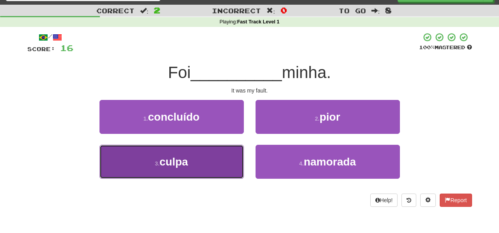
click at [225, 166] on button "3 . culpa" at bounding box center [171, 162] width 144 height 34
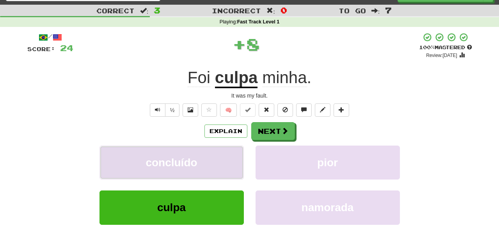
click at [232, 165] on button "concluído" at bounding box center [171, 162] width 144 height 34
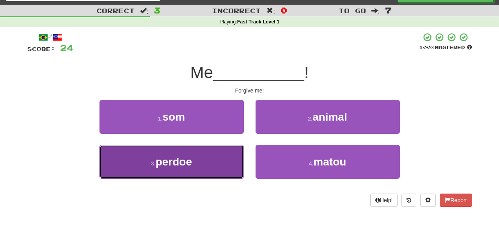
click at [226, 167] on button "3 . perdoe" at bounding box center [171, 162] width 144 height 34
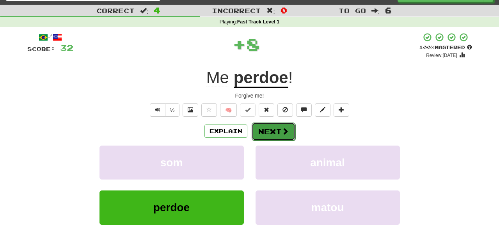
click at [271, 128] on button "Next" at bounding box center [273, 131] width 44 height 18
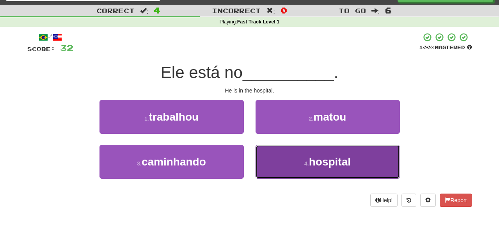
click at [271, 154] on button "4 . hospital" at bounding box center [327, 162] width 144 height 34
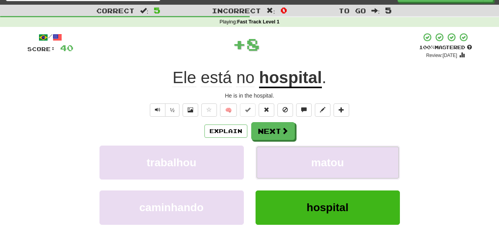
click at [271, 154] on button "matou" at bounding box center [327, 162] width 144 height 34
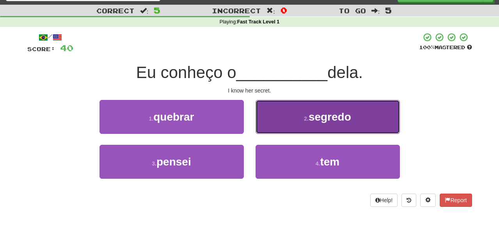
click at [268, 129] on button "2 . segredo" at bounding box center [327, 117] width 144 height 34
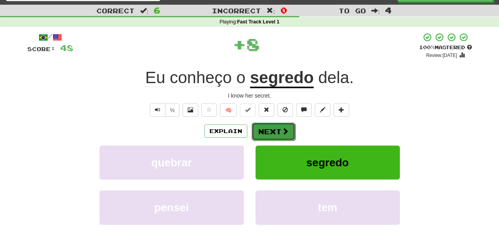
click at [270, 131] on button "Next" at bounding box center [273, 131] width 44 height 18
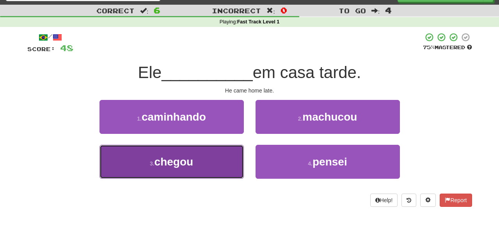
click at [227, 163] on button "3 . chegou" at bounding box center [171, 162] width 144 height 34
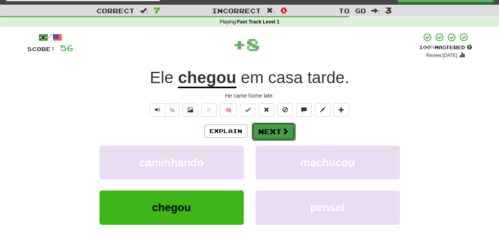
click at [259, 132] on button "Next" at bounding box center [273, 131] width 44 height 18
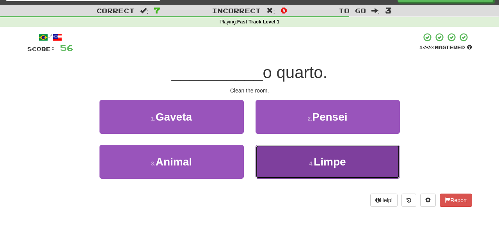
click at [281, 160] on button "4 . Limpe" at bounding box center [327, 162] width 144 height 34
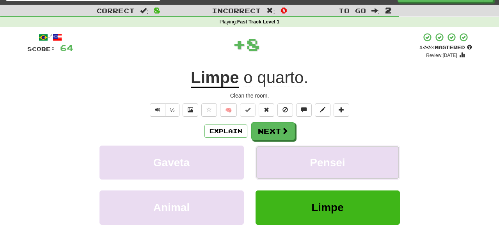
click at [281, 160] on button "Pensei" at bounding box center [327, 162] width 144 height 34
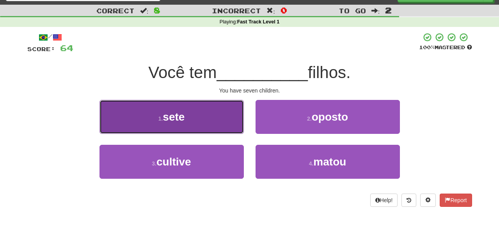
click at [231, 126] on button "1 . sete" at bounding box center [171, 117] width 144 height 34
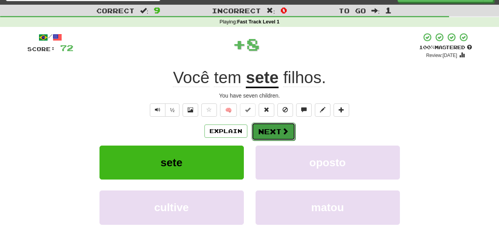
click at [260, 131] on button "Next" at bounding box center [273, 131] width 44 height 18
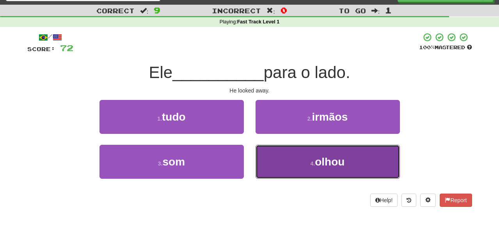
click at [279, 167] on button "4 . olhou" at bounding box center [327, 162] width 144 height 34
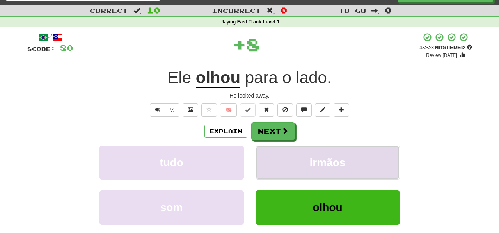
click at [274, 160] on button "irmãos" at bounding box center [327, 162] width 144 height 34
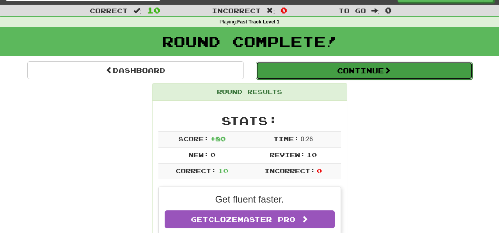
click at [278, 73] on button "Continue" at bounding box center [364, 71] width 216 height 18
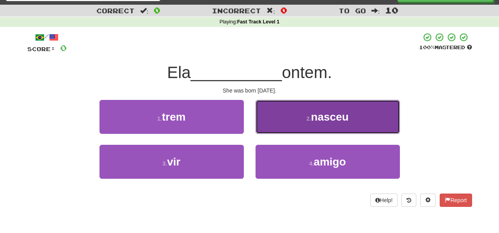
click at [267, 129] on button "2 . nasceu" at bounding box center [327, 117] width 144 height 34
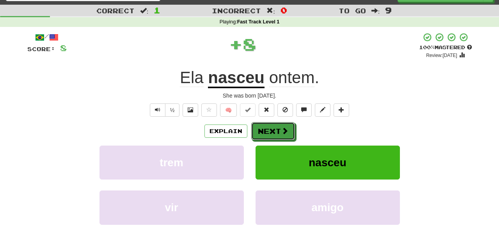
click at [267, 129] on button "Next" at bounding box center [273, 131] width 44 height 18
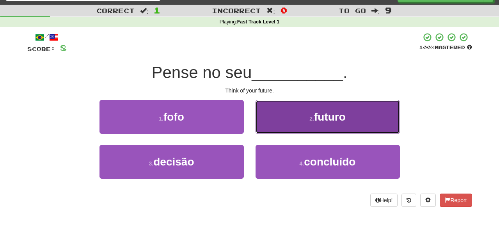
click at [266, 132] on button "2 . futuro" at bounding box center [327, 117] width 144 height 34
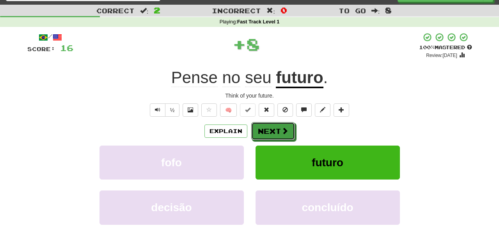
click at [266, 132] on button "Next" at bounding box center [273, 131] width 44 height 18
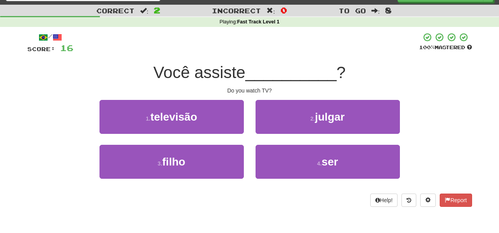
click at [226, 135] on div "1 . televisão" at bounding box center [172, 122] width 156 height 45
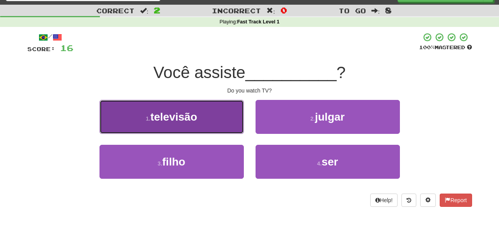
click at [234, 129] on button "1 . televisão" at bounding box center [171, 117] width 144 height 34
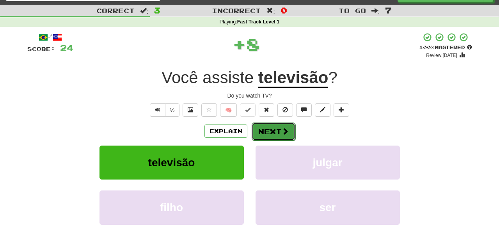
click at [264, 131] on button "Next" at bounding box center [273, 131] width 44 height 18
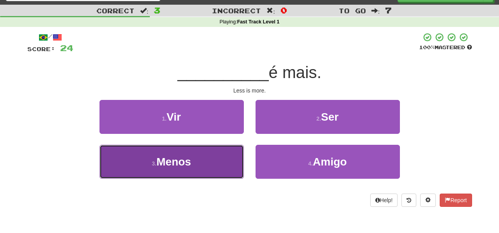
click at [232, 158] on button "3 . Menos" at bounding box center [171, 162] width 144 height 34
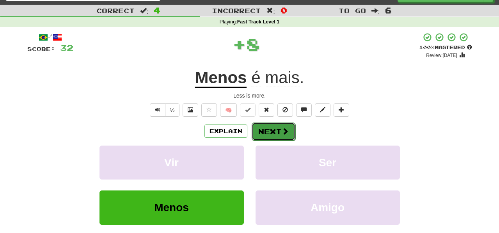
click at [266, 136] on button "Next" at bounding box center [273, 131] width 44 height 18
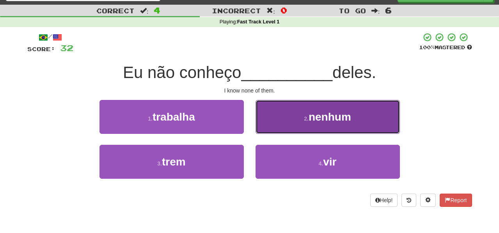
click at [276, 133] on button "2 . nenhum" at bounding box center [327, 117] width 144 height 34
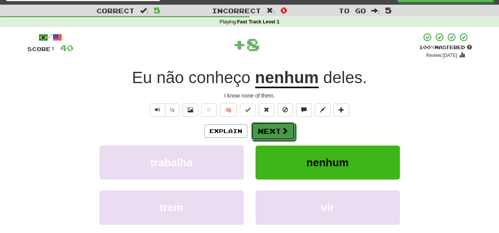
click at [276, 133] on button "Next" at bounding box center [273, 131] width 44 height 18
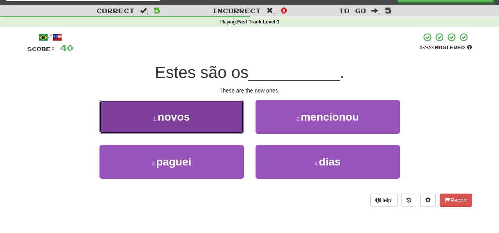
click at [228, 127] on button "1 . novos" at bounding box center [171, 117] width 144 height 34
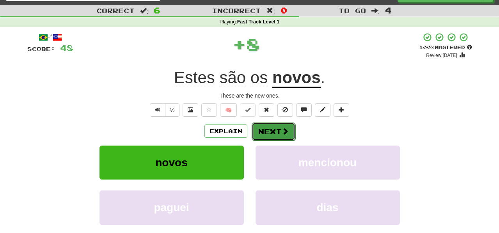
click at [264, 138] on button "Next" at bounding box center [273, 131] width 44 height 18
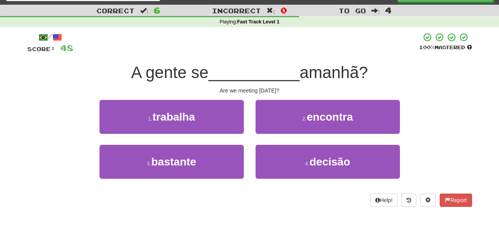
click at [274, 135] on div "2 . encontra" at bounding box center [328, 122] width 156 height 45
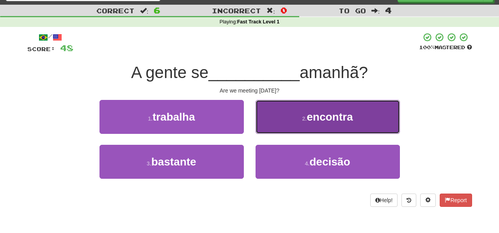
click at [269, 132] on button "2 . encontra" at bounding box center [327, 117] width 144 height 34
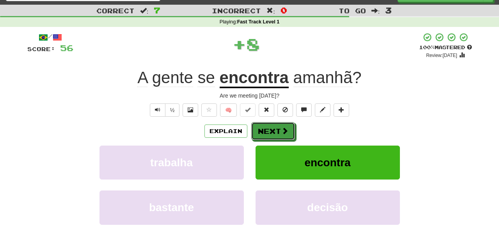
click at [269, 132] on button "Next" at bounding box center [273, 131] width 44 height 18
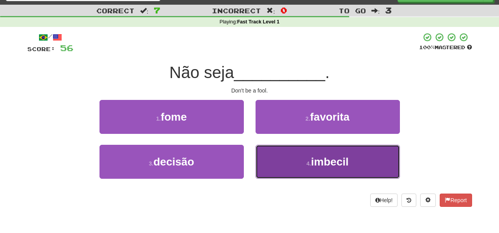
click at [280, 166] on button "4 . imbecil" at bounding box center [327, 162] width 144 height 34
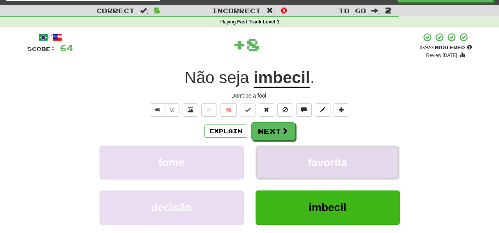
click at [280, 166] on button "favorita" at bounding box center [327, 162] width 144 height 34
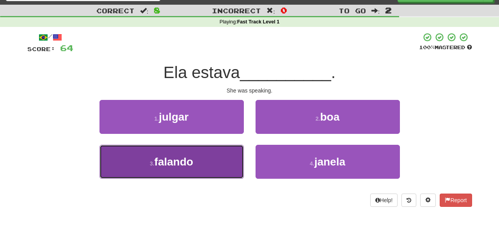
click at [228, 161] on button "3 . falando" at bounding box center [171, 162] width 144 height 34
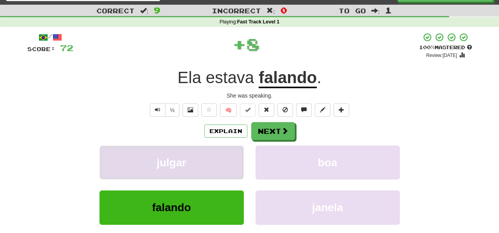
click at [229, 161] on button "julgar" at bounding box center [171, 162] width 144 height 34
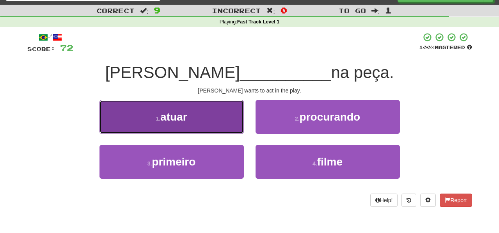
click at [230, 125] on button "1 . atuar" at bounding box center [171, 117] width 144 height 34
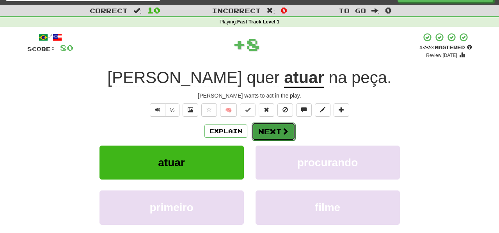
click at [265, 126] on button "Next" at bounding box center [273, 131] width 44 height 18
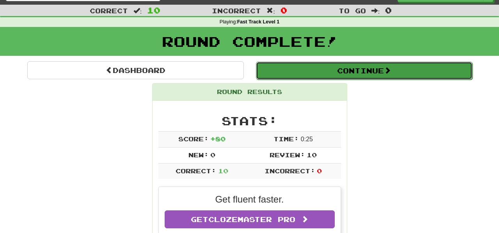
click at [273, 71] on button "Continue" at bounding box center [364, 71] width 216 height 18
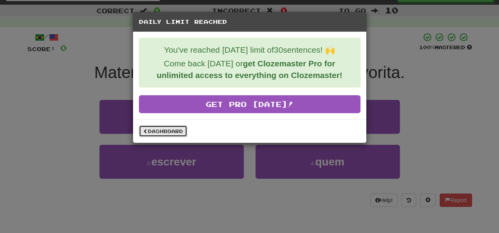
click at [182, 128] on link "Dashboard" at bounding box center [163, 131] width 48 height 12
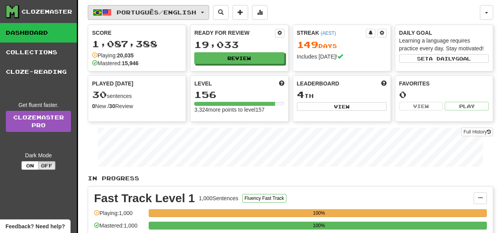
click at [209, 13] on button "Português / English" at bounding box center [148, 12] width 121 height 15
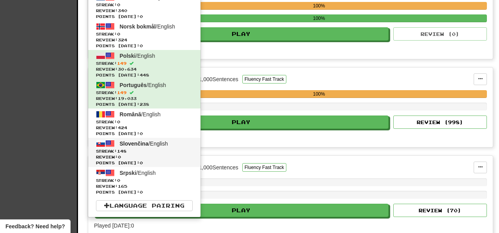
scroll to position [208, 0]
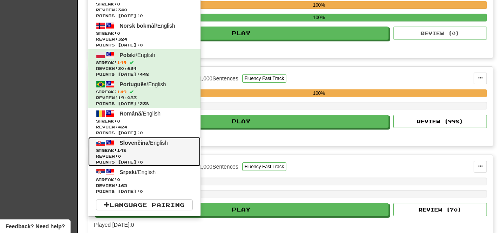
click at [181, 149] on span "Streak: 148" at bounding box center [144, 150] width 97 height 6
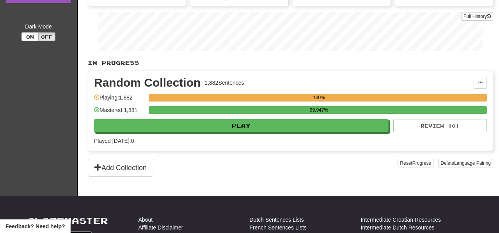
scroll to position [112, 0]
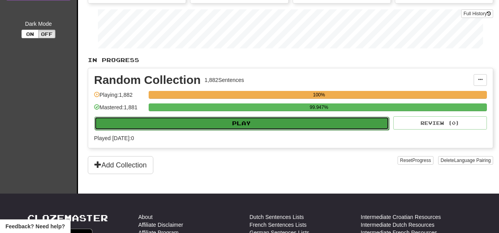
click at [264, 130] on button "Play" at bounding box center [241, 123] width 294 height 13
select select "**"
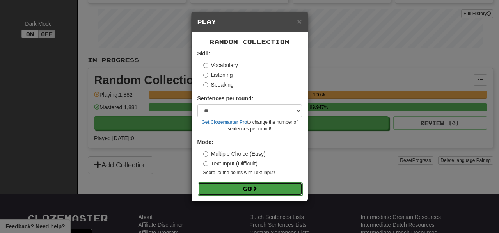
click at [278, 188] on button "Go" at bounding box center [250, 188] width 104 height 13
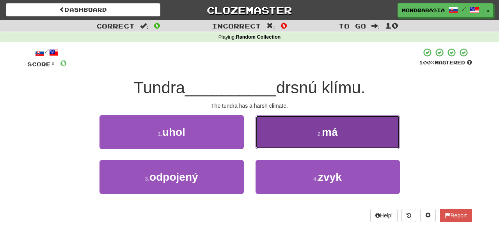
click at [267, 139] on button "2 . má" at bounding box center [327, 132] width 144 height 34
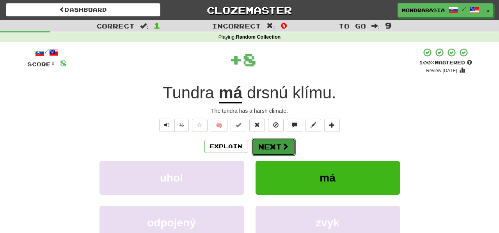
click at [274, 143] on button "Next" at bounding box center [273, 147] width 44 height 18
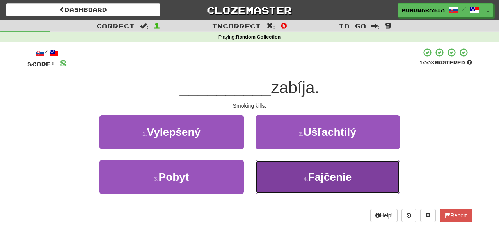
click at [280, 175] on button "4 . Fajčenie" at bounding box center [327, 177] width 144 height 34
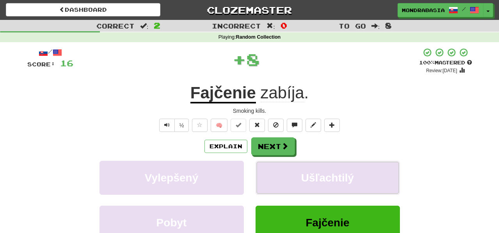
click at [280, 175] on button "Ušľachtilý" at bounding box center [327, 178] width 144 height 34
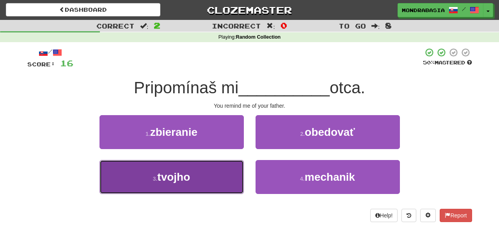
click at [219, 171] on button "3 . tvojho" at bounding box center [171, 177] width 144 height 34
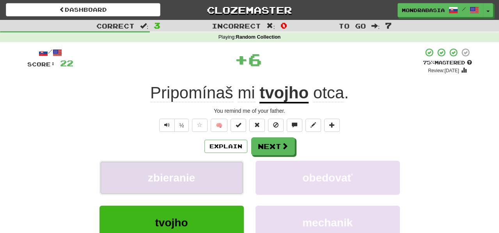
click at [225, 171] on button "zbieranie" at bounding box center [171, 178] width 144 height 34
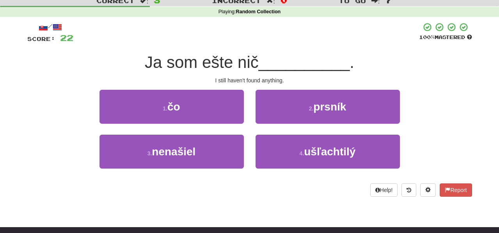
scroll to position [26, 0]
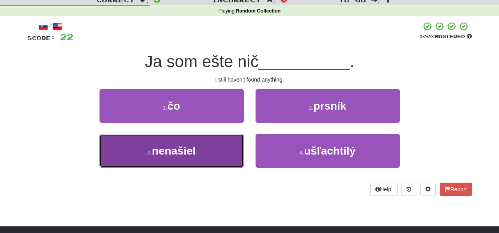
click at [225, 154] on button "3 . nenašiel" at bounding box center [171, 151] width 144 height 34
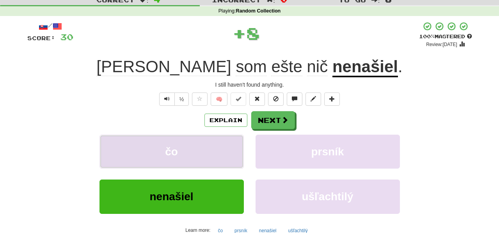
click at [227, 149] on button "čo" at bounding box center [171, 152] width 144 height 34
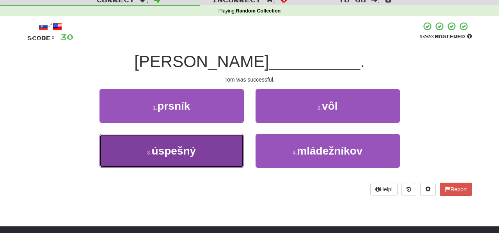
click at [221, 136] on button "3 . úspešný" at bounding box center [171, 151] width 144 height 34
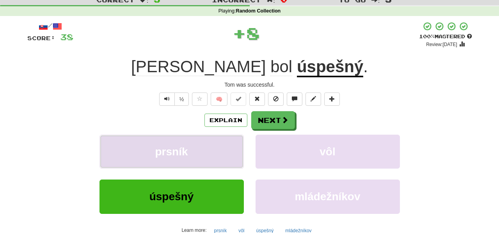
click at [226, 139] on button "prsník" at bounding box center [171, 152] width 144 height 34
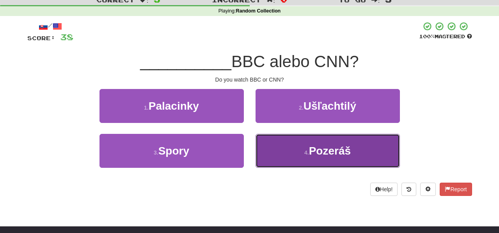
click at [282, 153] on button "4 . Pozeráš" at bounding box center [327, 151] width 144 height 34
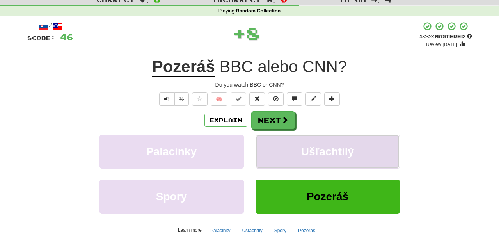
click at [281, 153] on button "Ušľachtilý" at bounding box center [327, 152] width 144 height 34
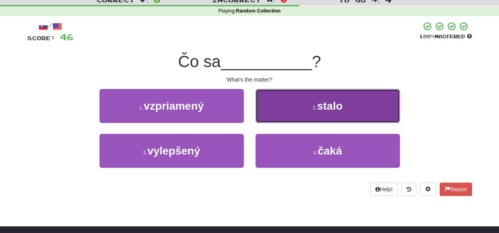
click at [269, 116] on button "2 . stalo" at bounding box center [327, 106] width 144 height 34
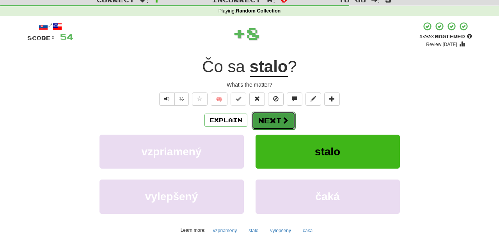
click at [271, 118] on button "Next" at bounding box center [273, 121] width 44 height 18
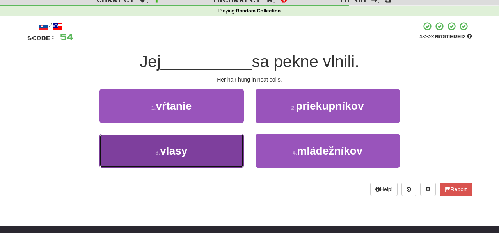
click at [230, 158] on button "3 . vlasy" at bounding box center [171, 151] width 144 height 34
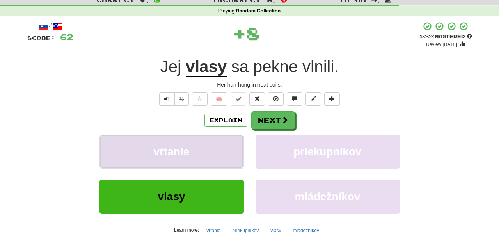
click at [230, 153] on button "vŕtanie" at bounding box center [171, 152] width 144 height 34
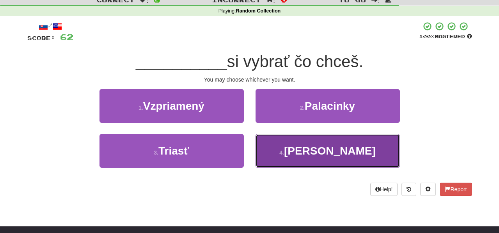
click at [275, 152] on button "4 . [GEOGRAPHIC_DATA]" at bounding box center [327, 151] width 144 height 34
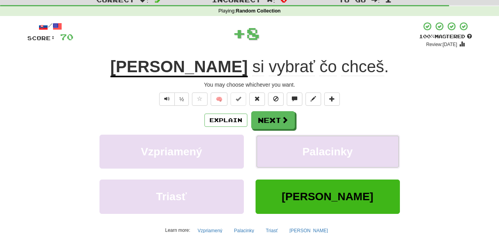
click at [275, 152] on button "Palacinky" at bounding box center [327, 152] width 144 height 34
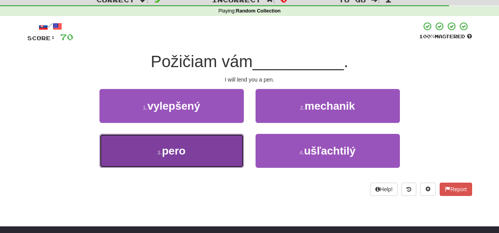
click at [231, 152] on button "3 . pero" at bounding box center [171, 151] width 144 height 34
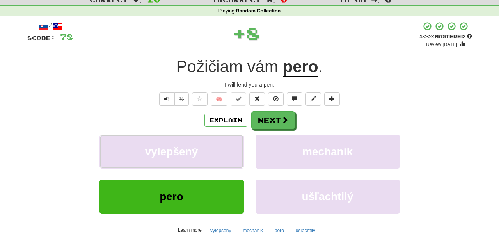
click at [231, 152] on button "vylepšený" at bounding box center [171, 152] width 144 height 34
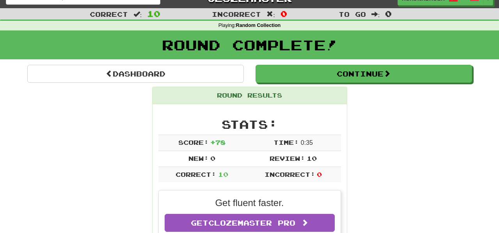
scroll to position [9, 0]
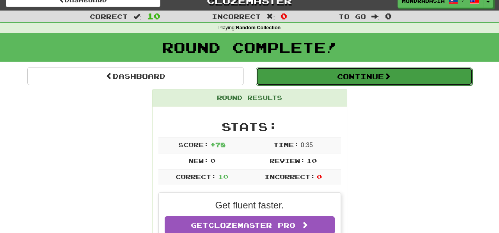
click at [271, 78] on button "Continue" at bounding box center [364, 76] width 216 height 18
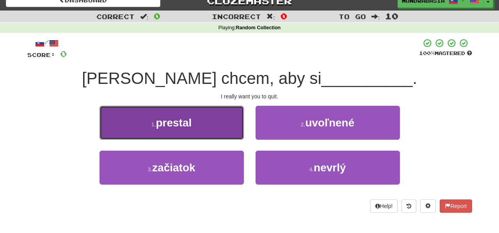
click at [228, 128] on button "1 . prestal" at bounding box center [171, 123] width 144 height 34
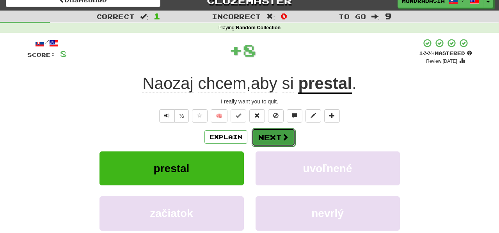
click at [266, 135] on button "Next" at bounding box center [273, 137] width 44 height 18
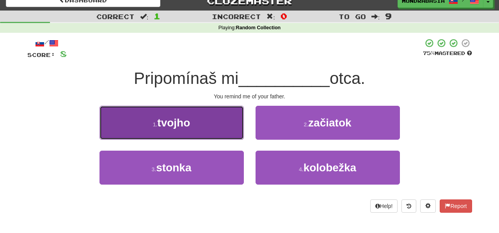
click at [229, 135] on button "1 . tvojho" at bounding box center [171, 123] width 144 height 34
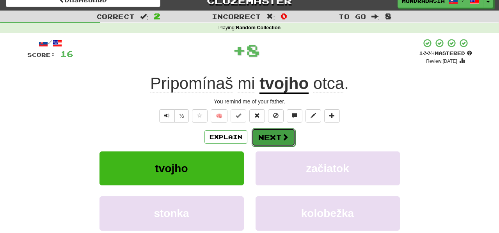
click at [264, 133] on button "Next" at bounding box center [273, 137] width 44 height 18
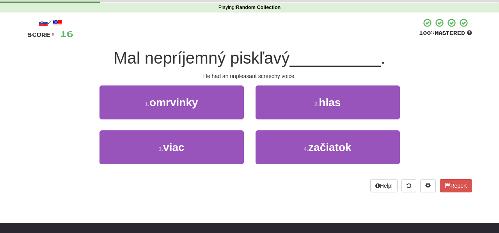
scroll to position [35, 0]
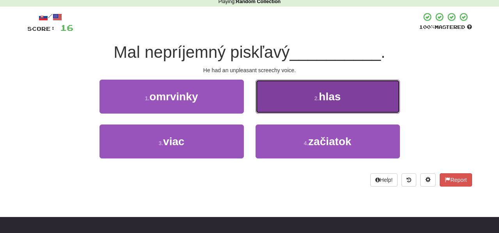
click at [262, 112] on button "2 . hlas" at bounding box center [327, 97] width 144 height 34
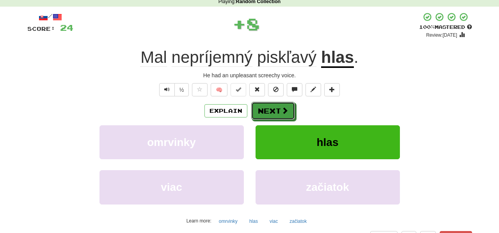
click at [262, 112] on button "Next" at bounding box center [273, 111] width 44 height 18
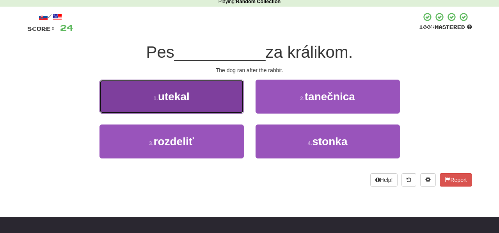
click at [225, 100] on button "1 . utekal" at bounding box center [171, 97] width 144 height 34
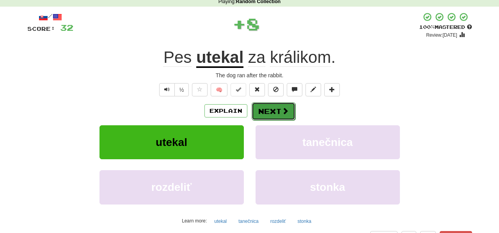
click at [258, 114] on button "Next" at bounding box center [273, 111] width 44 height 18
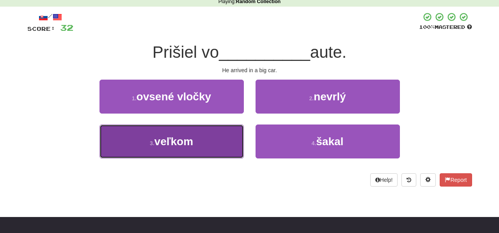
click at [231, 154] on button "3 . veľkom" at bounding box center [171, 141] width 144 height 34
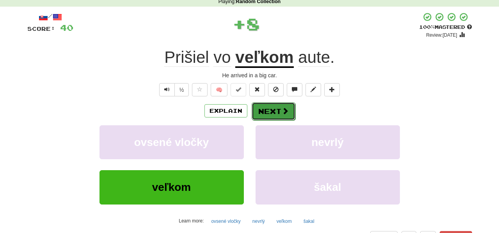
click at [271, 112] on button "Next" at bounding box center [273, 111] width 44 height 18
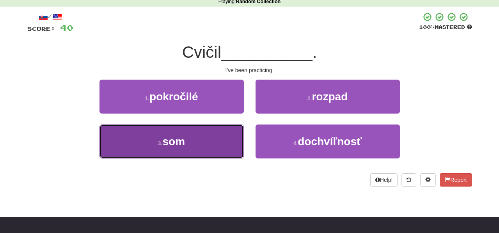
click at [216, 148] on button "3 . som" at bounding box center [171, 141] width 144 height 34
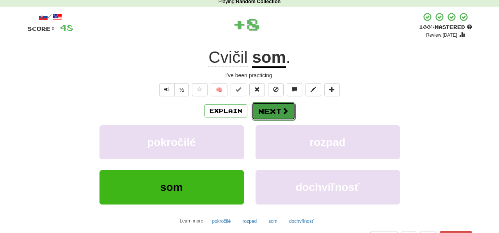
click at [274, 115] on button "Next" at bounding box center [273, 111] width 44 height 18
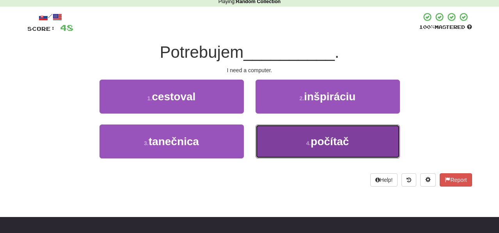
click at [273, 138] on button "4 . počítač" at bounding box center [327, 141] width 144 height 34
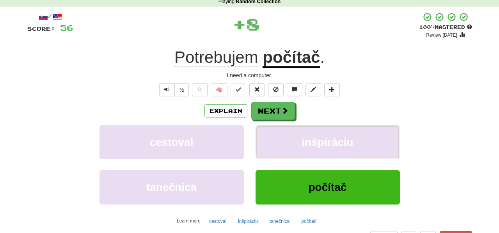
click at [273, 138] on button "inšpiráciu" at bounding box center [327, 142] width 144 height 34
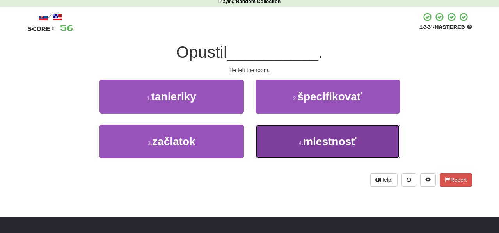
click at [287, 147] on button "4 . miestnosť" at bounding box center [327, 141] width 144 height 34
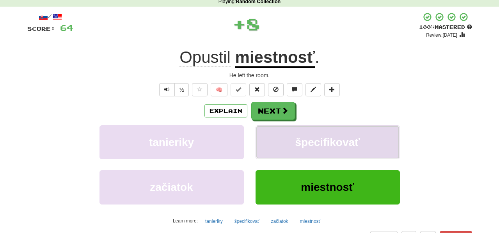
click at [282, 143] on button "špecifikovať" at bounding box center [327, 142] width 144 height 34
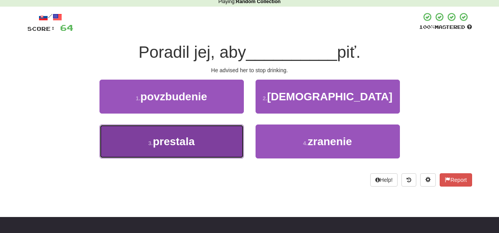
click at [214, 143] on button "3 . prestala" at bounding box center [171, 141] width 144 height 34
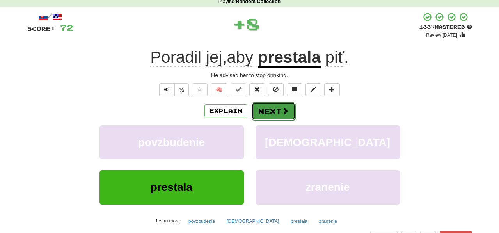
click at [257, 115] on button "Next" at bounding box center [273, 111] width 44 height 18
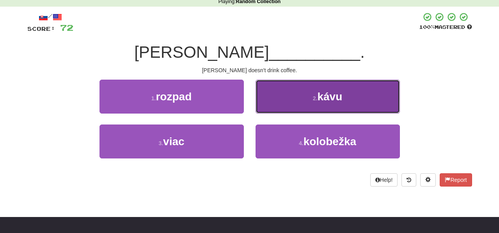
click at [264, 101] on button "2 . kávu" at bounding box center [327, 97] width 144 height 34
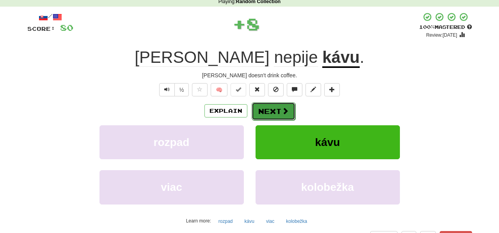
click at [269, 112] on button "Next" at bounding box center [273, 111] width 44 height 18
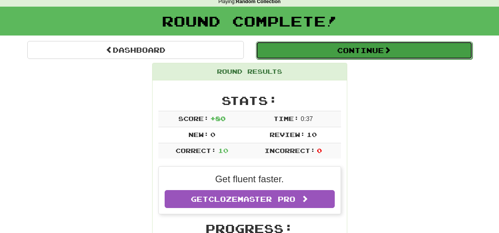
click at [283, 45] on button "Continue" at bounding box center [364, 50] width 216 height 18
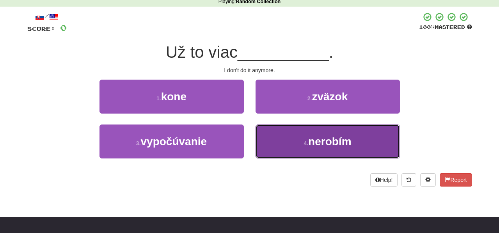
click at [279, 138] on button "4 . nerobím" at bounding box center [327, 141] width 144 height 34
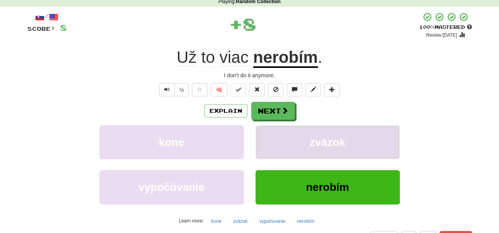
click at [279, 142] on button "zväzok" at bounding box center [327, 142] width 144 height 34
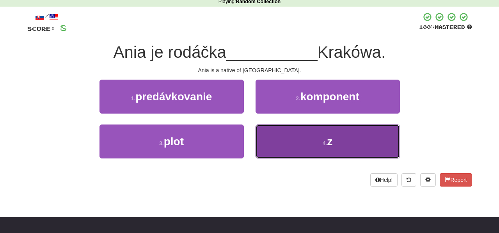
click at [275, 139] on button "4 . z" at bounding box center [327, 141] width 144 height 34
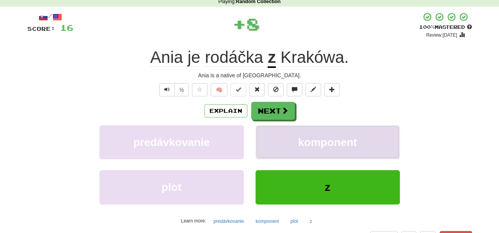
click at [277, 140] on button "komponent" at bounding box center [327, 142] width 144 height 34
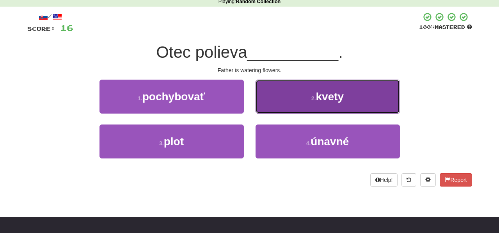
click at [276, 112] on button "2 . kvety" at bounding box center [327, 97] width 144 height 34
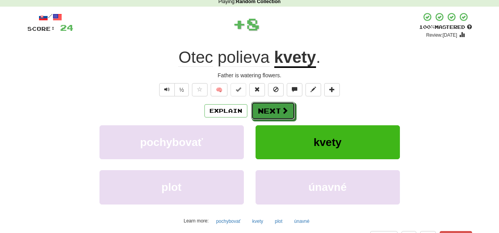
click at [276, 112] on button "Next" at bounding box center [273, 111] width 44 height 18
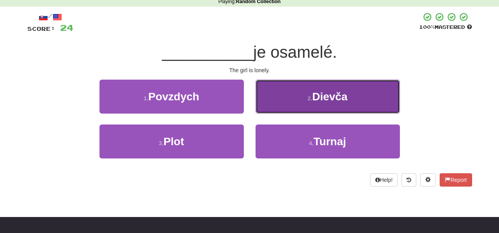
click at [268, 110] on button "2 . Dievča" at bounding box center [327, 97] width 144 height 34
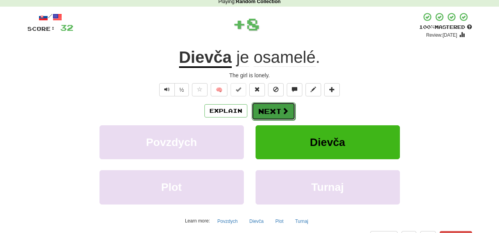
click at [269, 113] on button "Next" at bounding box center [273, 111] width 44 height 18
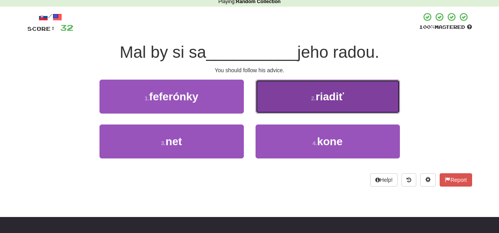
click at [267, 104] on button "2 . riadiť" at bounding box center [327, 97] width 144 height 34
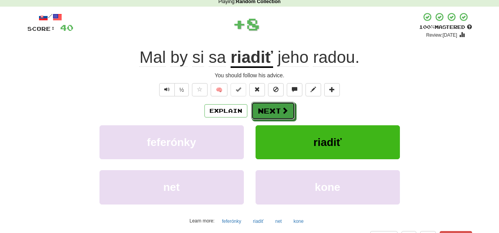
click at [269, 104] on button "Next" at bounding box center [273, 111] width 44 height 18
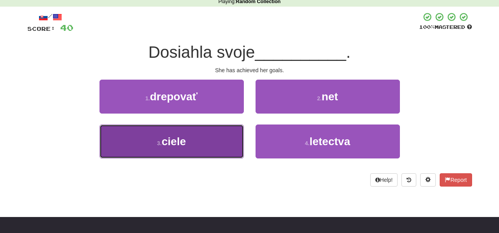
click at [226, 133] on button "3 . ciele" at bounding box center [171, 141] width 144 height 34
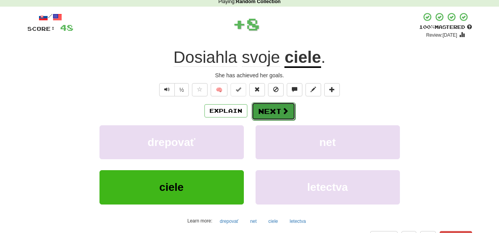
click at [268, 110] on button "Next" at bounding box center [273, 111] width 44 height 18
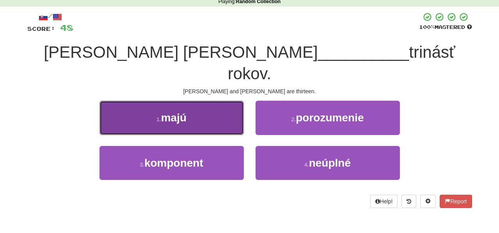
click at [233, 104] on button "1 . majú" at bounding box center [171, 118] width 144 height 34
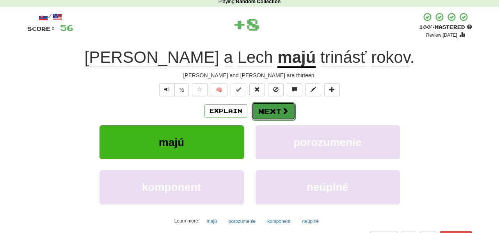
click at [264, 110] on button "Next" at bounding box center [273, 111] width 44 height 18
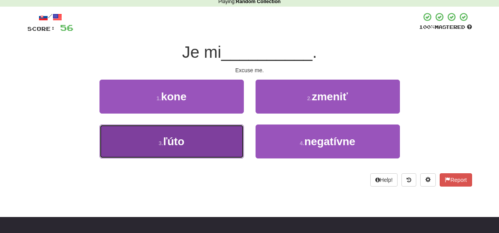
click at [228, 153] on button "3 . ľúto" at bounding box center [171, 141] width 144 height 34
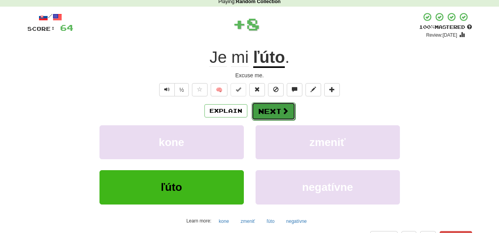
click at [264, 110] on button "Next" at bounding box center [273, 111] width 44 height 18
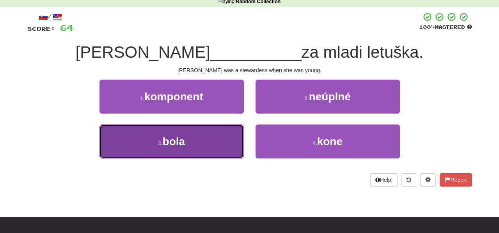
click at [227, 141] on button "3 . bola" at bounding box center [171, 141] width 144 height 34
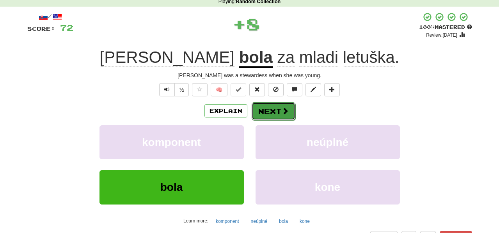
click at [264, 114] on button "Next" at bounding box center [273, 111] width 44 height 18
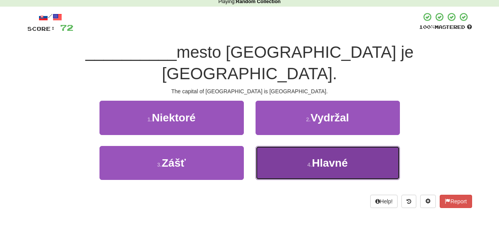
click at [279, 146] on button "4 . [GEOGRAPHIC_DATA]" at bounding box center [327, 163] width 144 height 34
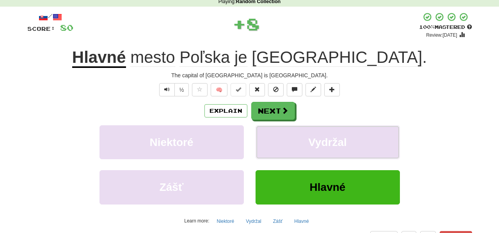
click at [279, 137] on button "Vydržal" at bounding box center [327, 142] width 144 height 34
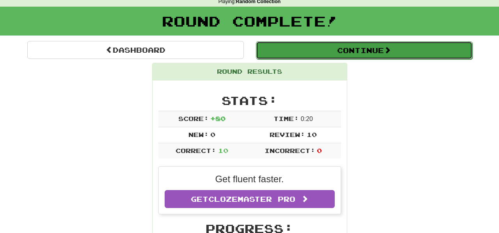
click at [292, 53] on button "Continue" at bounding box center [364, 50] width 216 height 18
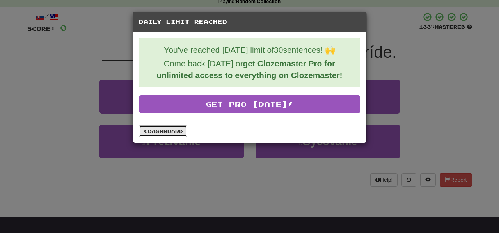
click at [177, 132] on link "Dashboard" at bounding box center [163, 131] width 48 height 12
